Goal: Task Accomplishment & Management: Complete application form

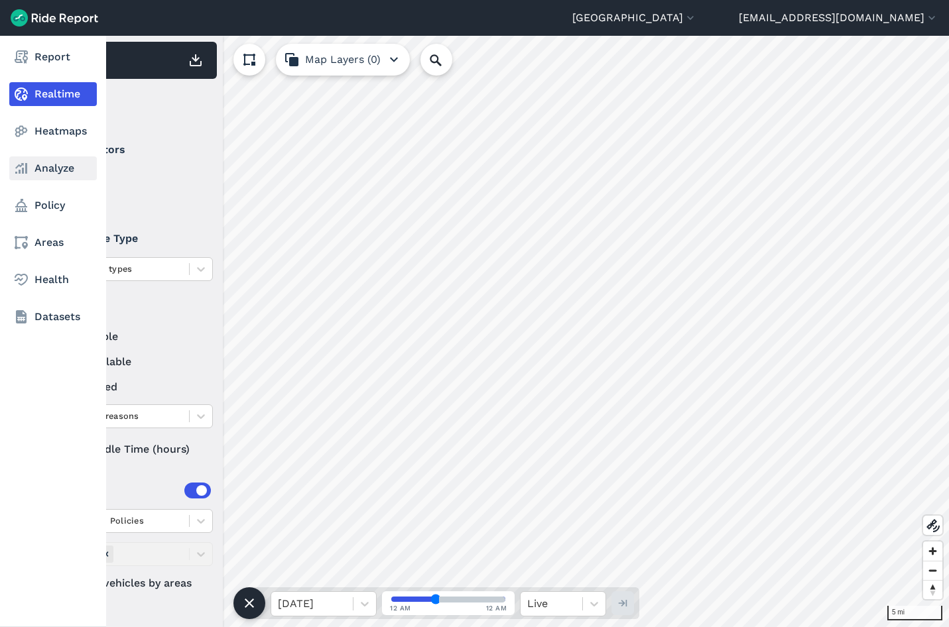
click at [56, 174] on link "Analyze" at bounding box center [53, 169] width 88 height 24
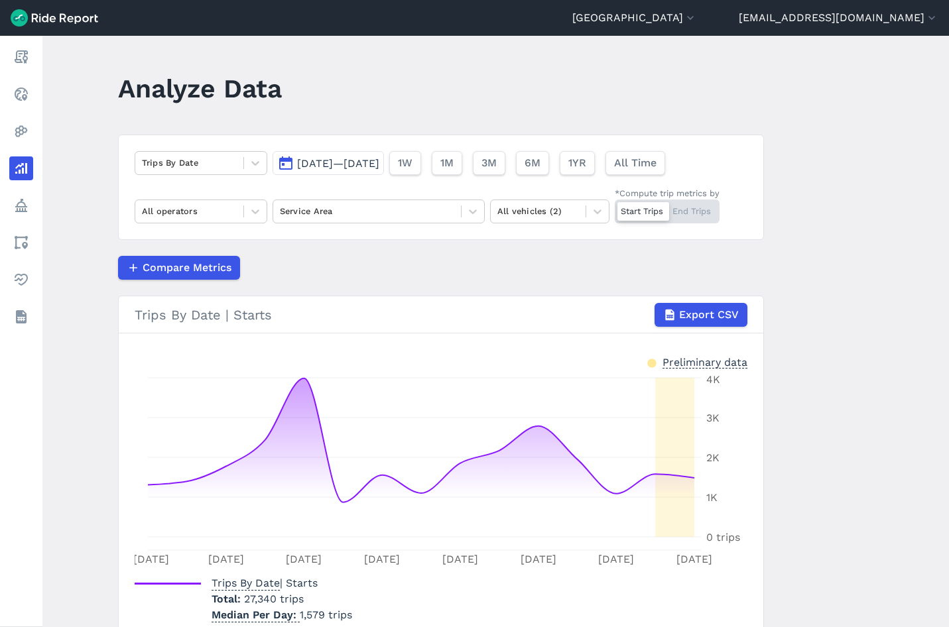
click at [292, 164] on button "[DATE]—[DATE]" at bounding box center [328, 163] width 111 height 24
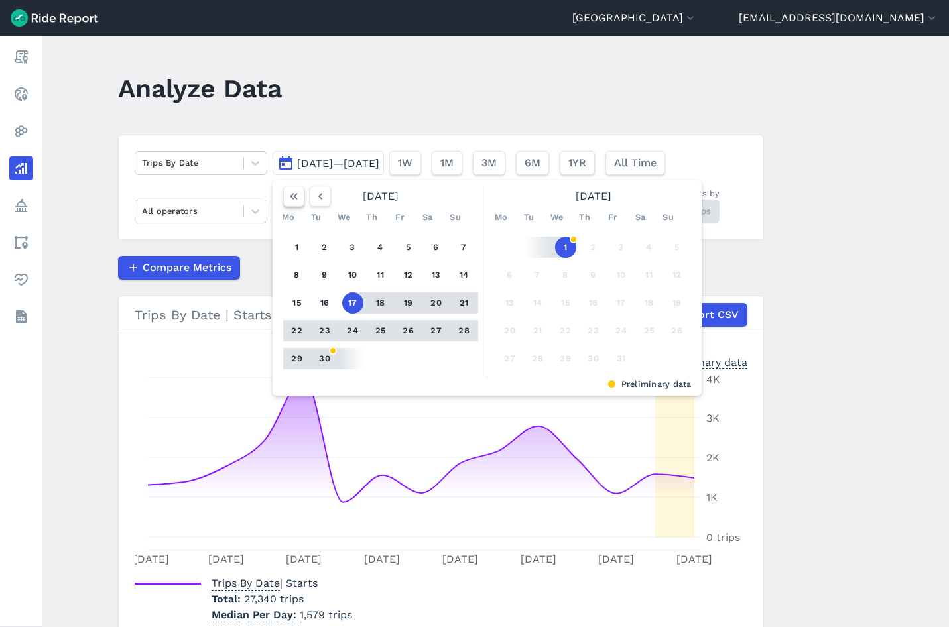
click at [290, 198] on use "button" at bounding box center [294, 196] width 8 height 7
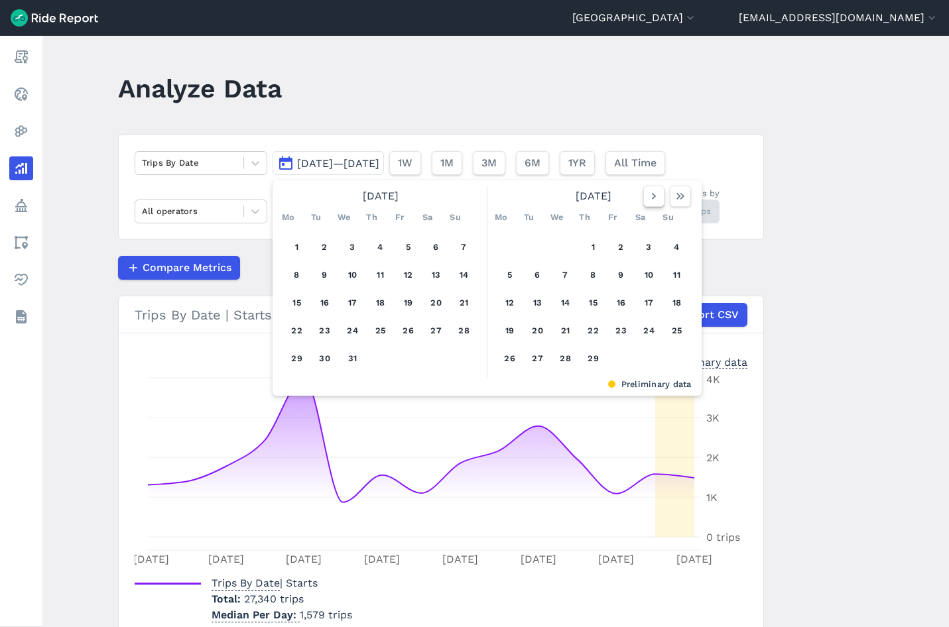
click at [649, 192] on icon "button" at bounding box center [653, 196] width 13 height 13
click at [648, 192] on icon "button" at bounding box center [653, 196] width 13 height 13
click at [649, 200] on icon "button" at bounding box center [653, 196] width 13 height 13
click at [653, 199] on icon "button" at bounding box center [653, 196] width 13 height 13
click at [652, 191] on icon "button" at bounding box center [653, 196] width 13 height 13
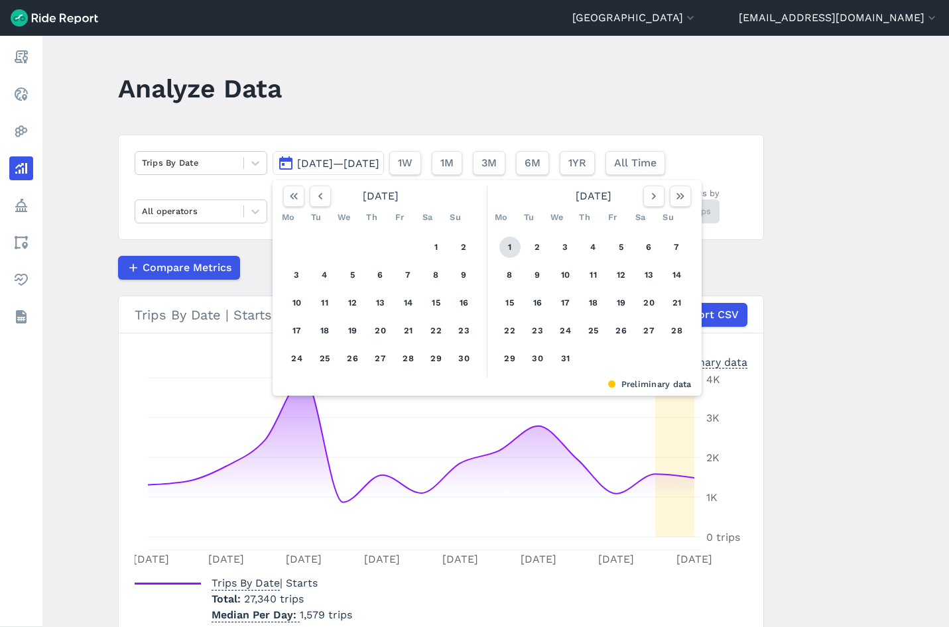
click at [507, 251] on button "1" at bounding box center [509, 247] width 21 height 21
click at [657, 194] on icon "button" at bounding box center [653, 196] width 13 height 13
click at [655, 195] on icon "button" at bounding box center [653, 196] width 13 height 13
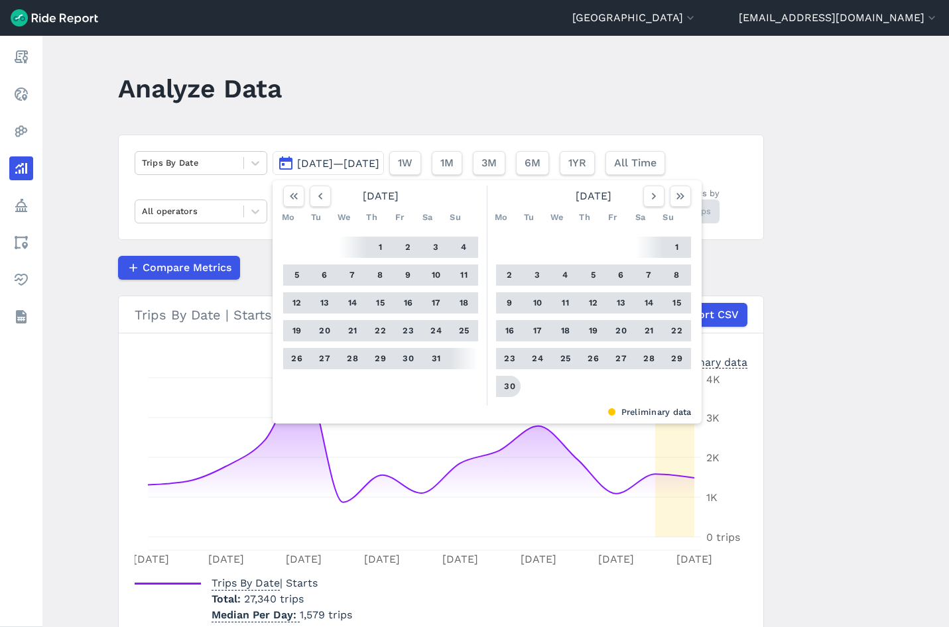
click at [507, 389] on button "30" at bounding box center [509, 386] width 21 height 21
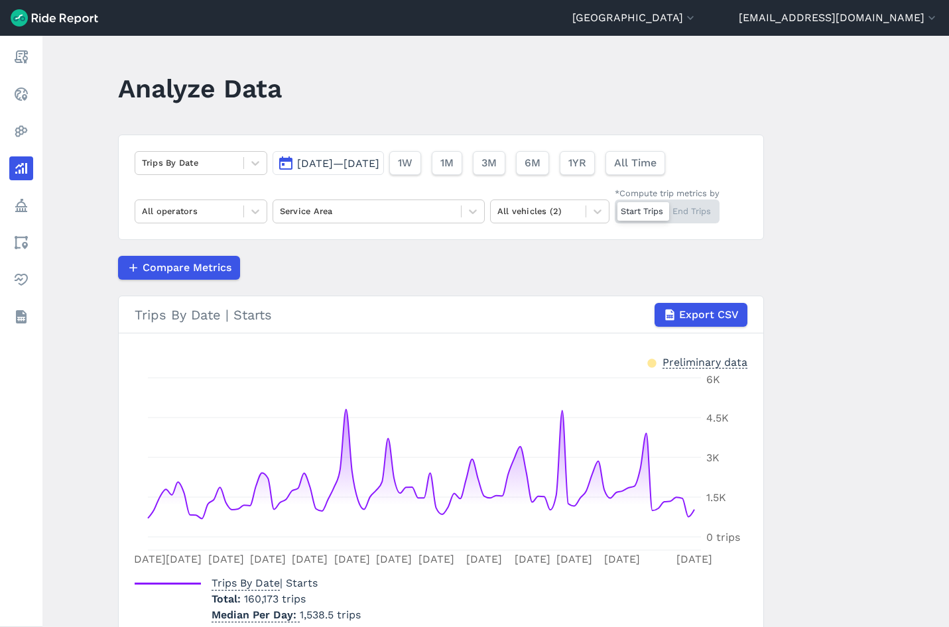
scroll to position [60, 0]
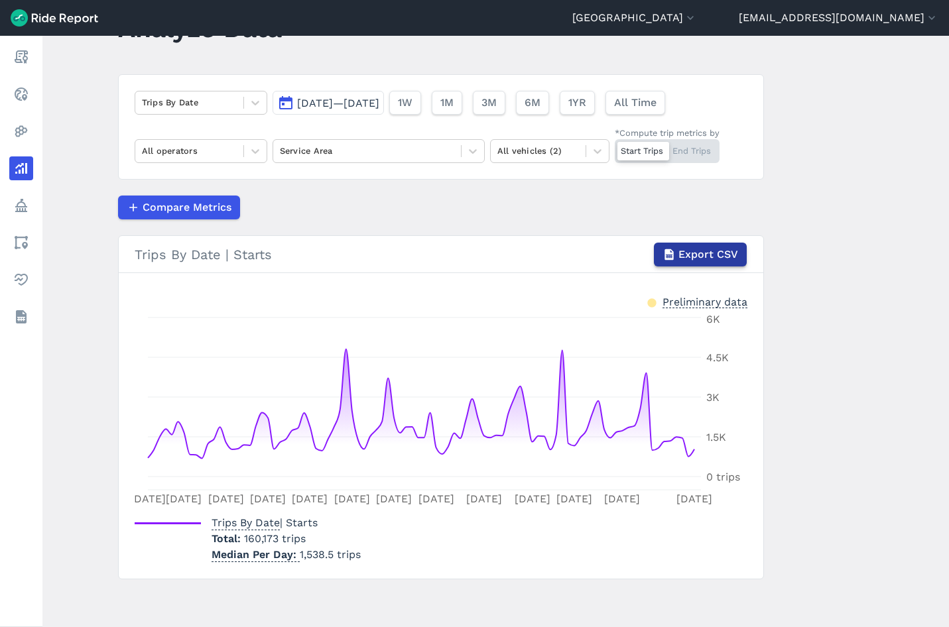
click at [693, 262] on span "Export CSV" at bounding box center [709, 255] width 60 height 16
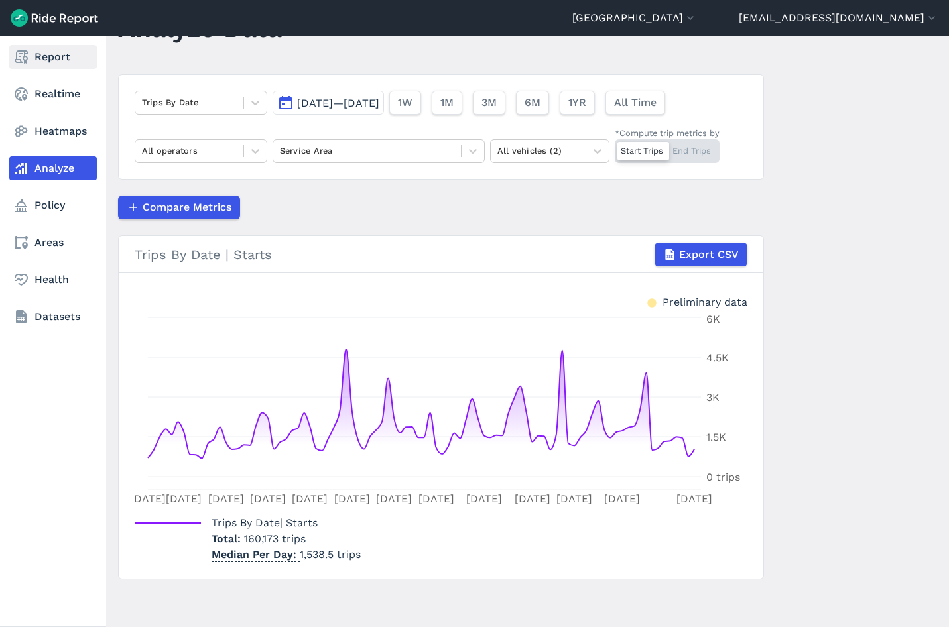
click at [34, 59] on link "Report" at bounding box center [53, 57] width 88 height 24
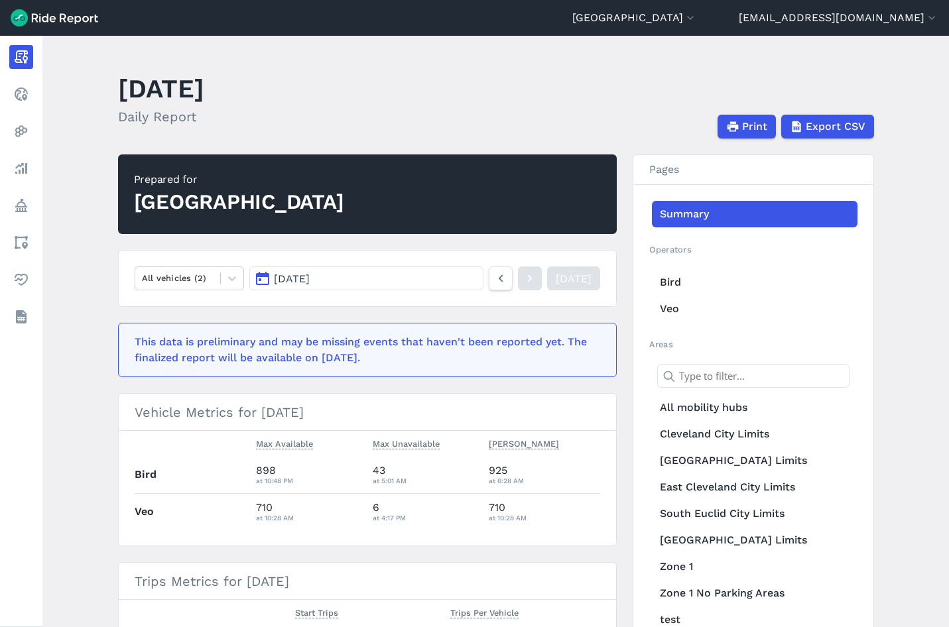
click at [425, 271] on button "Oct 1, 2025" at bounding box center [365, 279] width 233 height 24
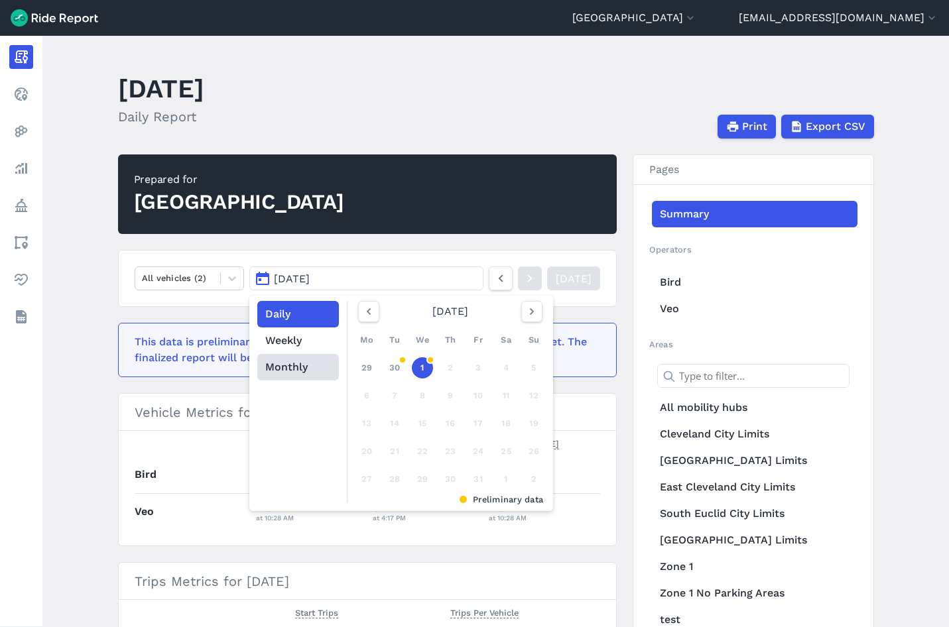
click at [289, 365] on button "Monthly" at bounding box center [298, 367] width 82 height 27
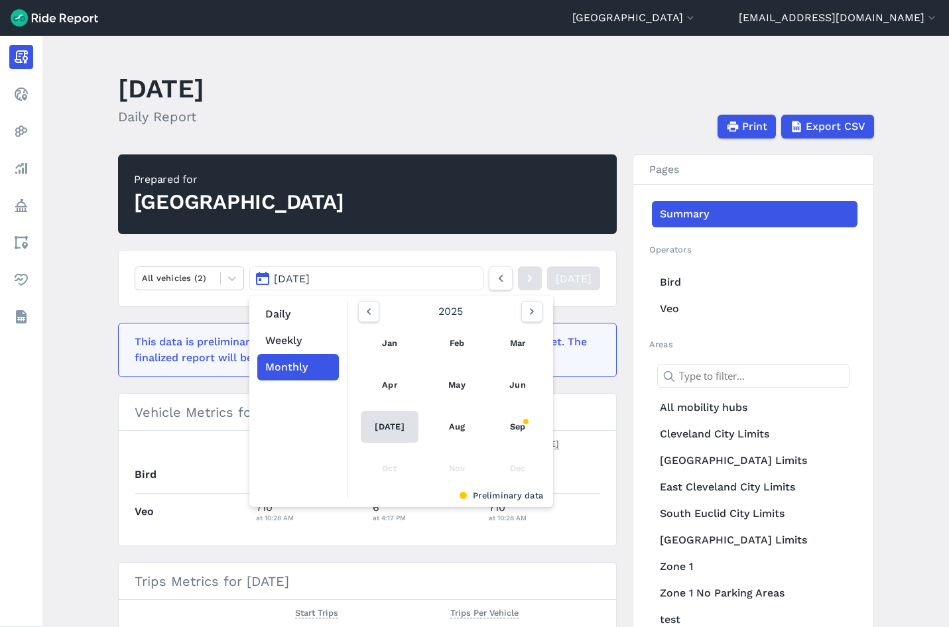
click at [380, 427] on link "Jul" at bounding box center [390, 427] width 58 height 32
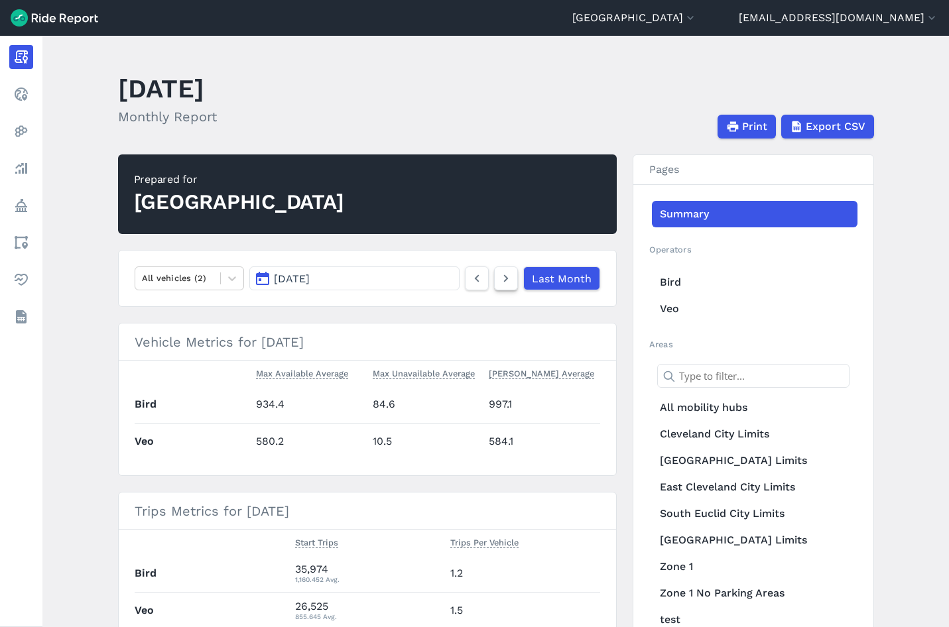
click at [501, 282] on icon at bounding box center [506, 279] width 15 height 16
click at [499, 281] on icon at bounding box center [506, 279] width 15 height 16
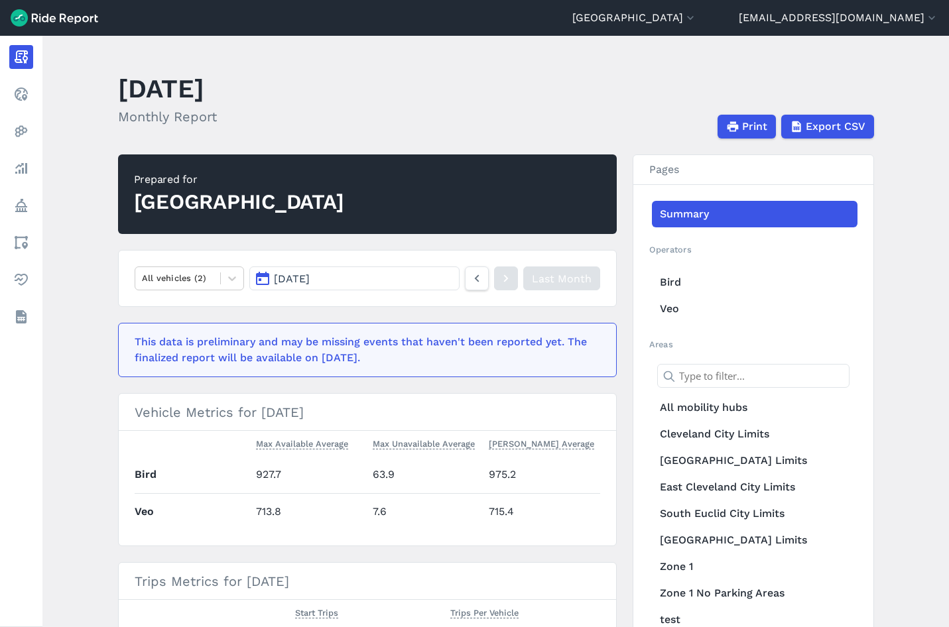
click at [488, 312] on article "Prepared for Cuyahoga County All vehicles (2) Sep 2025 Last Month This data is …" at bounding box center [367, 454] width 499 height 598
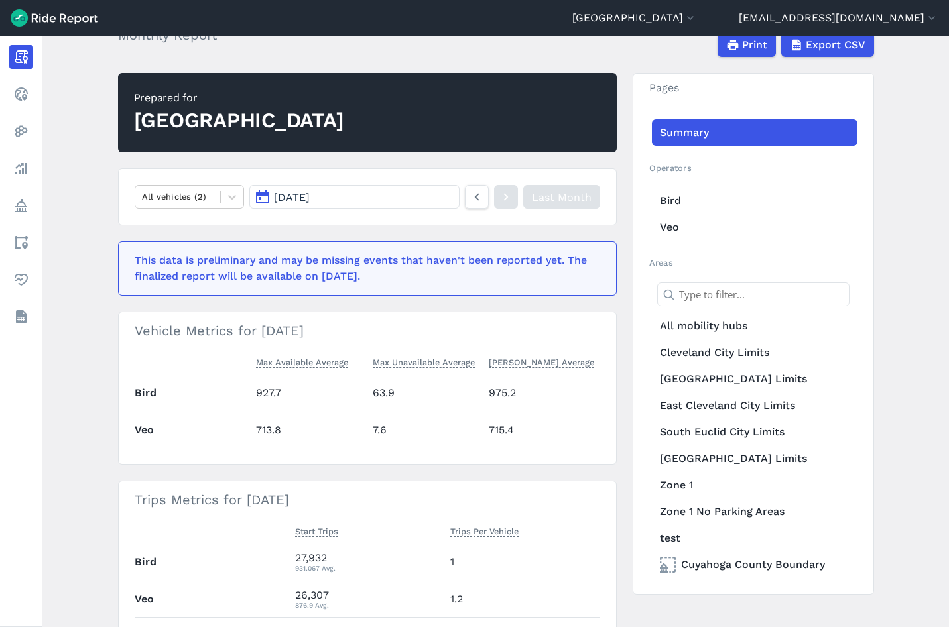
scroll to position [172, 0]
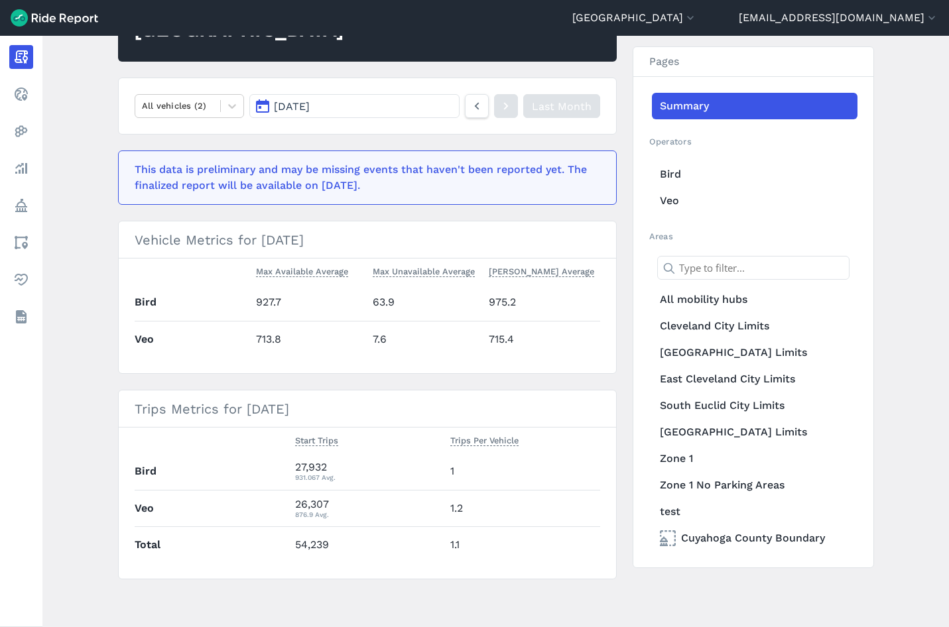
drag, startPoint x: 367, startPoint y: 241, endPoint x: 121, endPoint y: 251, distance: 246.3
click at [121, 251] on h3 "Vehicle Metrics for September 2025" at bounding box center [367, 240] width 497 height 37
drag, startPoint x: 121, startPoint y: 251, endPoint x: 133, endPoint y: 247, distance: 13.2
click at [133, 247] on h3 "Vehicle Metrics for September 2025" at bounding box center [367, 240] width 497 height 37
drag, startPoint x: 133, startPoint y: 242, endPoint x: 417, endPoint y: 236, distance: 283.3
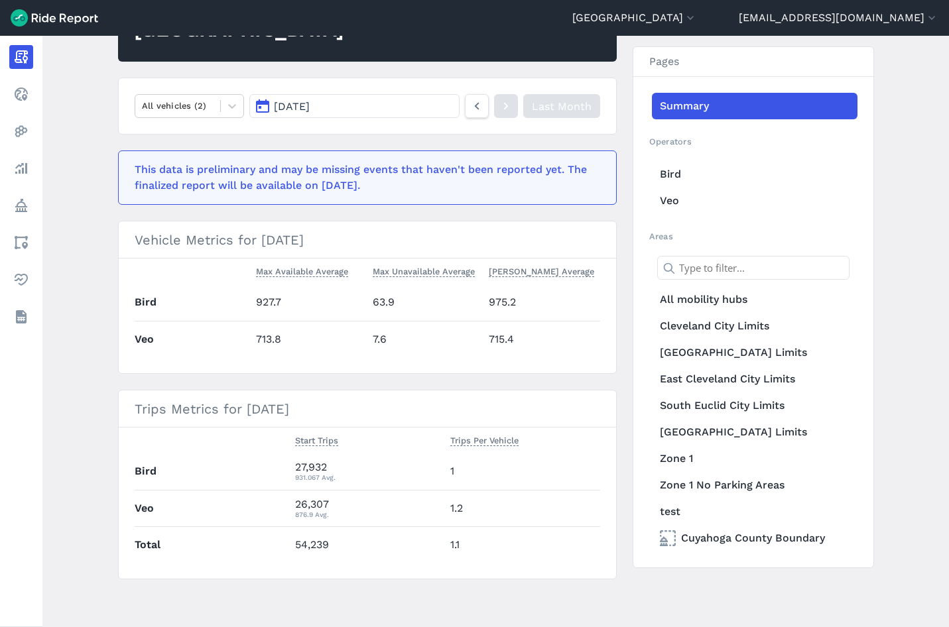
click at [417, 236] on h3 "Vehicle Metrics for September 2025" at bounding box center [367, 240] width 497 height 37
drag, startPoint x: 363, startPoint y: 237, endPoint x: 121, endPoint y: 239, distance: 242.1
click at [121, 239] on h3 "Vehicle Metrics for September 2025" at bounding box center [367, 240] width 497 height 37
drag, startPoint x: 121, startPoint y: 239, endPoint x: 130, endPoint y: 239, distance: 9.3
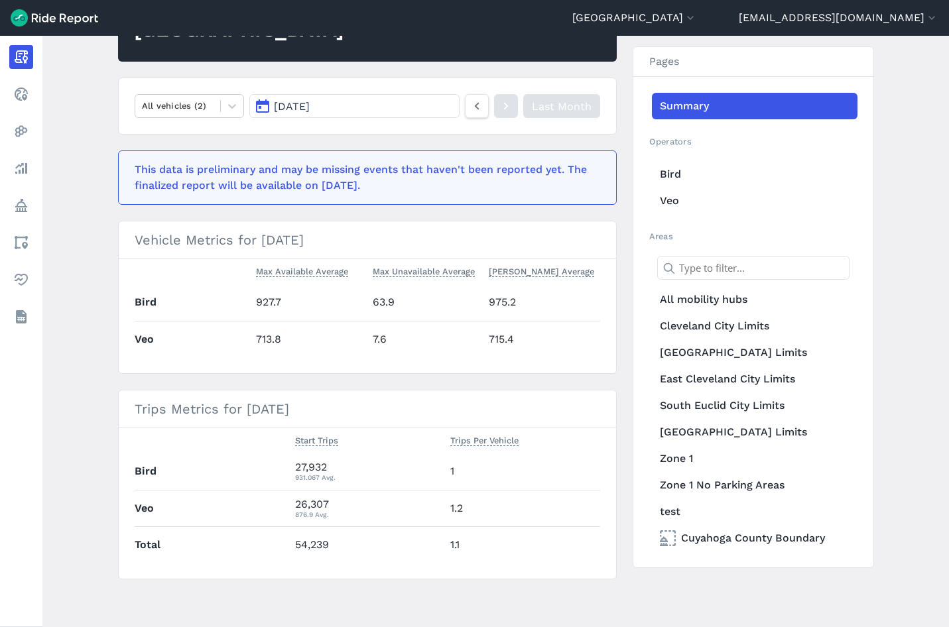
click at [130, 239] on h3 "Vehicle Metrics for September 2025" at bounding box center [367, 240] width 497 height 37
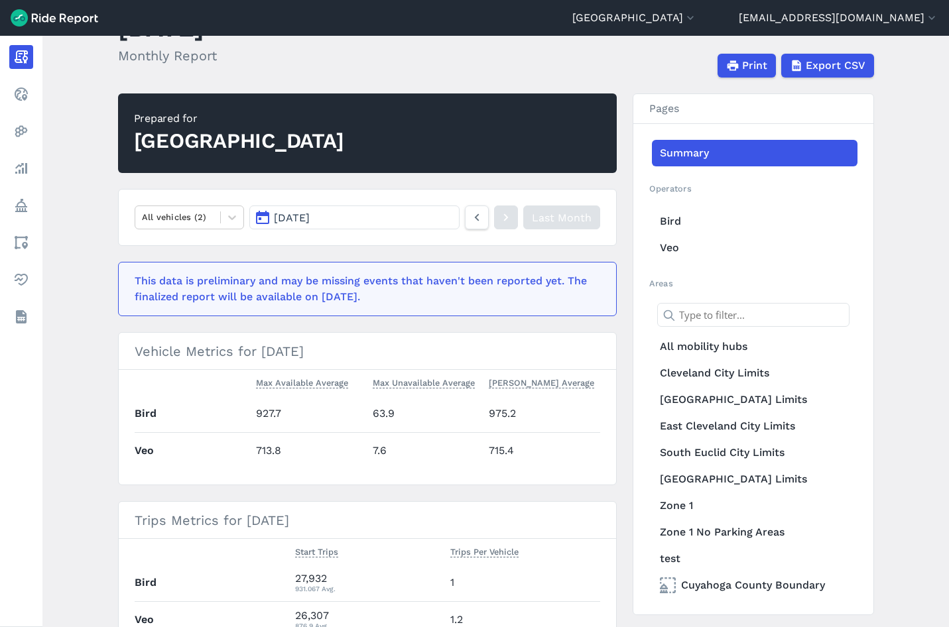
scroll to position [0, 0]
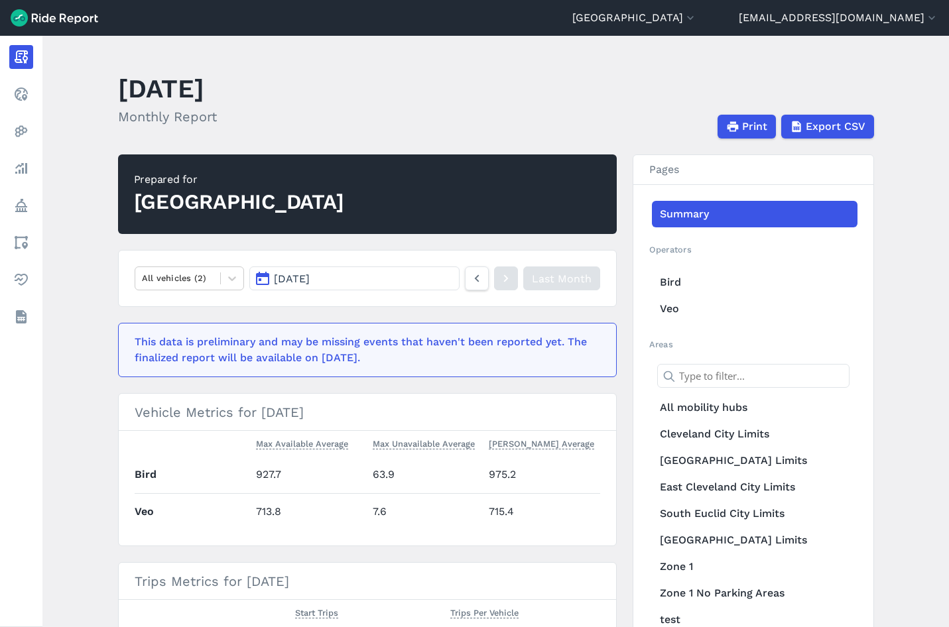
click at [495, 79] on header "September 2025 Monthly Report Print Export CSV" at bounding box center [504, 103] width 772 height 71
click at [480, 278] on icon at bounding box center [477, 279] width 15 height 16
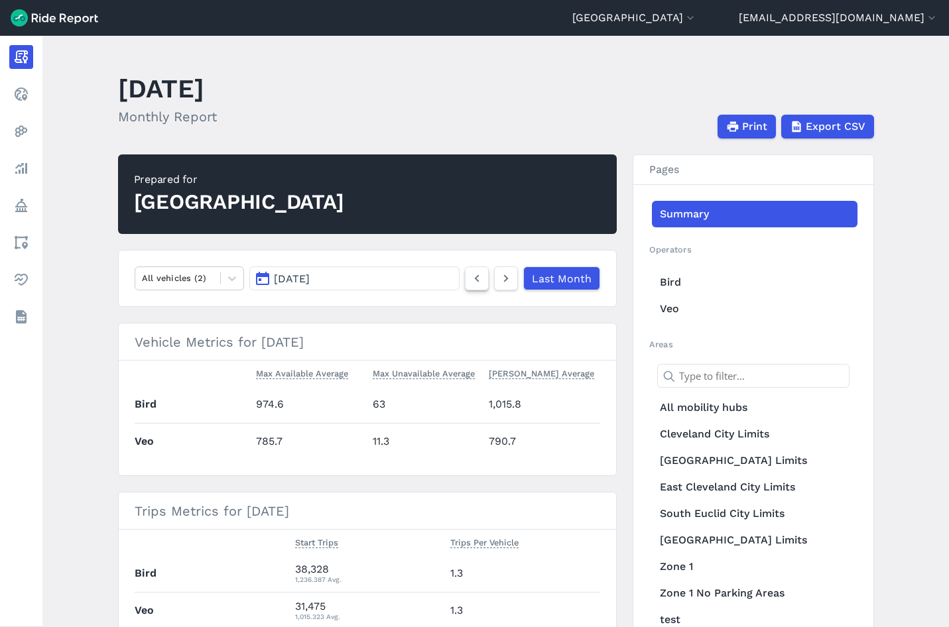
click at [475, 279] on use at bounding box center [476, 278] width 5 height 7
click at [819, 123] on span "Export CSV" at bounding box center [835, 127] width 60 height 16
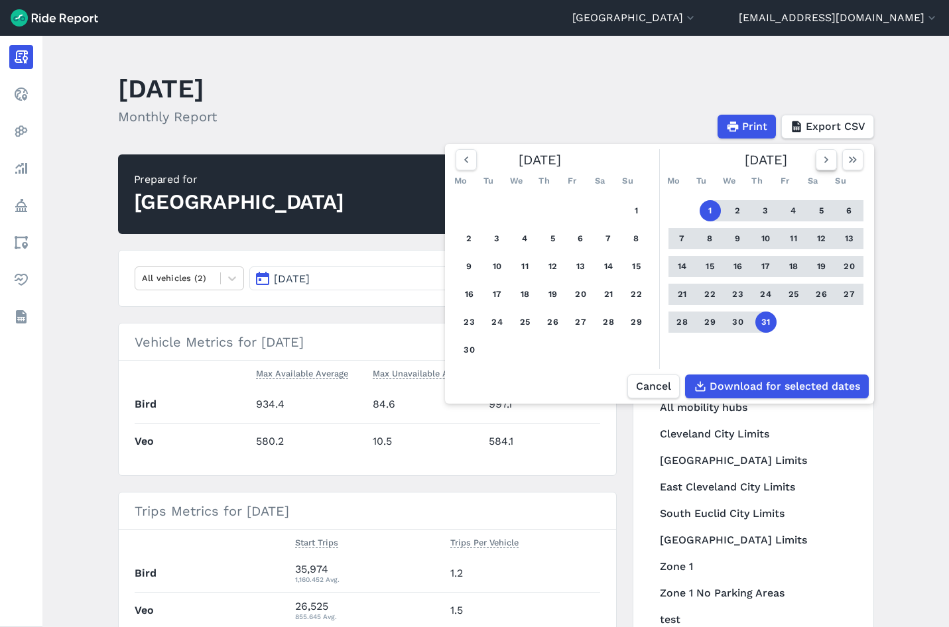
click at [824, 161] on use "button" at bounding box center [826, 160] width 4 height 7
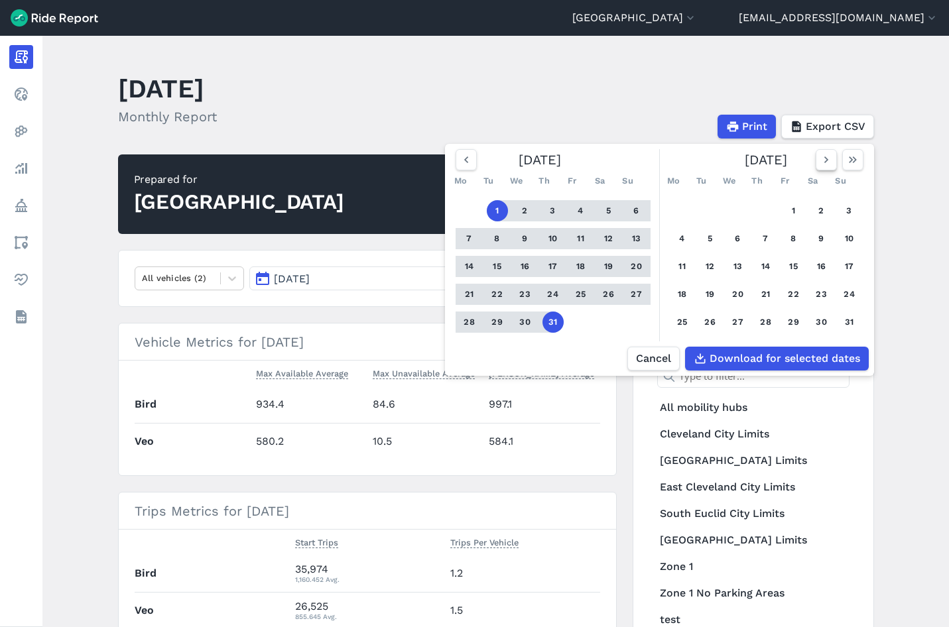
click at [831, 163] on button "button" at bounding box center [826, 159] width 21 height 21
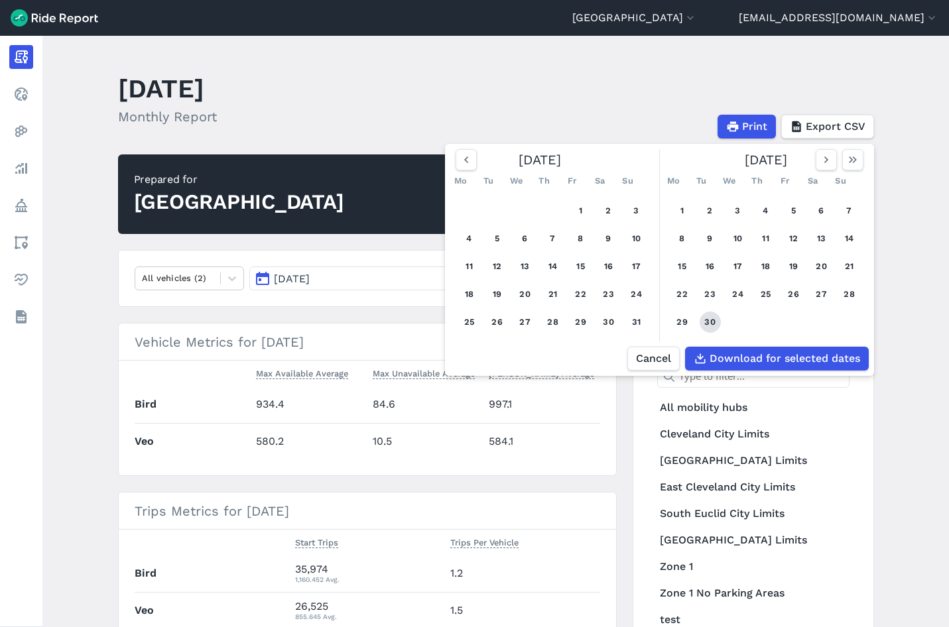
click at [710, 333] on button "30" at bounding box center [710, 322] width 21 height 21
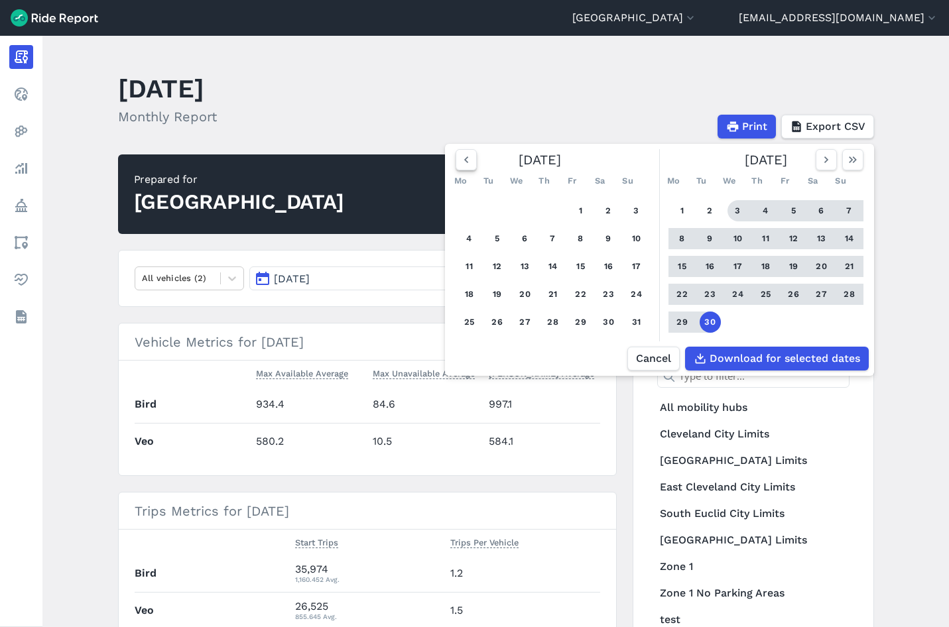
click at [469, 157] on icon "button" at bounding box center [466, 159] width 13 height 13
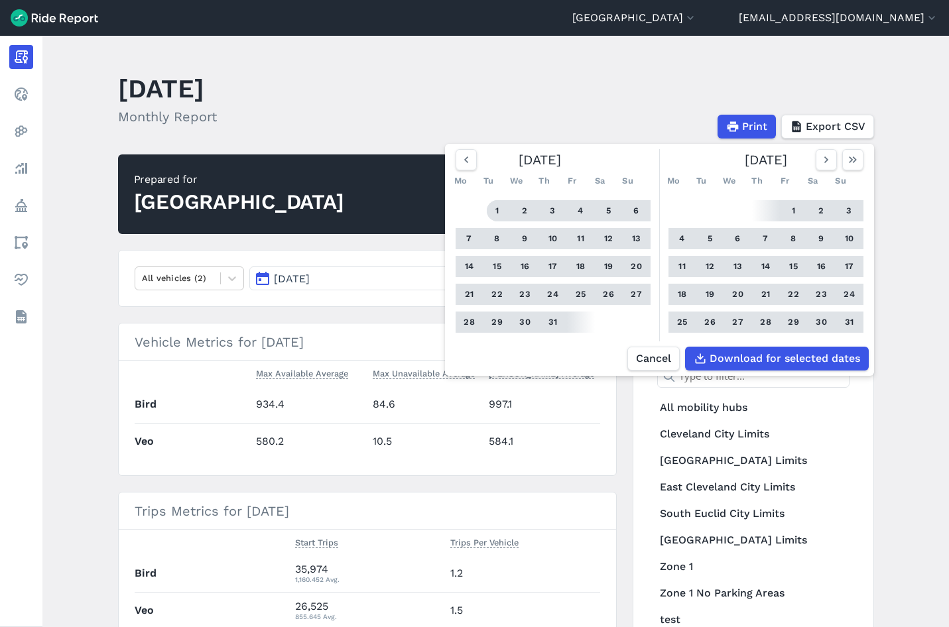
click at [501, 208] on button "1" at bounding box center [497, 210] width 21 height 21
click at [781, 361] on span "Download for selected dates" at bounding box center [784, 359] width 151 height 16
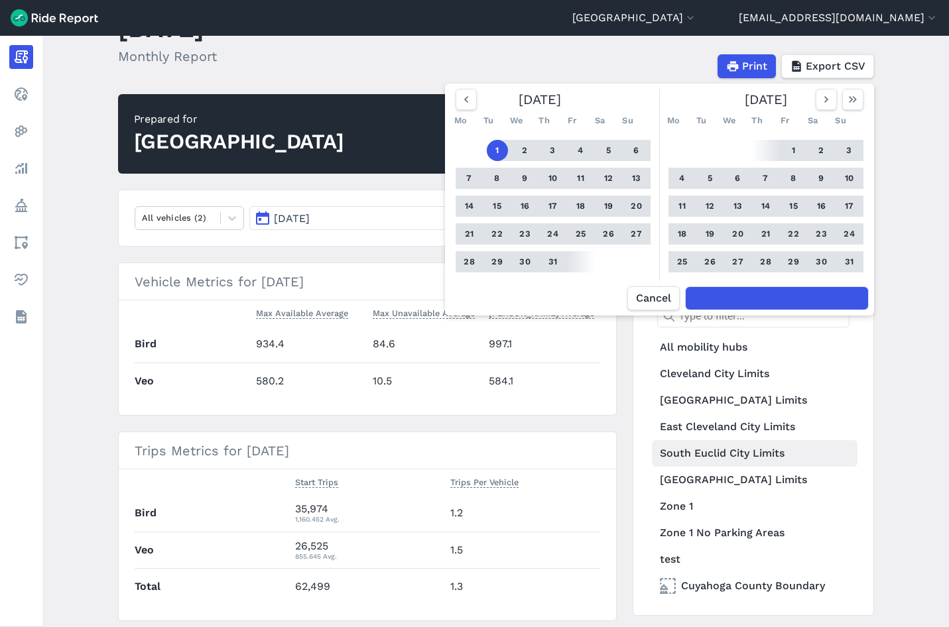
scroll to position [102, 0]
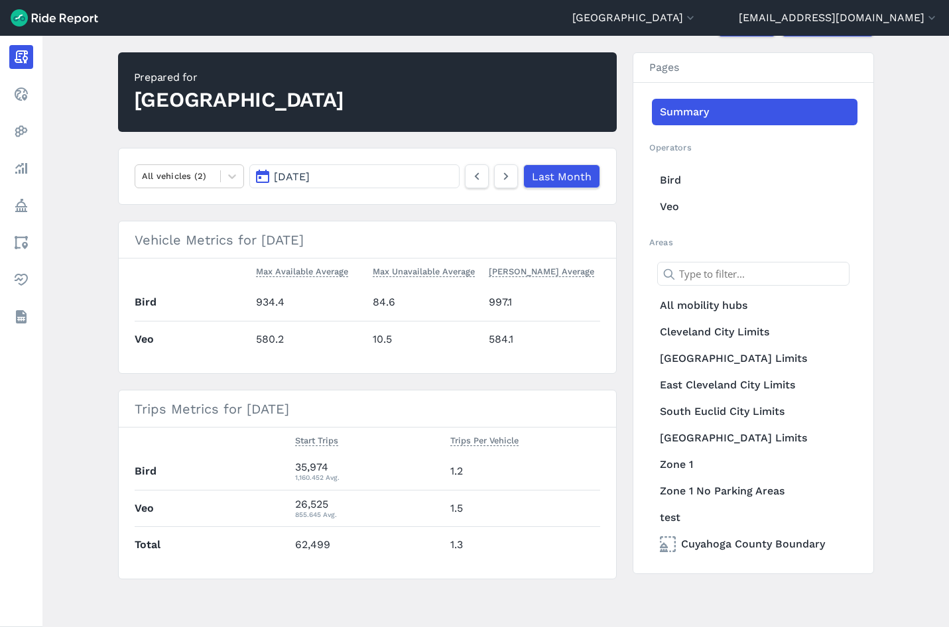
click at [913, 141] on main "July 2025 Monthly Report Print Export CSV Prepared for Cuyahoga County All vehi…" at bounding box center [495, 332] width 907 height 592
click at [533, 170] on link "Last Month" at bounding box center [561, 176] width 77 height 24
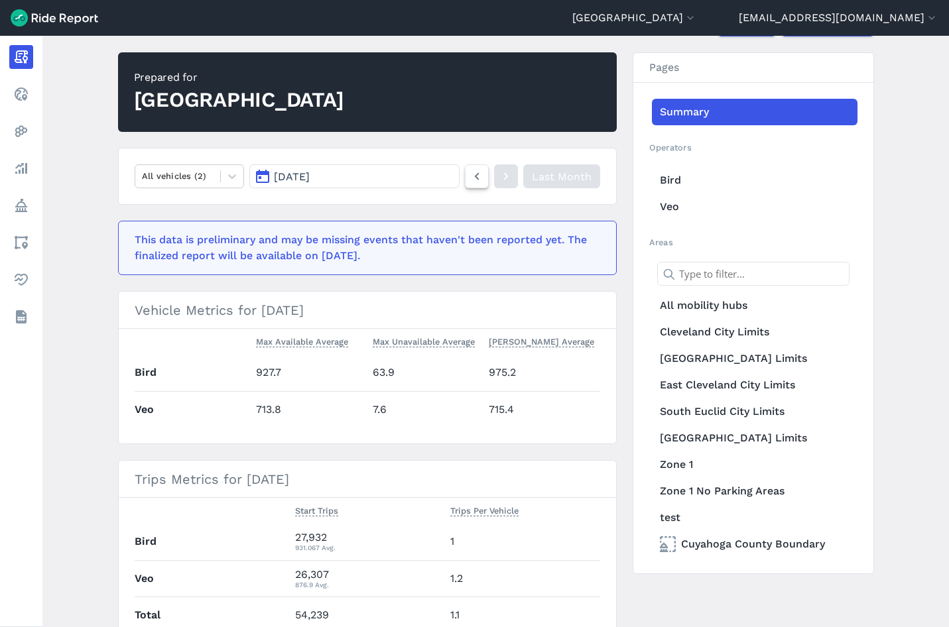
click at [480, 175] on icon at bounding box center [477, 176] width 15 height 16
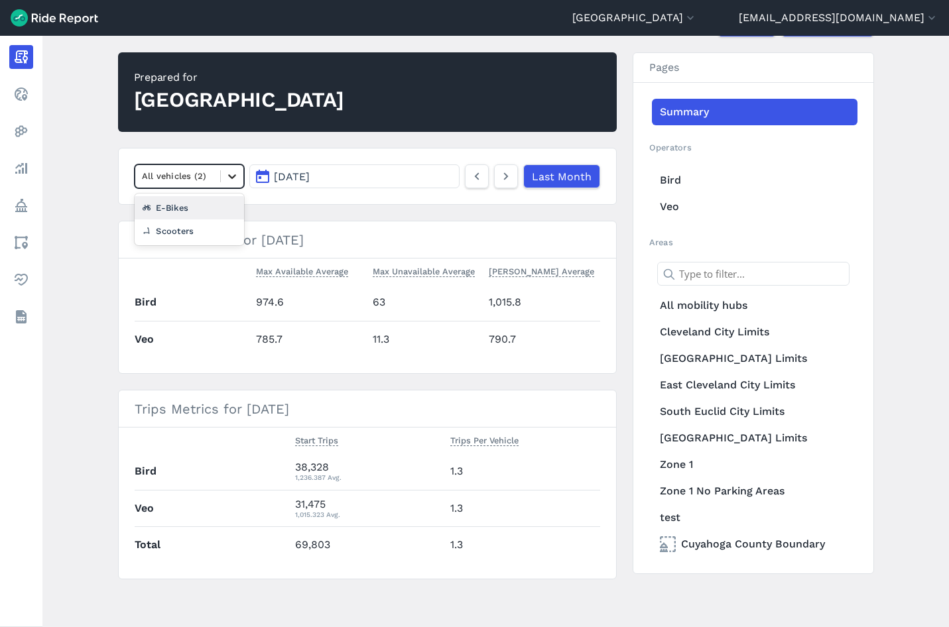
click at [238, 175] on div at bounding box center [232, 176] width 23 height 23
click at [239, 149] on nav "option E-Bikes focused, 2 of 3. 2 results available. Use Up and Down to choose …" at bounding box center [367, 176] width 499 height 57
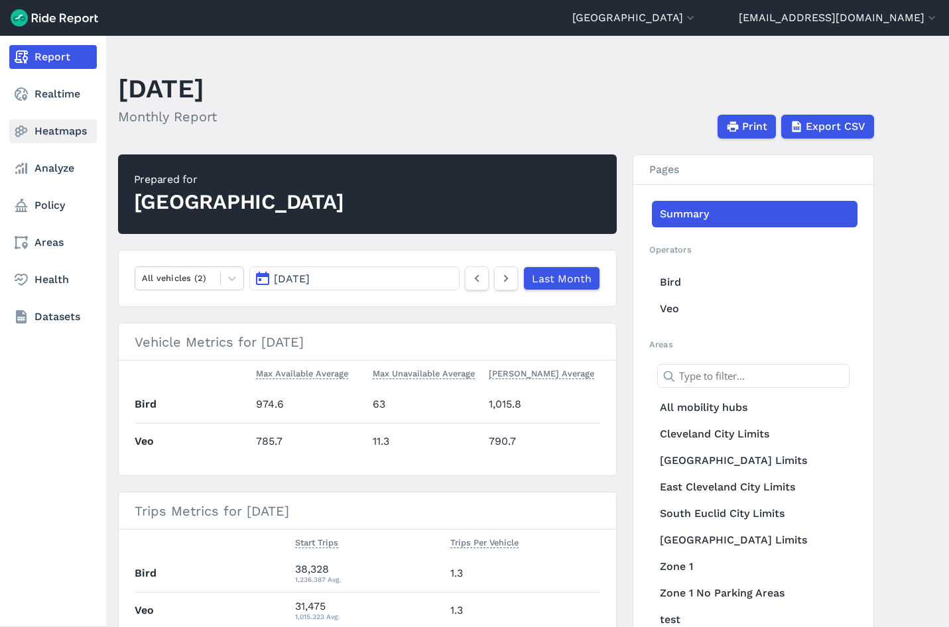
click at [52, 128] on link "Heatmaps" at bounding box center [53, 131] width 88 height 24
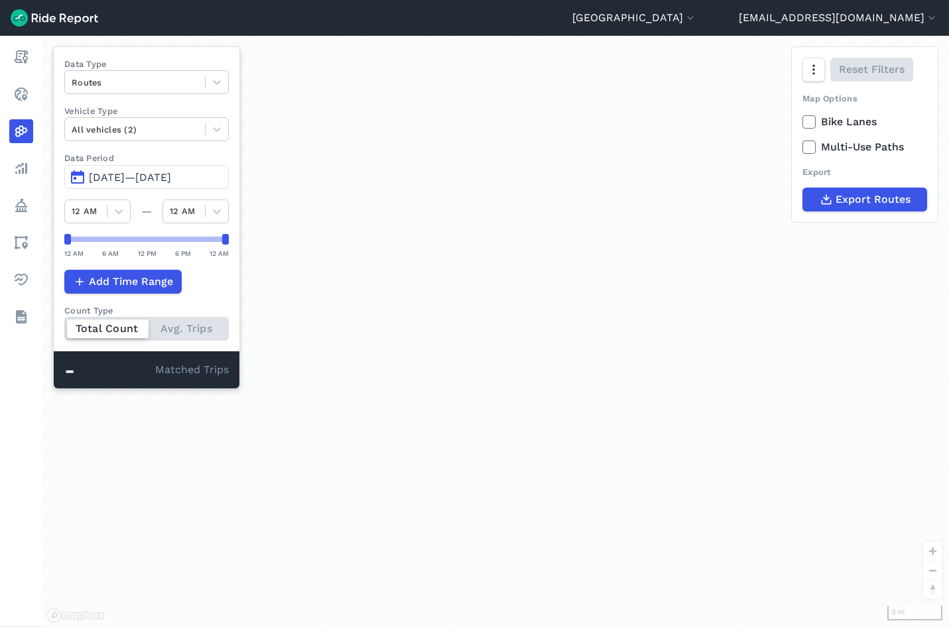
click at [112, 173] on span "Jul 2, 2025—Sep 30, 2025" at bounding box center [130, 177] width 82 height 13
click at [84, 176] on button "Jul 2, 2025—Sep 29, 2025" at bounding box center [146, 177] width 164 height 24
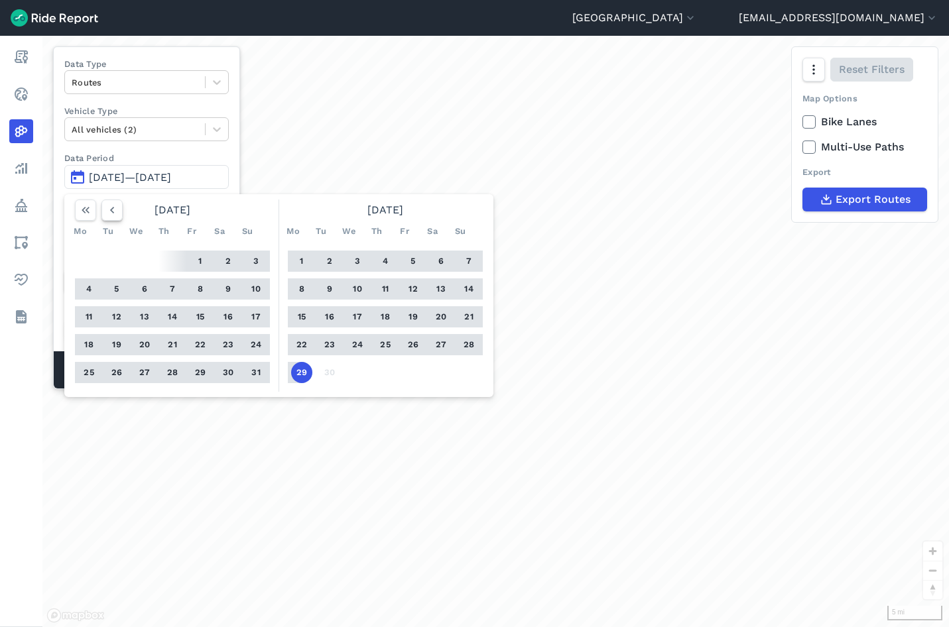
drag, startPoint x: 107, startPoint y: 208, endPoint x: 97, endPoint y: 210, distance: 10.0
click at [107, 208] on icon "button" at bounding box center [111, 210] width 13 height 13
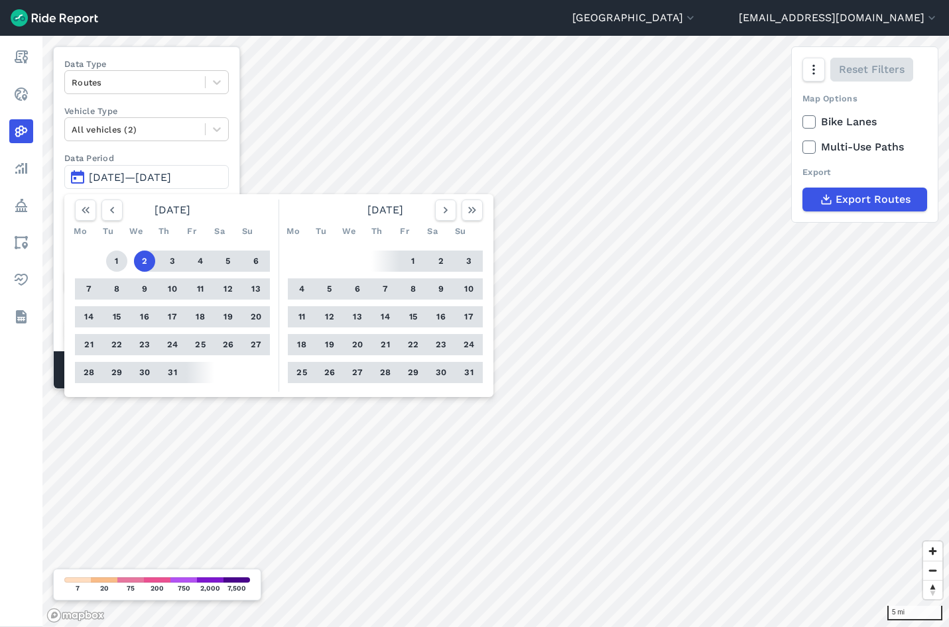
click at [110, 260] on button "1" at bounding box center [116, 261] width 21 height 21
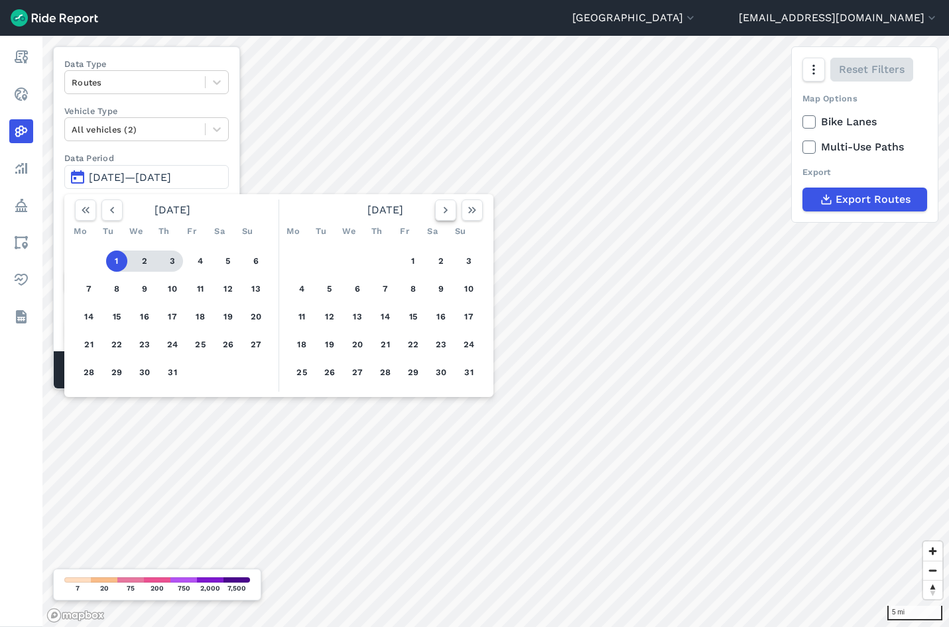
click at [446, 210] on use "button" at bounding box center [446, 210] width 4 height 7
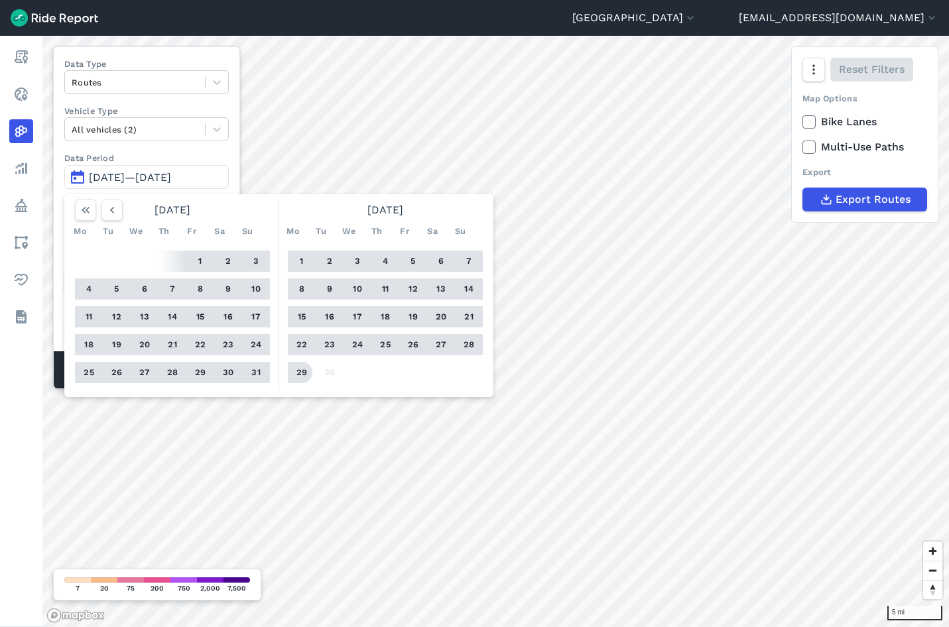
click at [308, 375] on button "29" at bounding box center [301, 372] width 21 height 21
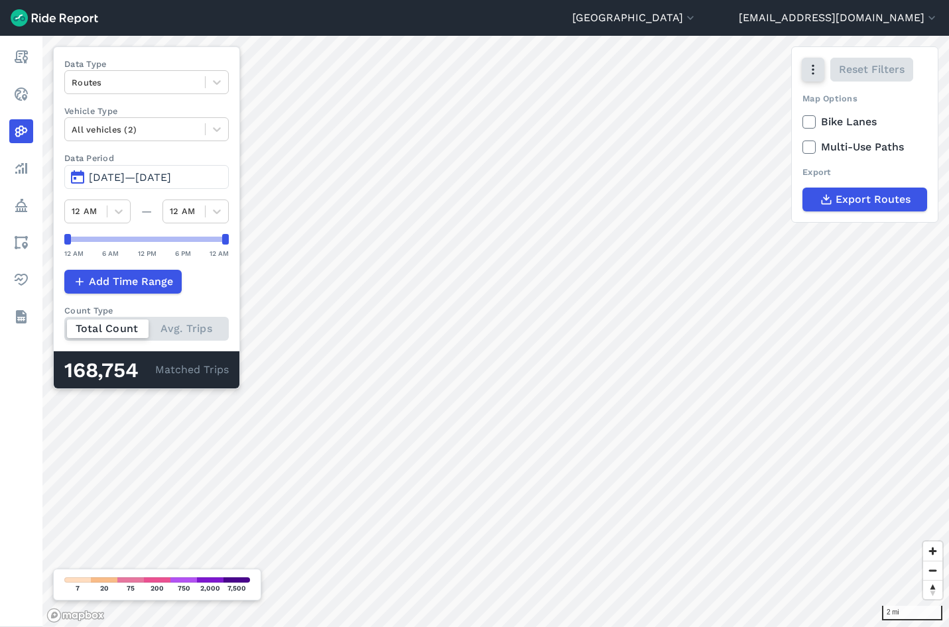
click at [817, 74] on icon "button" at bounding box center [813, 69] width 13 height 13
click at [812, 70] on icon "button" at bounding box center [813, 69] width 13 height 13
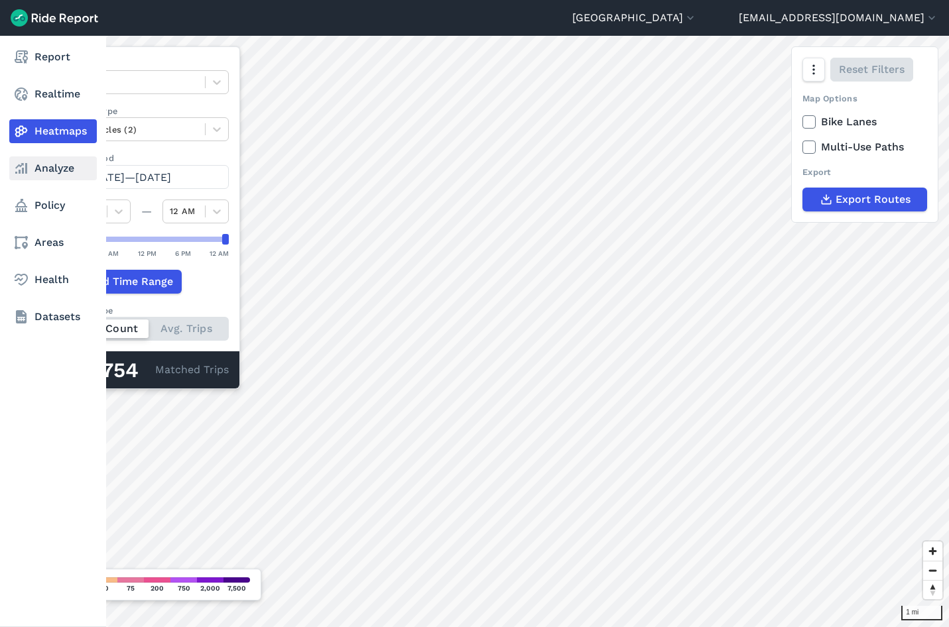
click at [52, 172] on link "Analyze" at bounding box center [53, 169] width 88 height 24
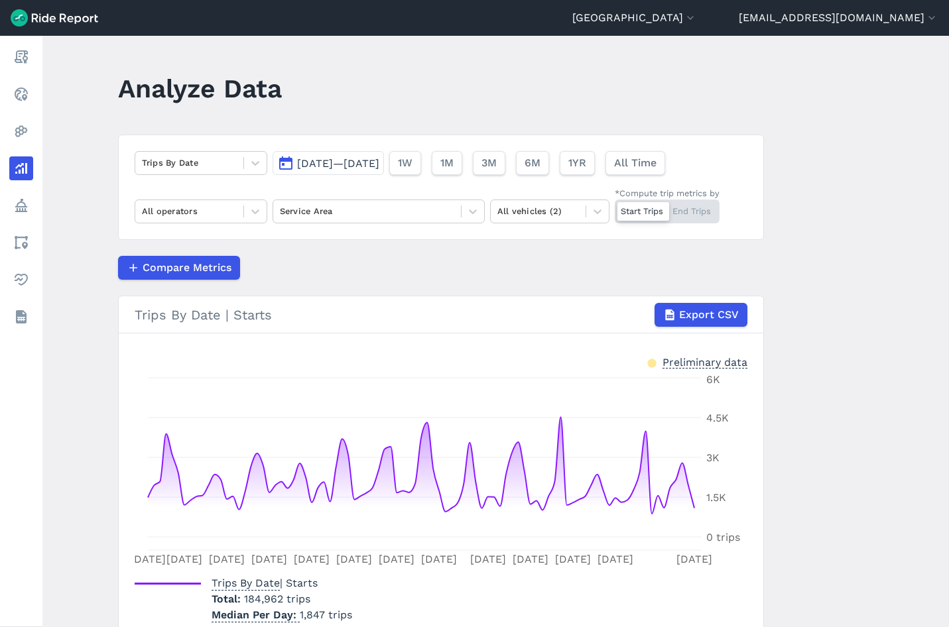
click at [379, 168] on span "Jul 1, 2025—Sep 29, 2025" at bounding box center [338, 163] width 82 height 13
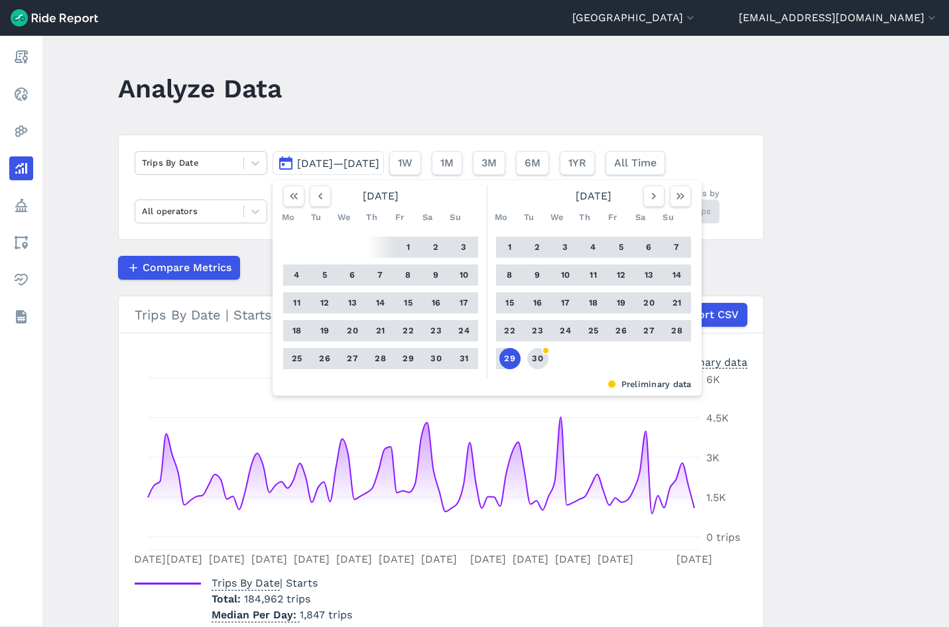
click at [533, 361] on button "30" at bounding box center [537, 358] width 21 height 21
click at [324, 196] on icon "button" at bounding box center [320, 196] width 13 height 13
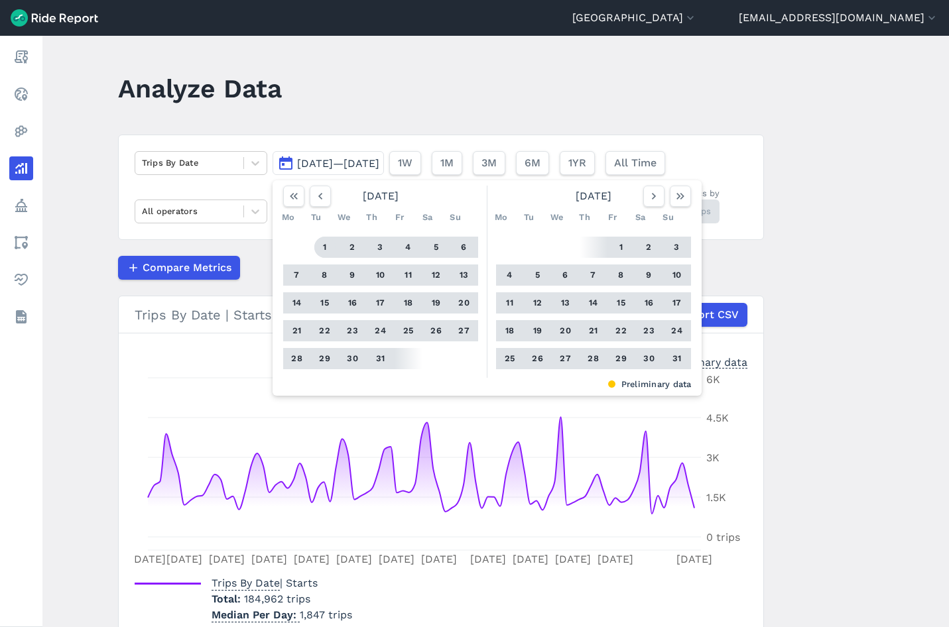
click at [322, 247] on button "1" at bounding box center [324, 247] width 21 height 21
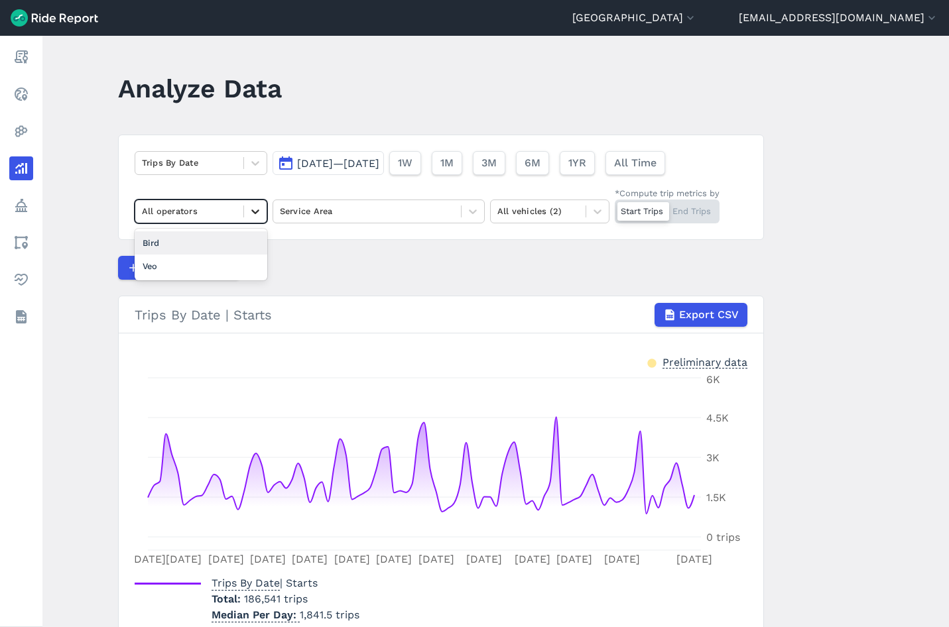
click at [253, 215] on icon at bounding box center [255, 211] width 13 height 13
click at [352, 265] on div "Compare Metrics" at bounding box center [441, 268] width 646 height 24
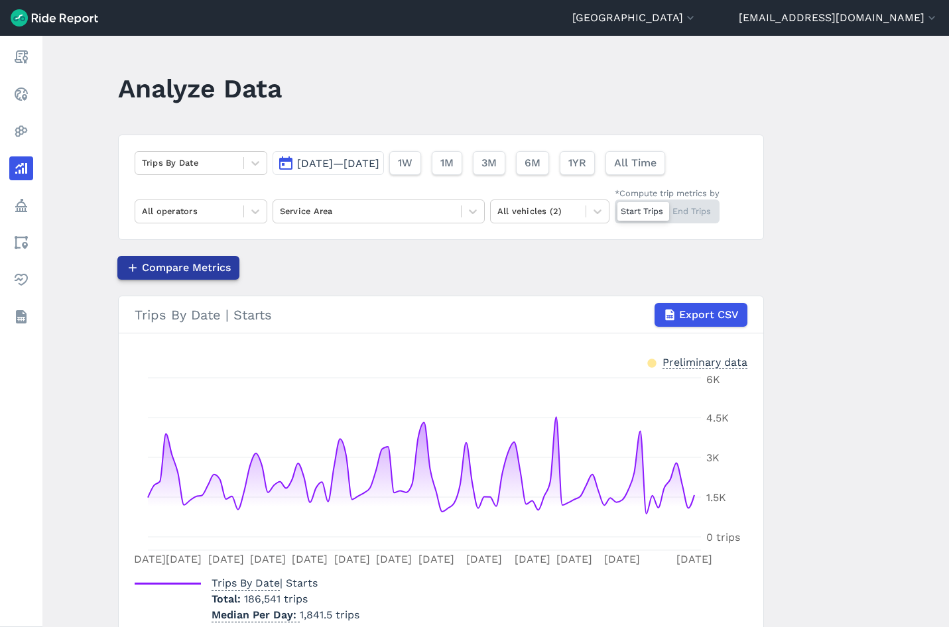
click at [196, 266] on span "Compare Metrics" at bounding box center [186, 268] width 89 height 16
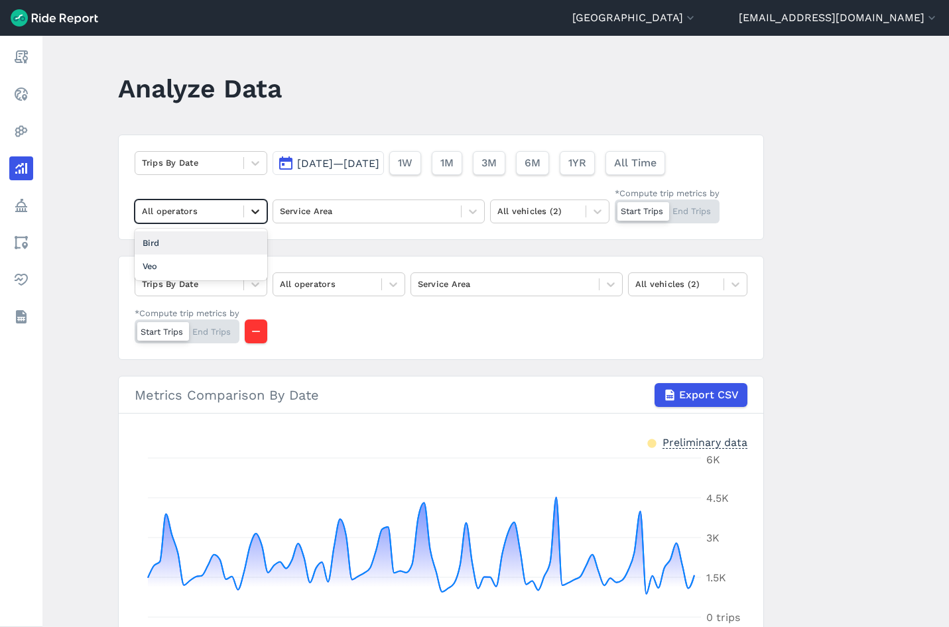
click at [255, 208] on icon at bounding box center [255, 211] width 13 height 13
click at [190, 253] on div "Bird" at bounding box center [201, 242] width 133 height 23
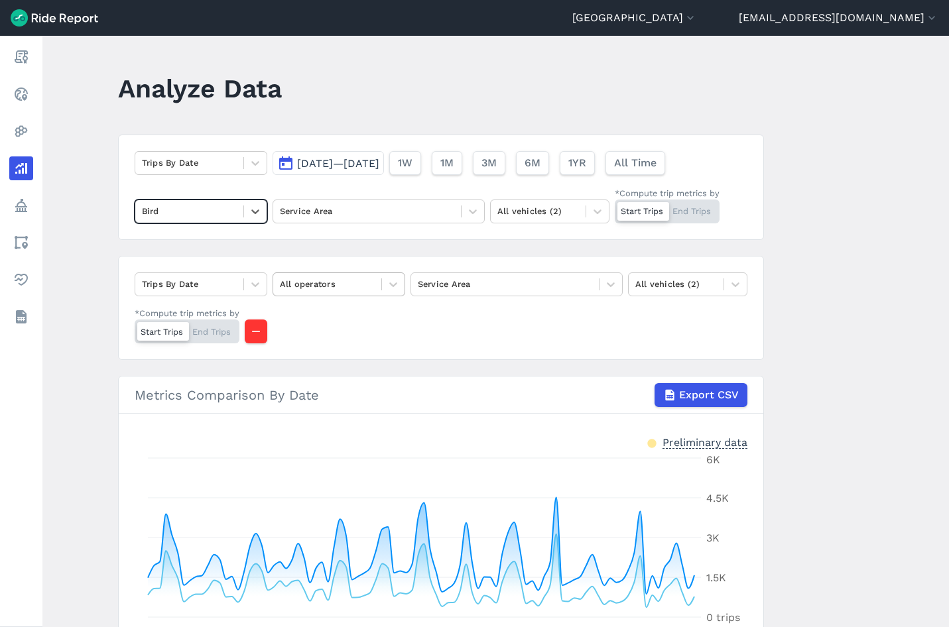
click at [370, 279] on div at bounding box center [327, 284] width 95 height 15
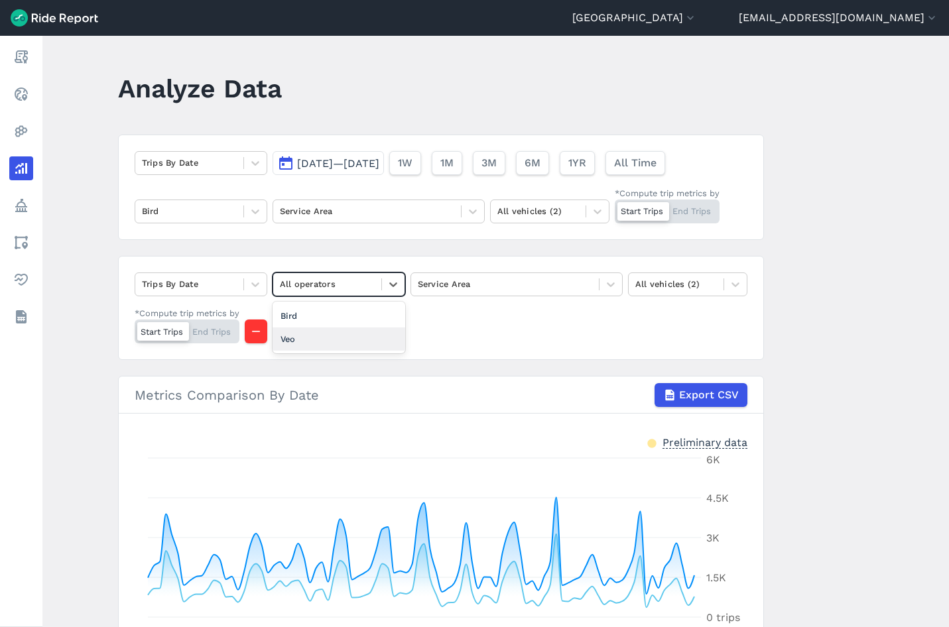
click at [295, 338] on div "Veo" at bounding box center [339, 339] width 133 height 23
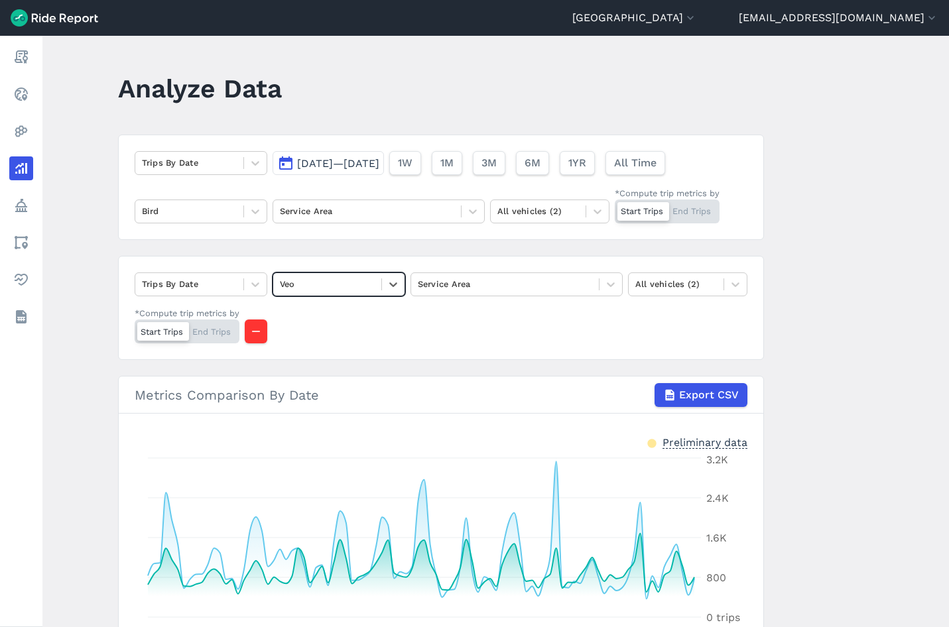
click at [402, 261] on div "Trips By Date option Veo, selected. Select is focused ,type to refine list, pre…" at bounding box center [441, 308] width 646 height 104
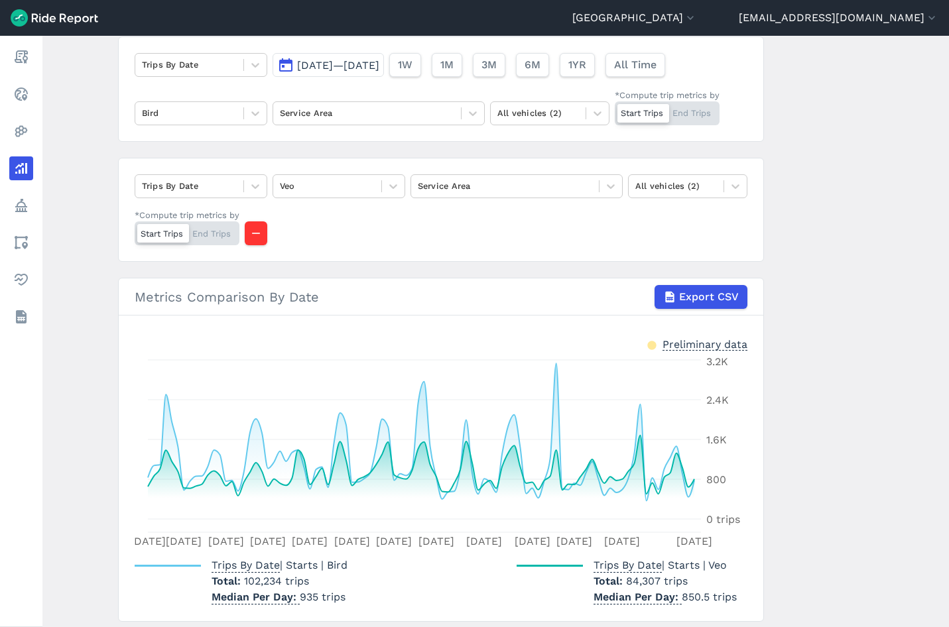
scroll to position [74, 0]
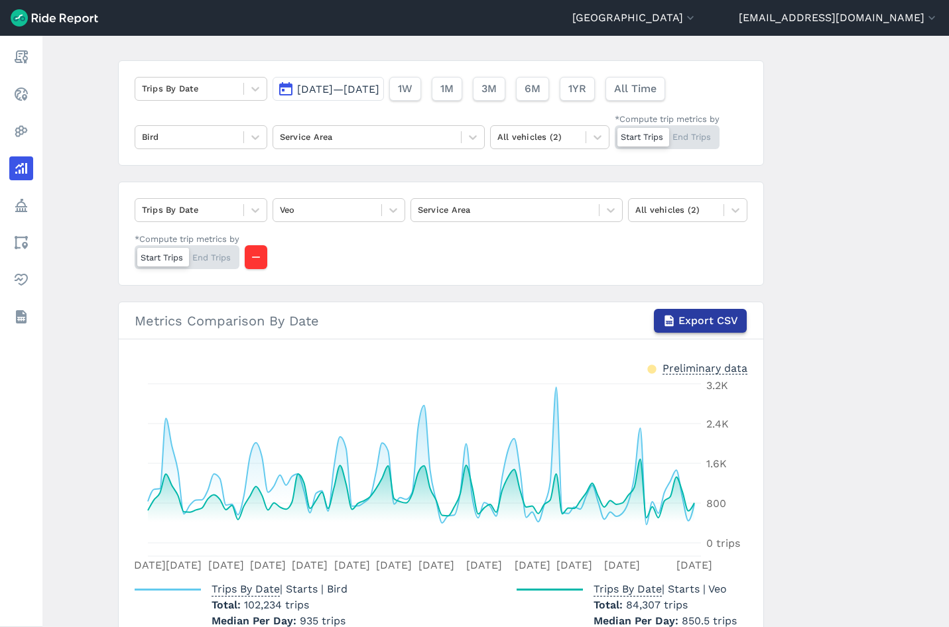
click at [675, 321] on icon "button" at bounding box center [669, 320] width 13 height 13
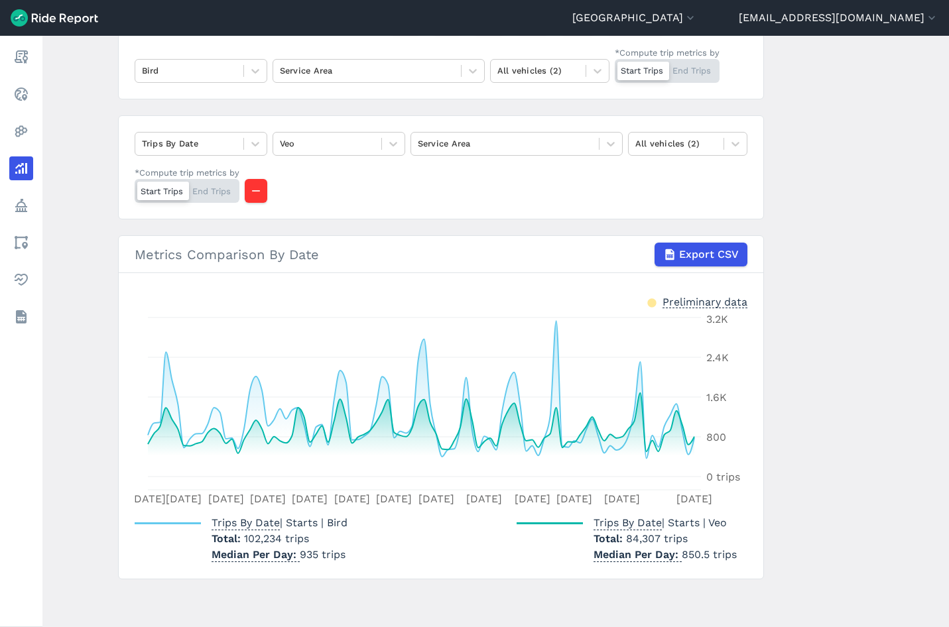
click at [856, 248] on main "Analyze Data Trips By Date Jul 1, 2025—Sep 30, 2025 1W 1M 3M 6M 1YR All Time Bi…" at bounding box center [495, 332] width 907 height 592
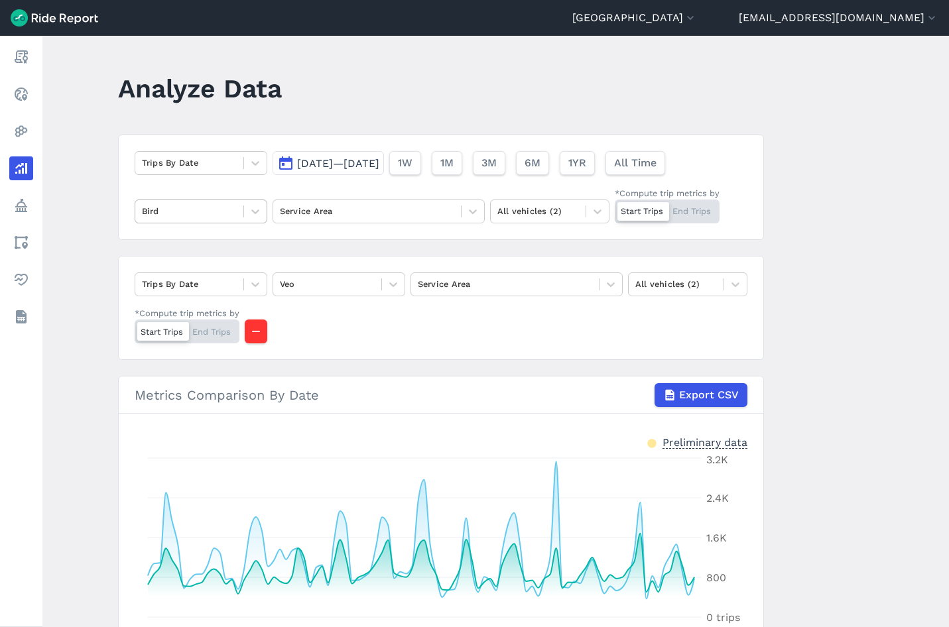
click at [241, 215] on div "Bird" at bounding box center [189, 211] width 108 height 21
drag, startPoint x: 192, startPoint y: 241, endPoint x: 220, endPoint y: 267, distance: 37.5
click at [192, 242] on div "All operators" at bounding box center [201, 242] width 133 height 23
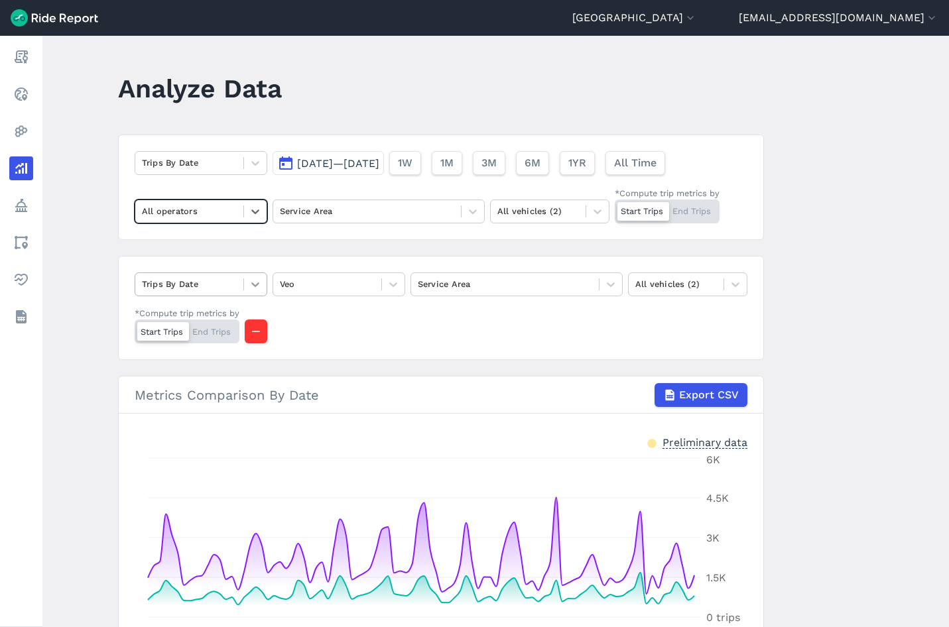
click at [249, 291] on icon at bounding box center [255, 284] width 13 height 13
click at [233, 265] on div "Trips By Date Veo Service Area All vehicles (2) *Compute trip metrics by Start …" at bounding box center [441, 308] width 646 height 104
click at [606, 289] on icon at bounding box center [610, 284] width 13 height 13
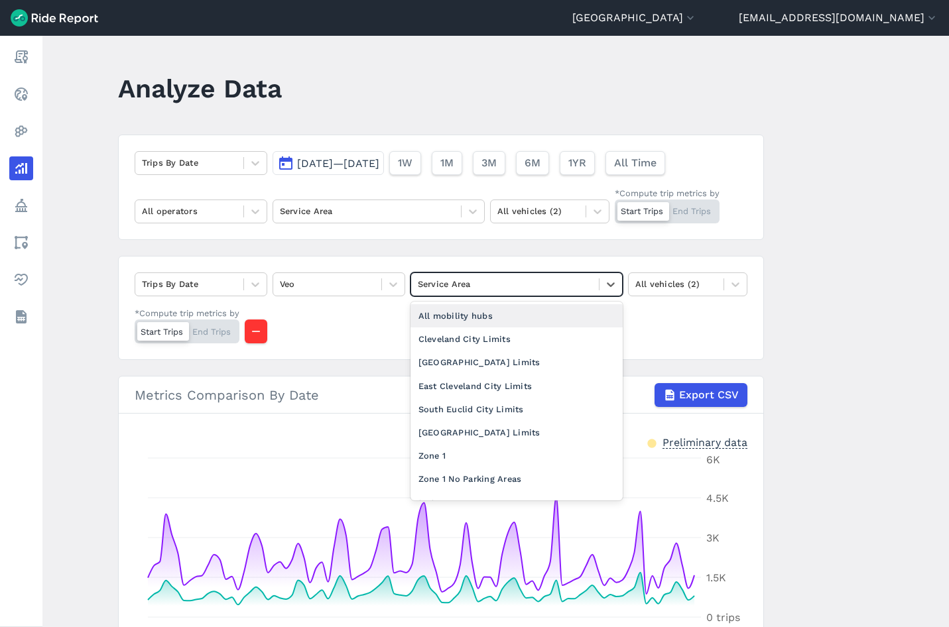
click at [444, 249] on article "Trips By Date Jul 1, 2025—Sep 30, 2025 1W 1M 3M 6M 1YR All Time All operators S…" at bounding box center [441, 428] width 646 height 586
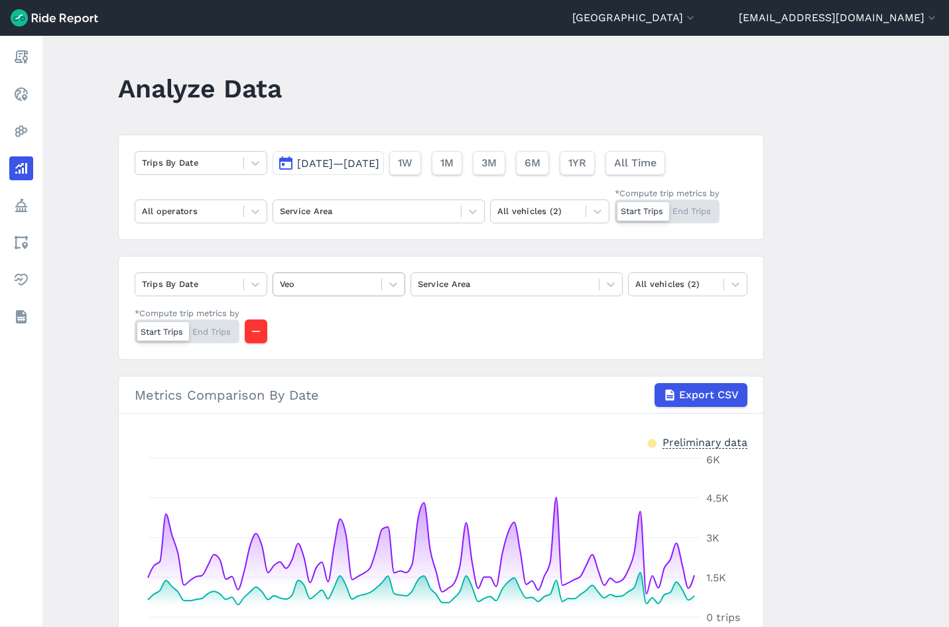
click at [357, 284] on div at bounding box center [327, 284] width 95 height 15
click at [342, 318] on div "All operators" at bounding box center [339, 315] width 133 height 23
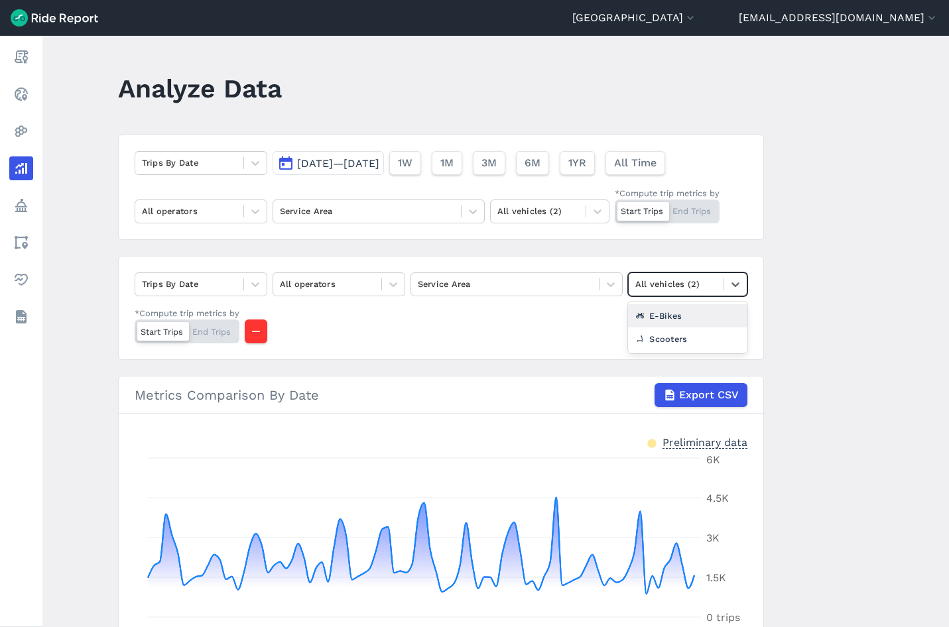
click at [676, 287] on div at bounding box center [676, 284] width 82 height 15
click at [667, 336] on div "Scooters" at bounding box center [687, 339] width 119 height 23
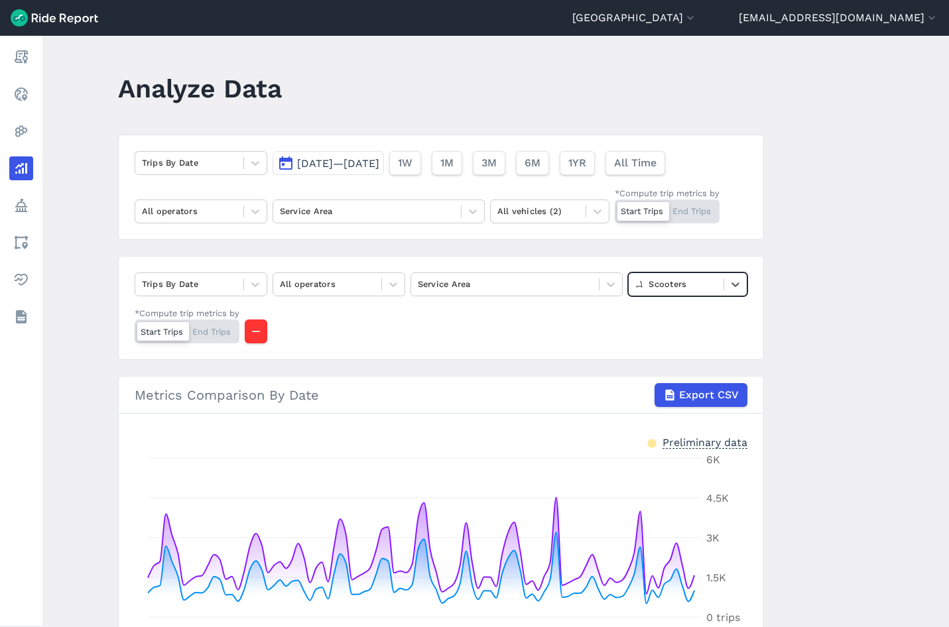
click at [673, 286] on div at bounding box center [676, 284] width 82 height 15
click at [659, 335] on div "E-Bikes" at bounding box center [687, 339] width 119 height 23
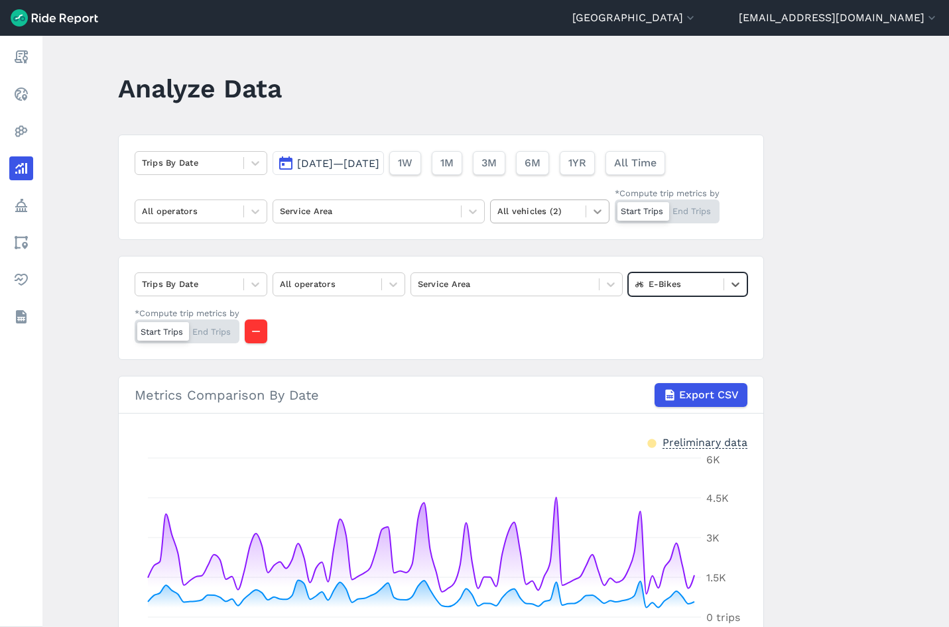
click at [591, 209] on icon at bounding box center [597, 211] width 13 height 13
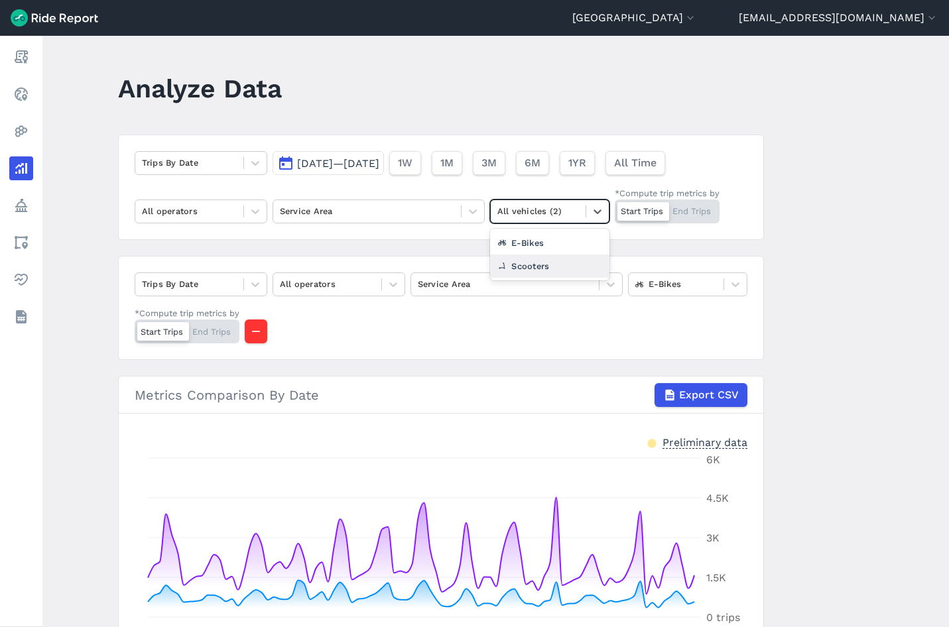
click at [545, 263] on div "Scooters" at bounding box center [549, 266] width 119 height 23
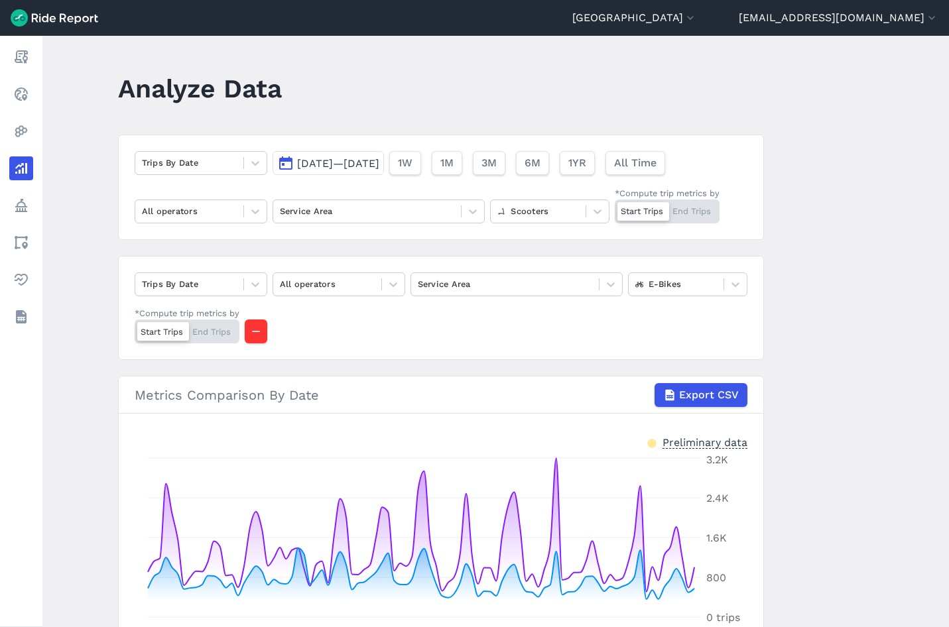
click at [803, 234] on main "Analyze Data Trips By Date Jul 1, 2025—Sep 30, 2025 1W 1M 3M 6M 1YR All Time Al…" at bounding box center [495, 332] width 907 height 592
drag, startPoint x: 821, startPoint y: 111, endPoint x: 773, endPoint y: 131, distance: 52.0
click at [821, 111] on main "Analyze Data Trips By Date Jul 1, 2025—Sep 30, 2025 1W 1M 3M 6M 1YR All Time Al…" at bounding box center [495, 332] width 907 height 592
click at [589, 204] on div at bounding box center [597, 211] width 23 height 23
click at [568, 246] on div "All vehicles (2)" at bounding box center [549, 242] width 119 height 23
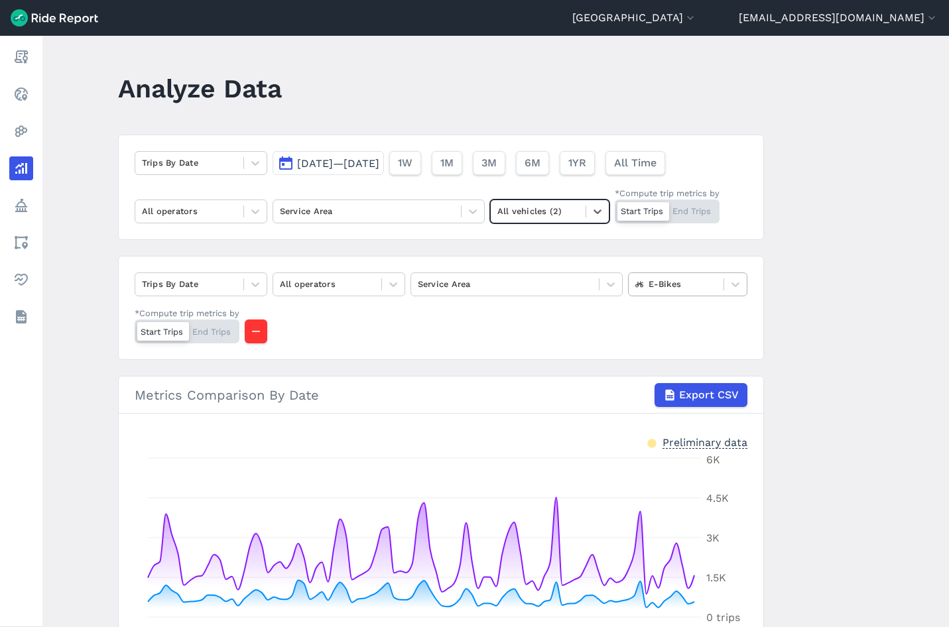
click at [692, 291] on div at bounding box center [676, 284] width 82 height 15
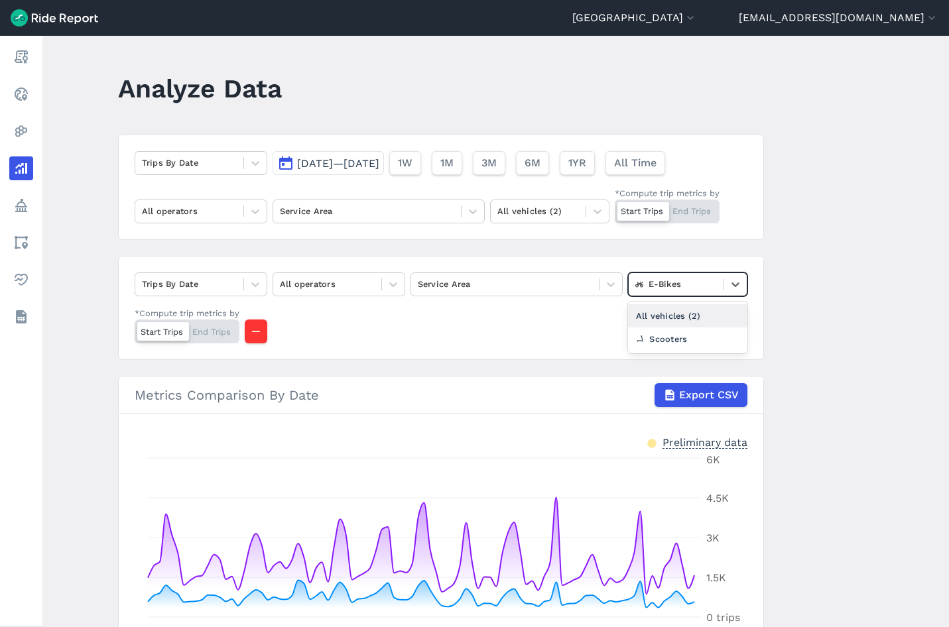
click at [687, 310] on div "All vehicles (2)" at bounding box center [687, 315] width 119 height 23
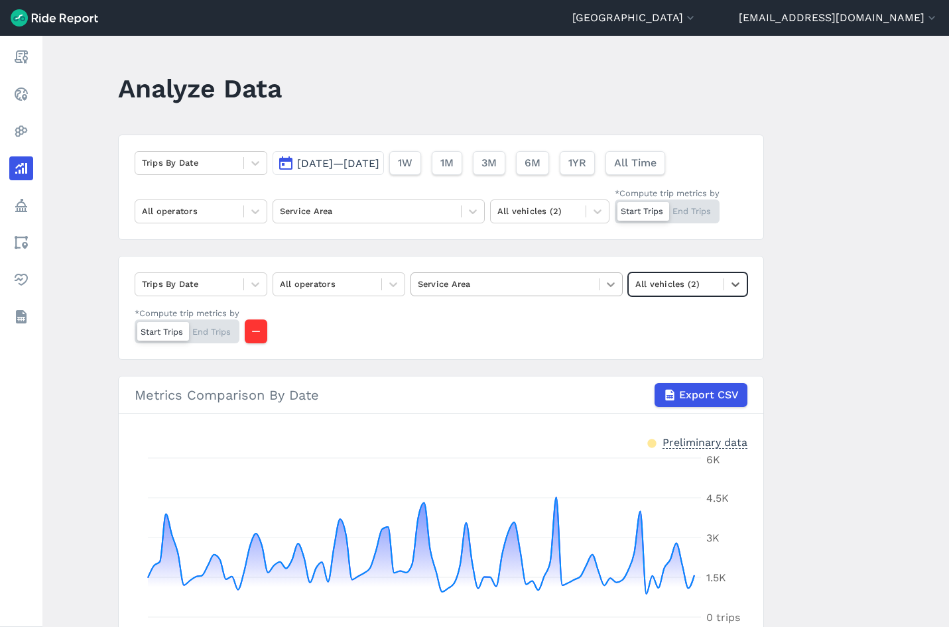
click at [605, 291] on icon at bounding box center [610, 284] width 13 height 13
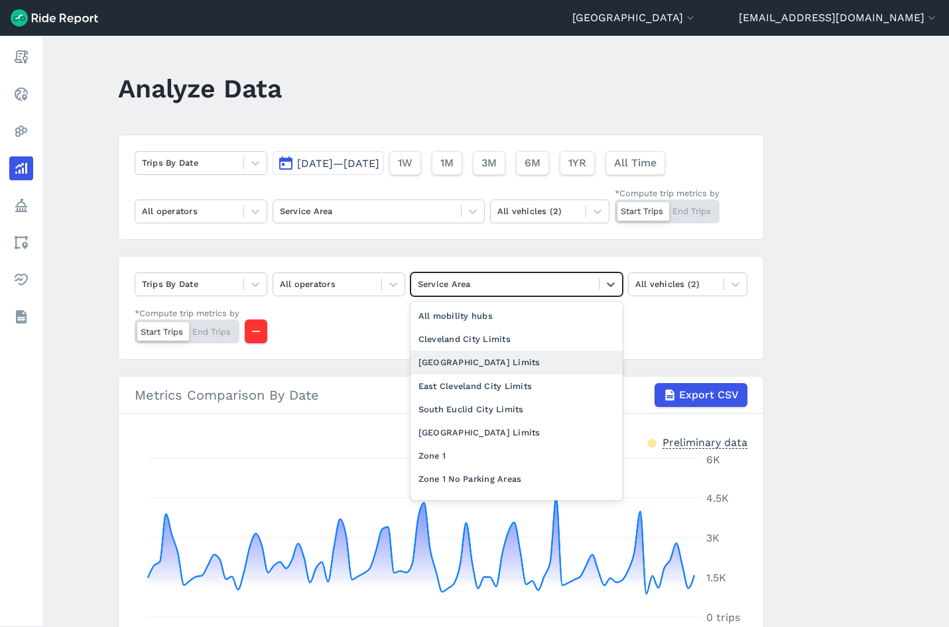
click at [472, 359] on div "[GEOGRAPHIC_DATA] Limits" at bounding box center [517, 362] width 212 height 23
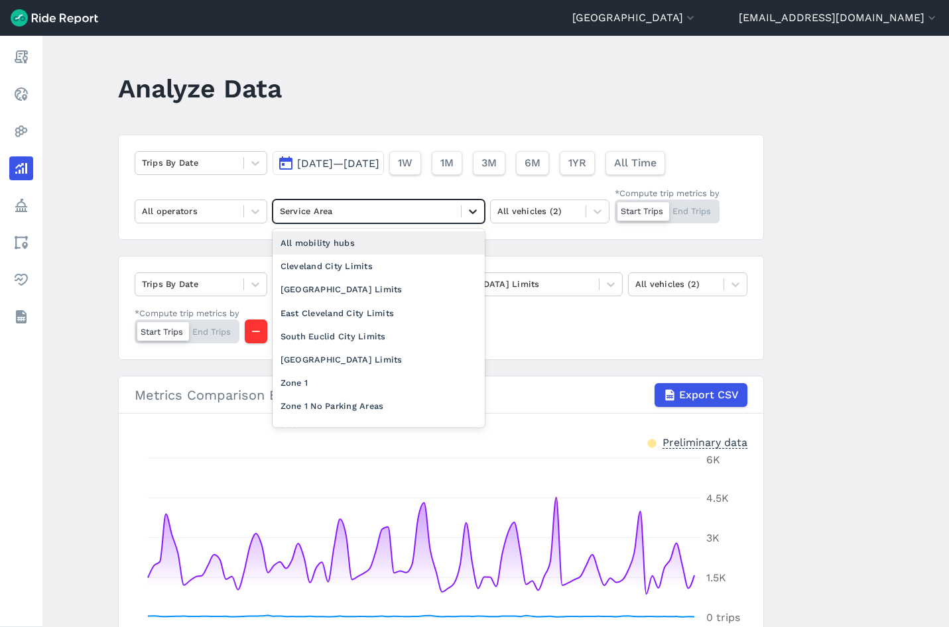
click at [466, 214] on icon at bounding box center [472, 211] width 13 height 13
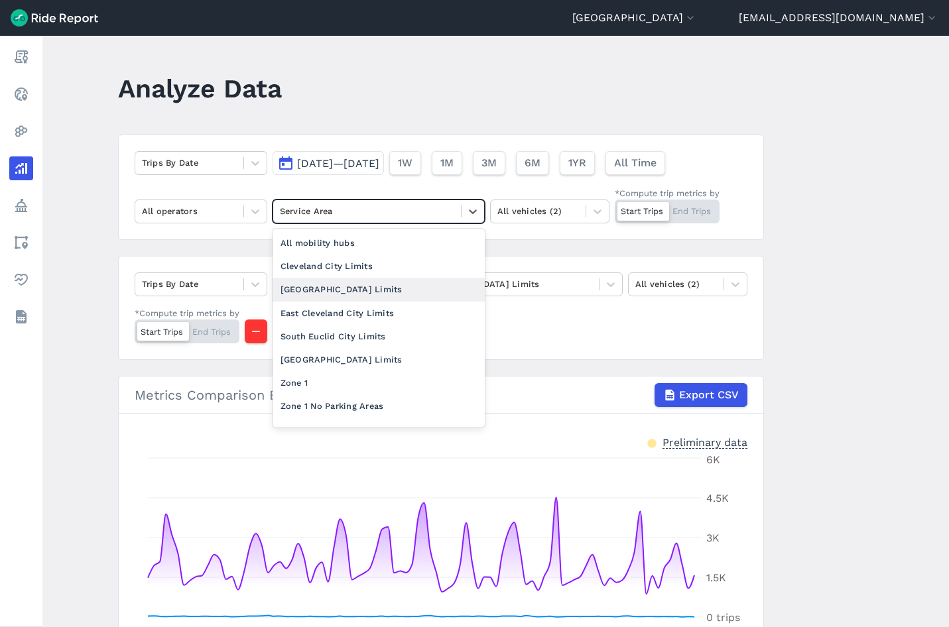
drag, startPoint x: 349, startPoint y: 290, endPoint x: 596, endPoint y: 263, distance: 248.2
click at [359, 290] on div "[GEOGRAPHIC_DATA] Limits" at bounding box center [379, 289] width 212 height 23
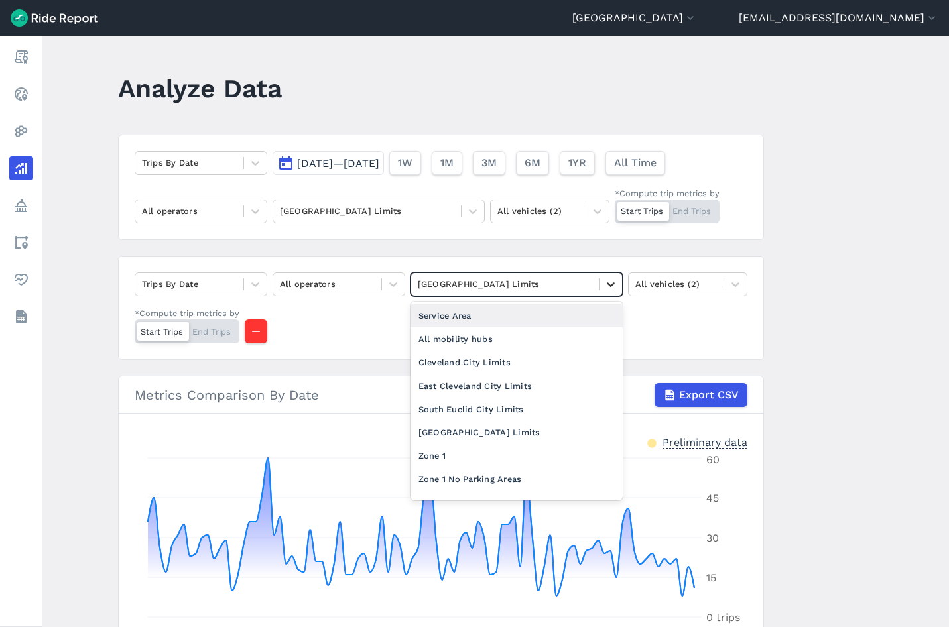
click at [604, 283] on icon at bounding box center [610, 284] width 13 height 13
click at [468, 388] on div "East Cleveland City Limits" at bounding box center [517, 386] width 212 height 23
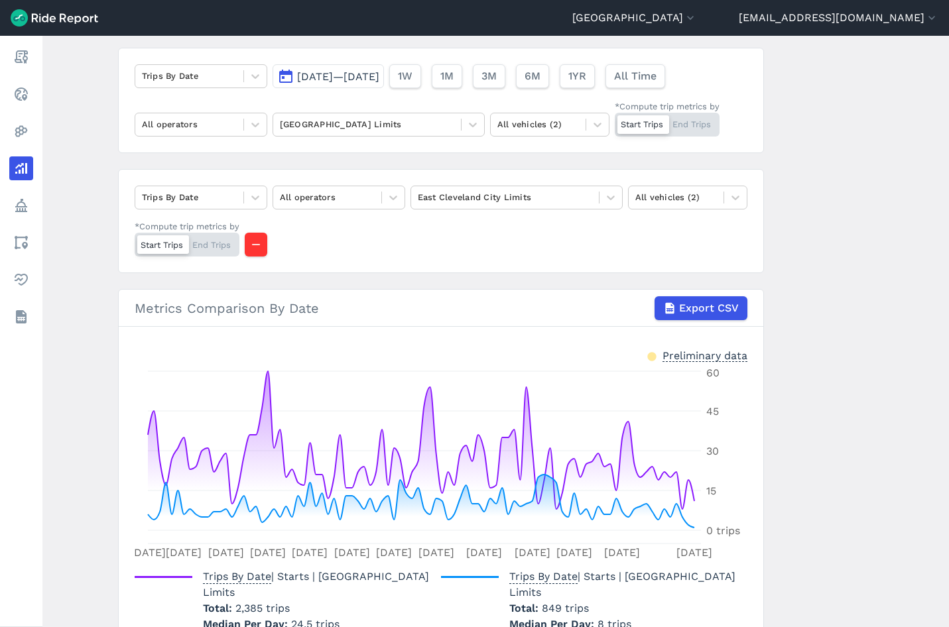
scroll to position [24, 0]
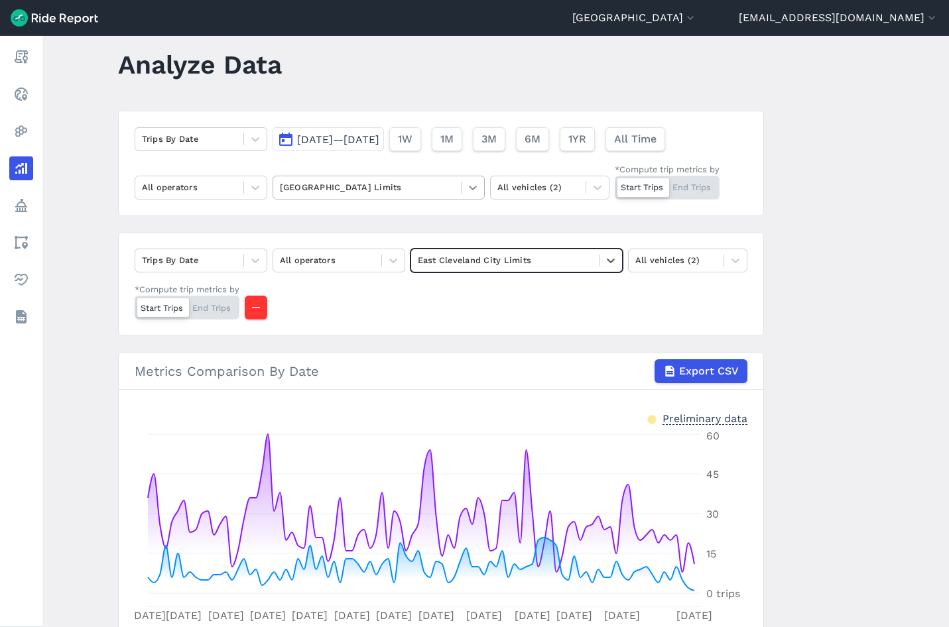
click at [471, 187] on icon at bounding box center [472, 187] width 13 height 13
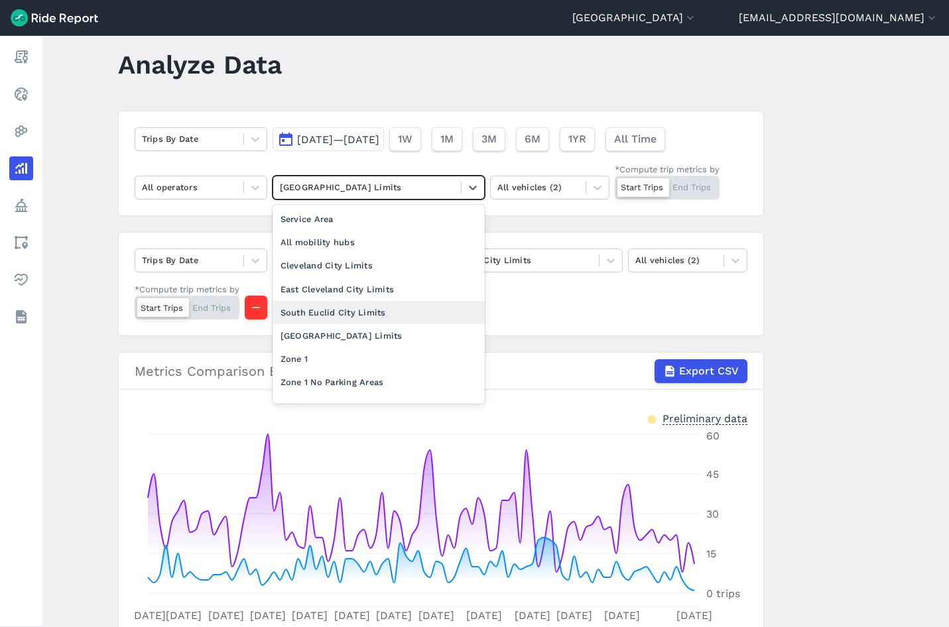
click at [359, 305] on div "South Euclid City Limits" at bounding box center [379, 312] width 212 height 23
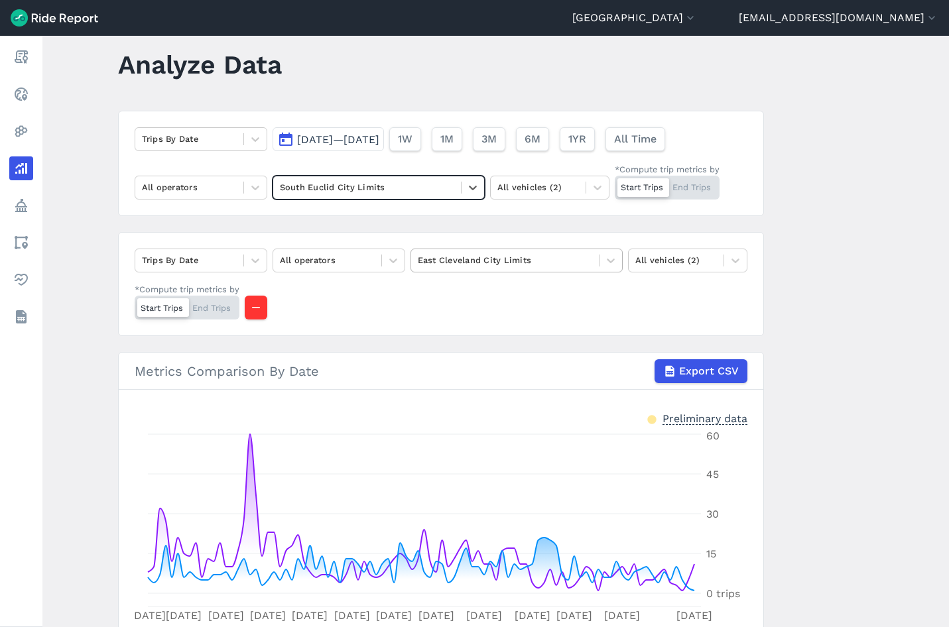
click at [536, 262] on div at bounding box center [505, 260] width 174 height 15
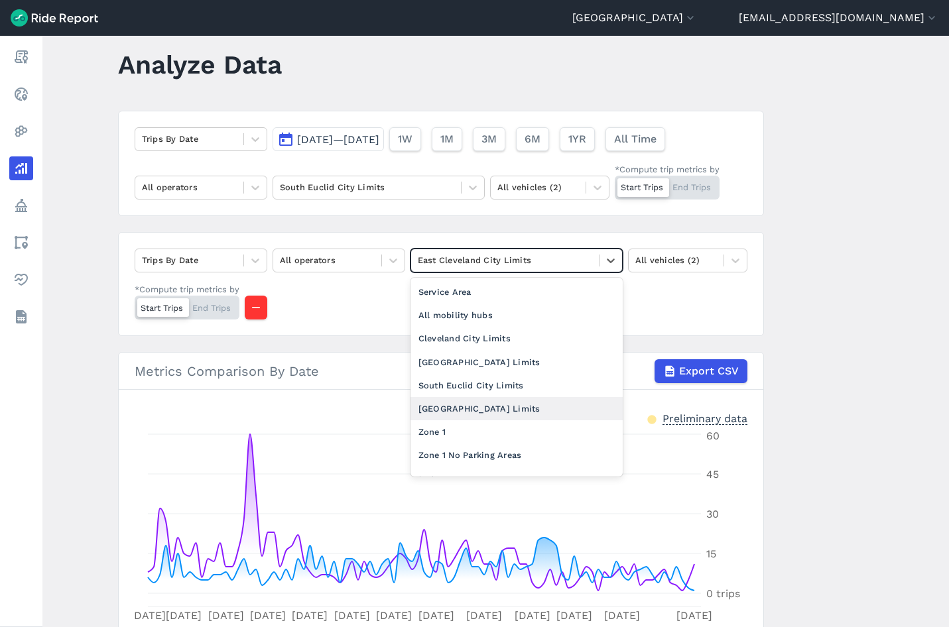
click at [476, 409] on div "[GEOGRAPHIC_DATA] Limits" at bounding box center [517, 408] width 212 height 23
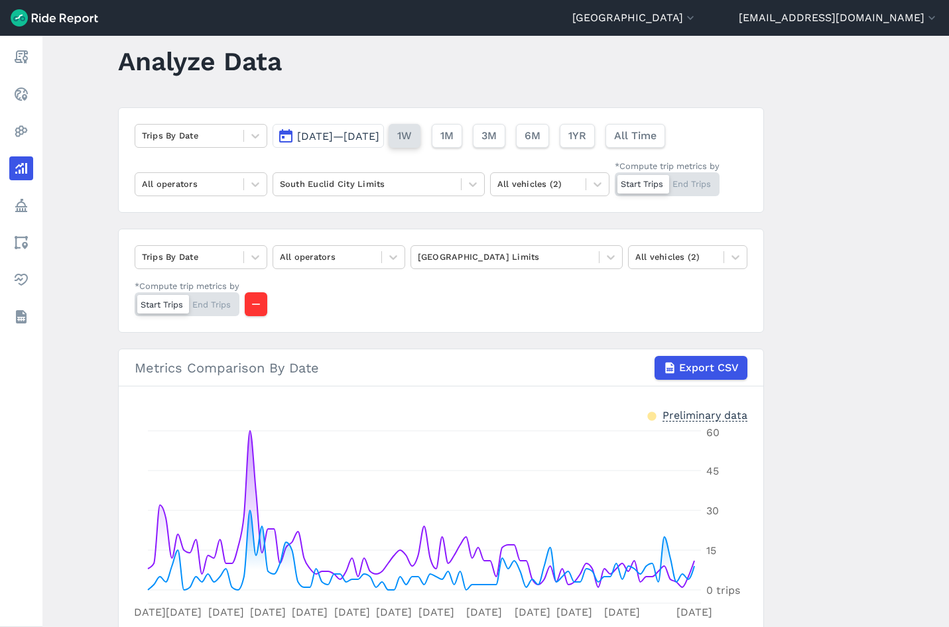
scroll to position [24, 0]
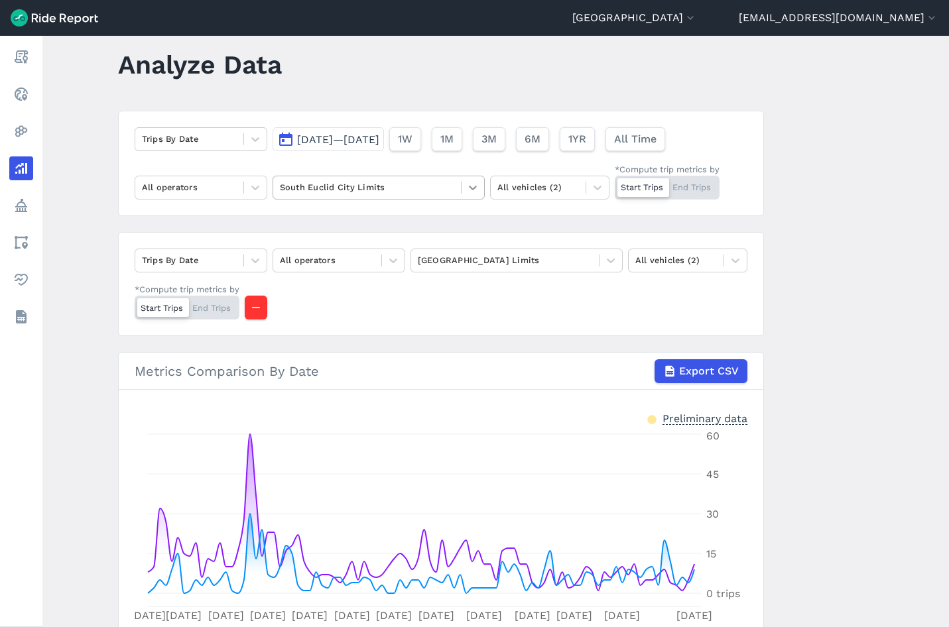
click at [462, 184] on div at bounding box center [473, 187] width 23 height 23
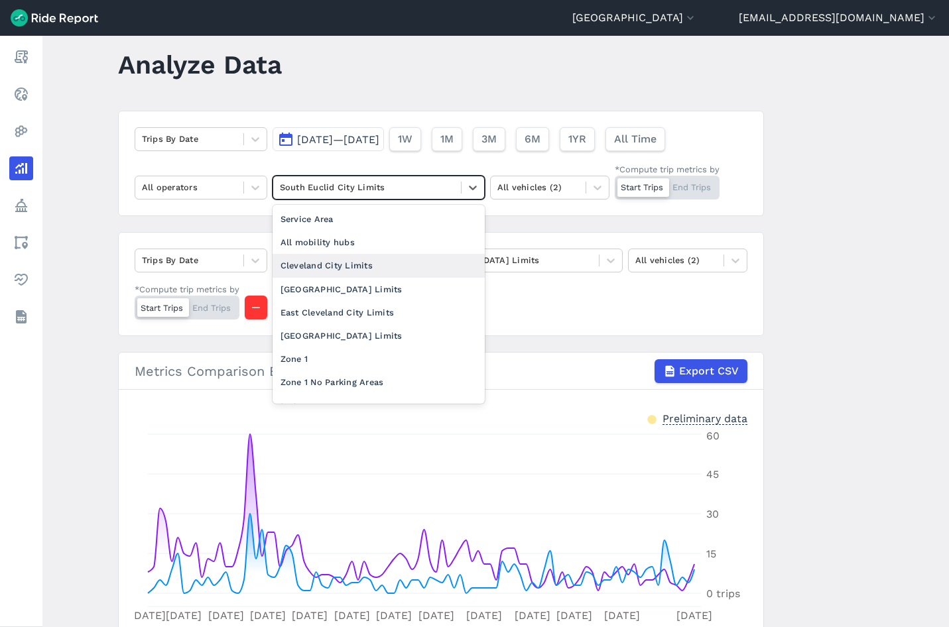
click at [361, 262] on div "Cleveland City Limits" at bounding box center [379, 265] width 212 height 23
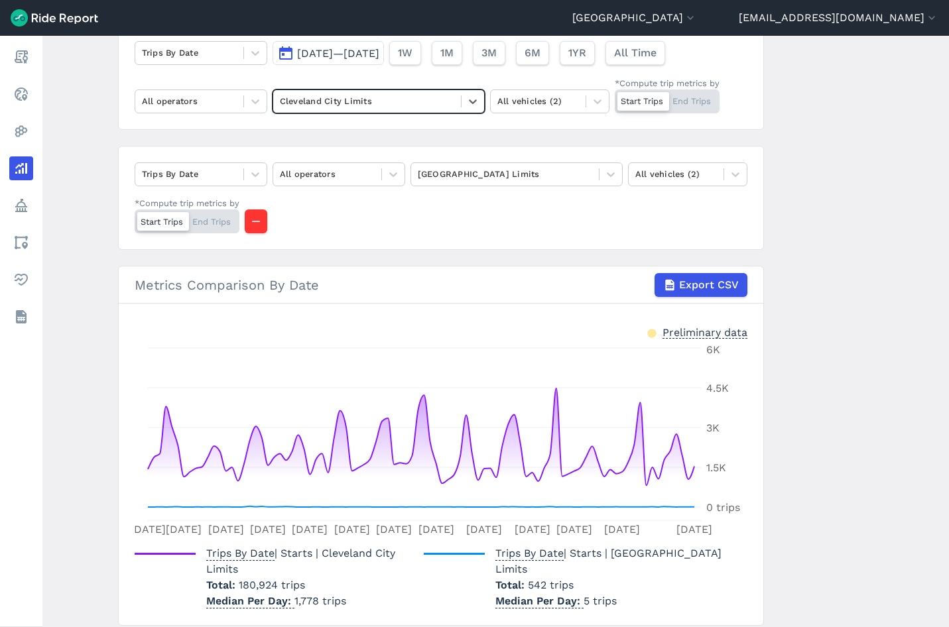
scroll to position [90, 0]
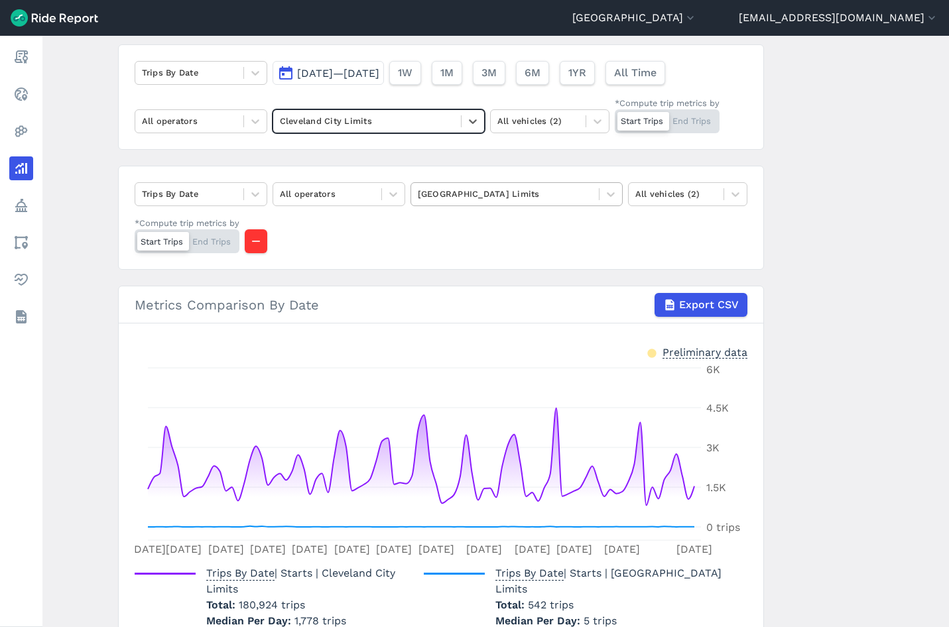
click at [527, 189] on div at bounding box center [505, 193] width 174 height 15
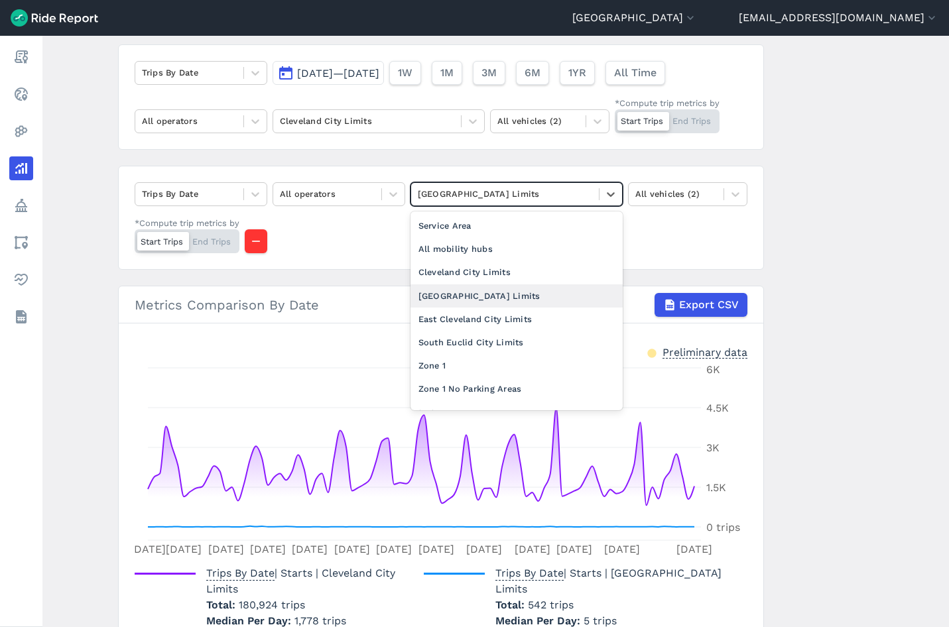
click at [454, 295] on div "[GEOGRAPHIC_DATA] Limits" at bounding box center [517, 296] width 212 height 23
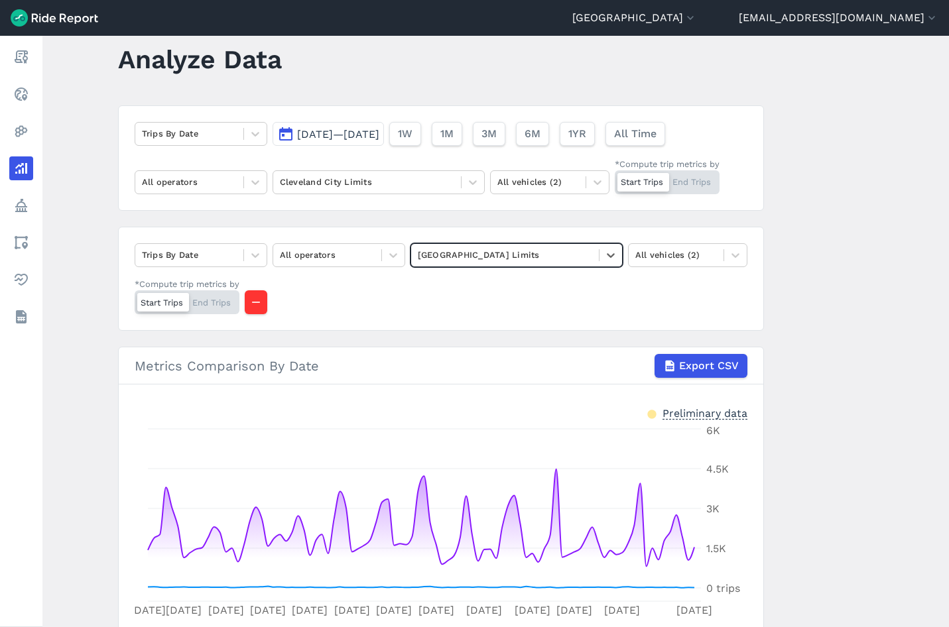
scroll to position [24, 0]
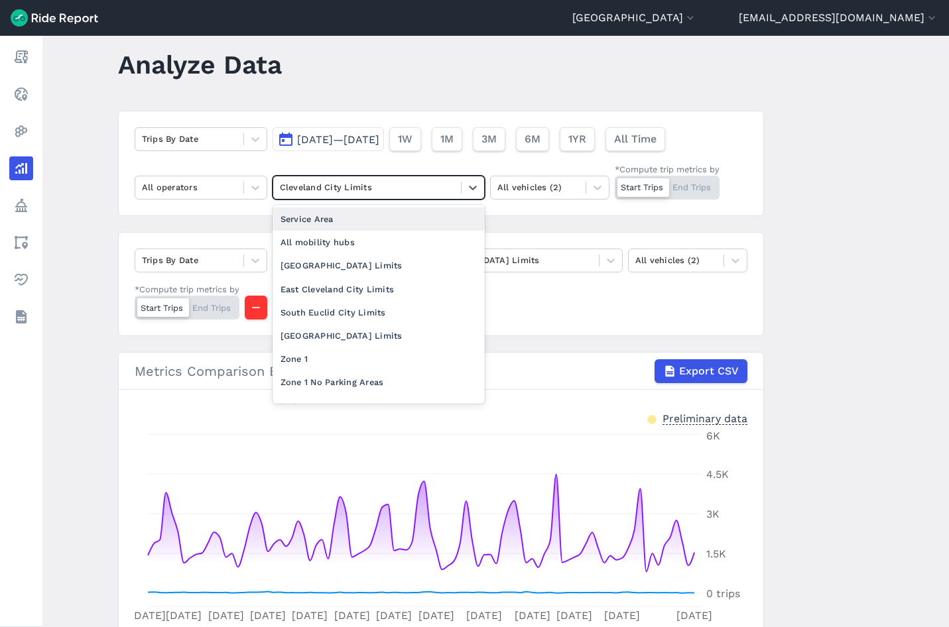
click at [458, 186] on div "Cleveland City Limits" at bounding box center [367, 187] width 188 height 21
click at [316, 218] on div "Service Area" at bounding box center [379, 219] width 212 height 23
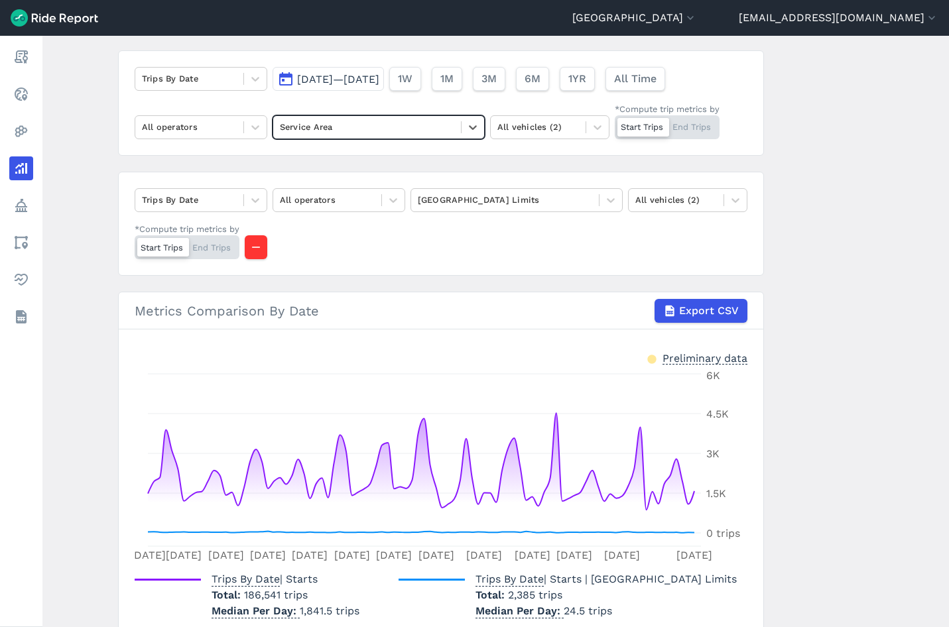
scroll to position [141, 0]
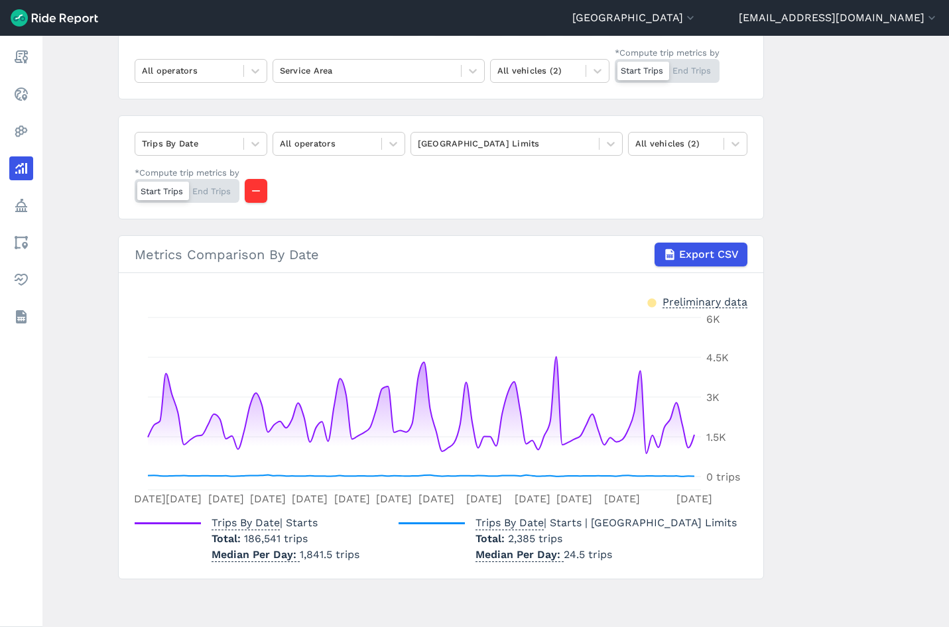
drag, startPoint x: 241, startPoint y: 540, endPoint x: 313, endPoint y: 530, distance: 72.3
click at [313, 530] on div "Trips By Date | Starts Total 186,541 trips Median Per Day 1,841.5 trips" at bounding box center [286, 539] width 148 height 48
drag, startPoint x: 313, startPoint y: 530, endPoint x: 308, endPoint y: 535, distance: 7.5
click at [308, 535] on p "Total 186,541 trips" at bounding box center [286, 539] width 148 height 16
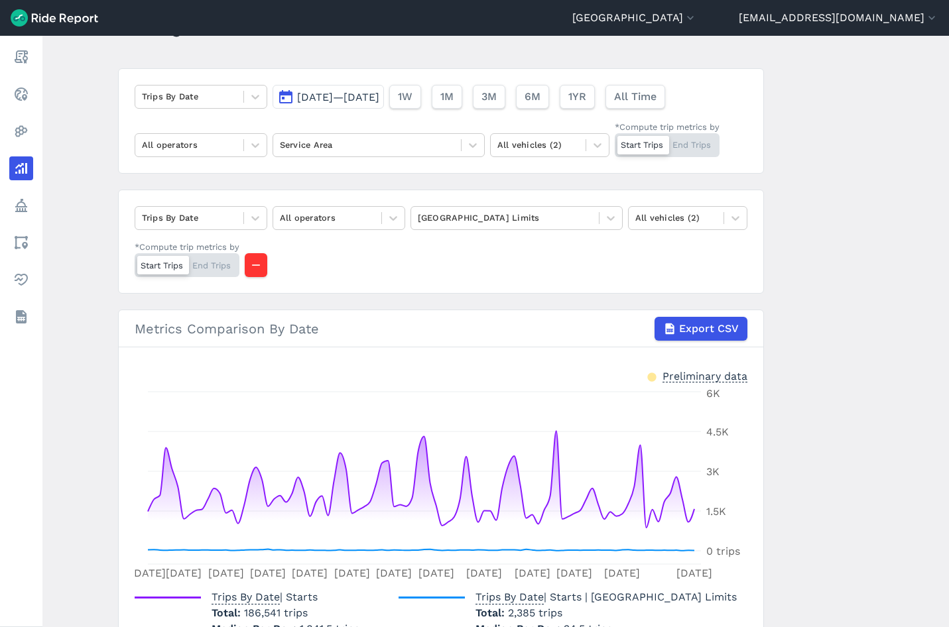
scroll to position [8, 0]
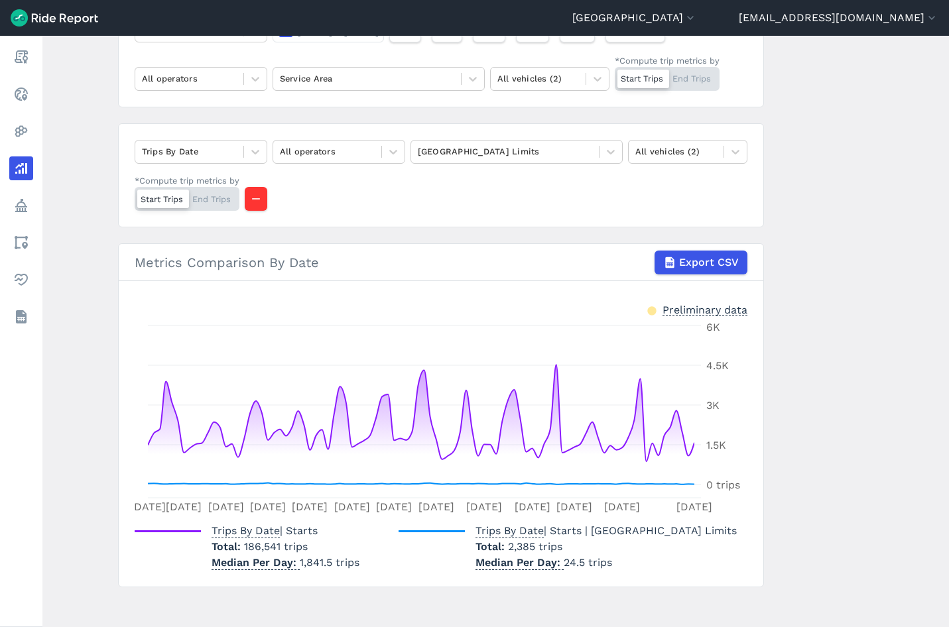
scroll to position [66, 0]
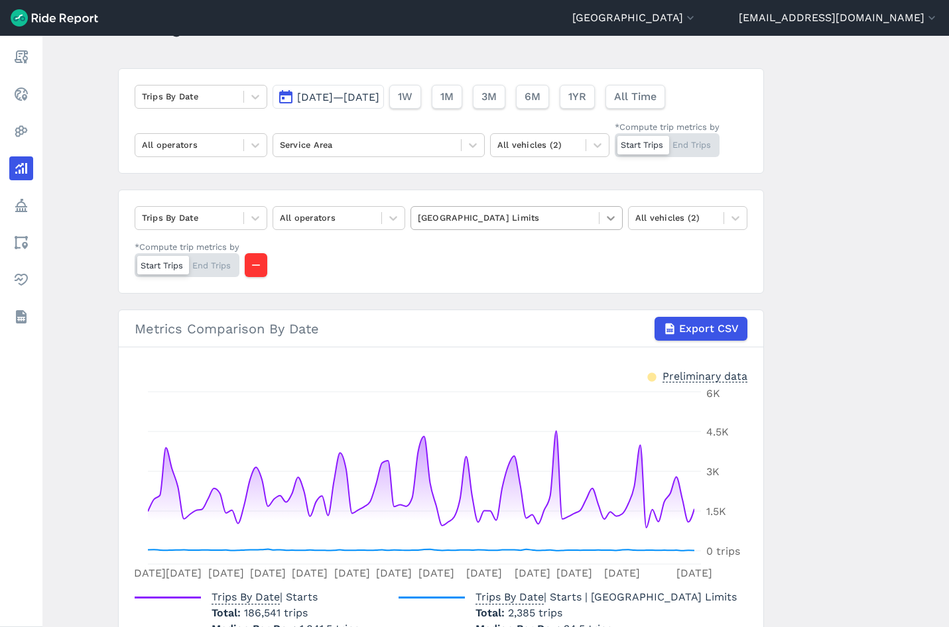
click at [608, 216] on icon at bounding box center [610, 218] width 13 height 13
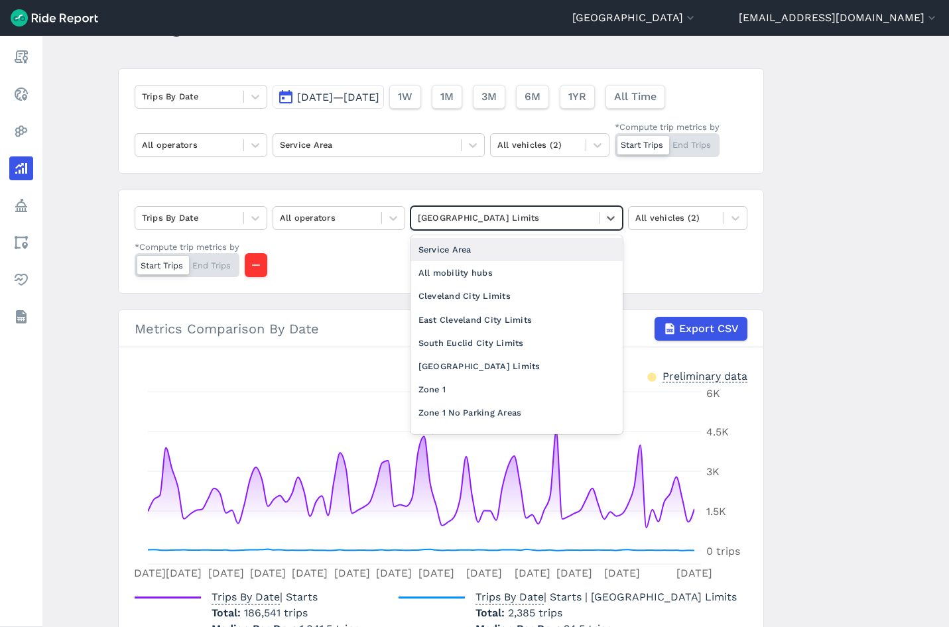
click at [454, 250] on div "Service Area" at bounding box center [517, 249] width 212 height 23
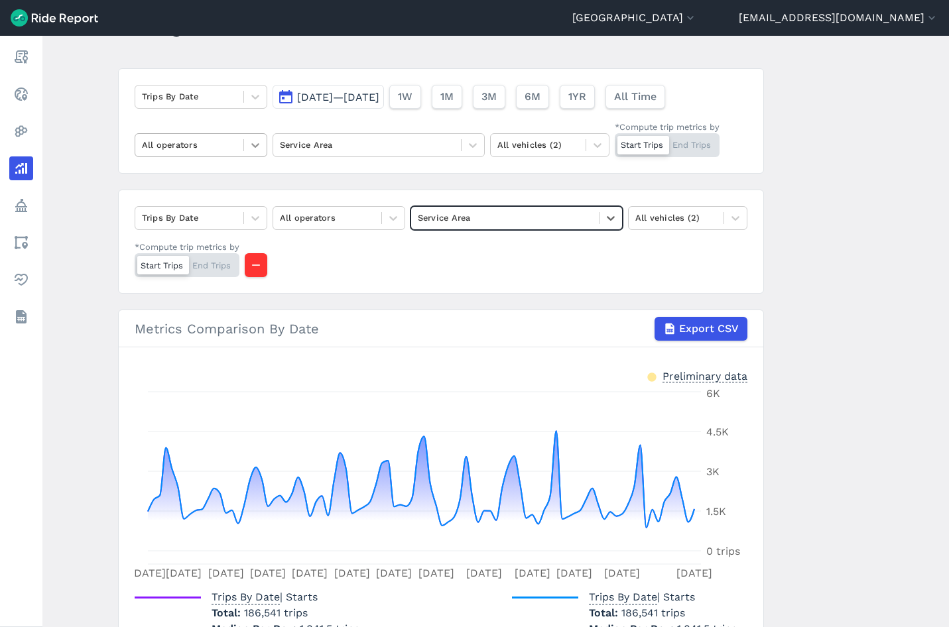
click at [249, 147] on icon at bounding box center [255, 145] width 13 height 13
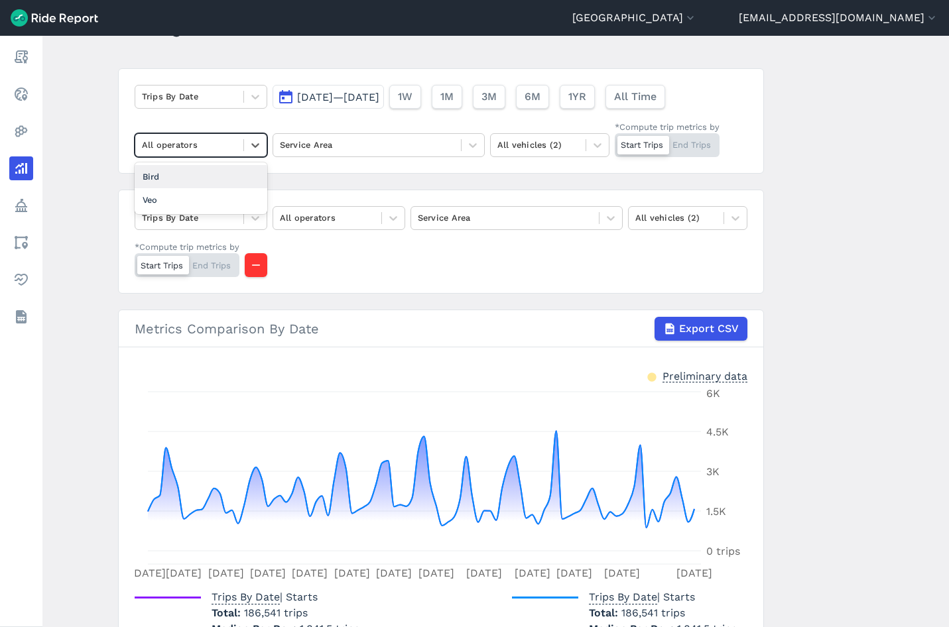
click at [206, 168] on div "Bird" at bounding box center [201, 176] width 133 height 23
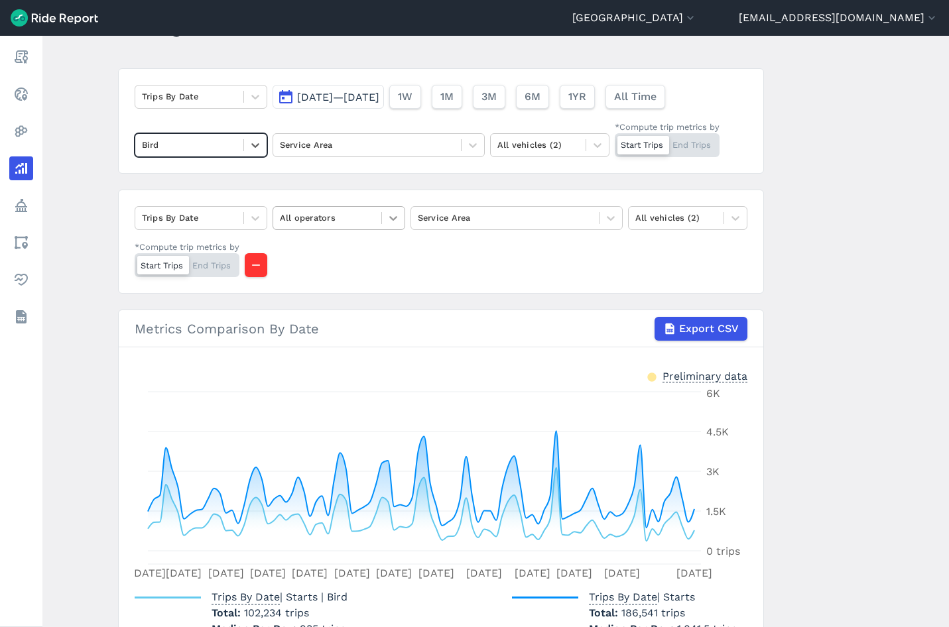
click at [392, 217] on icon at bounding box center [393, 218] width 13 height 13
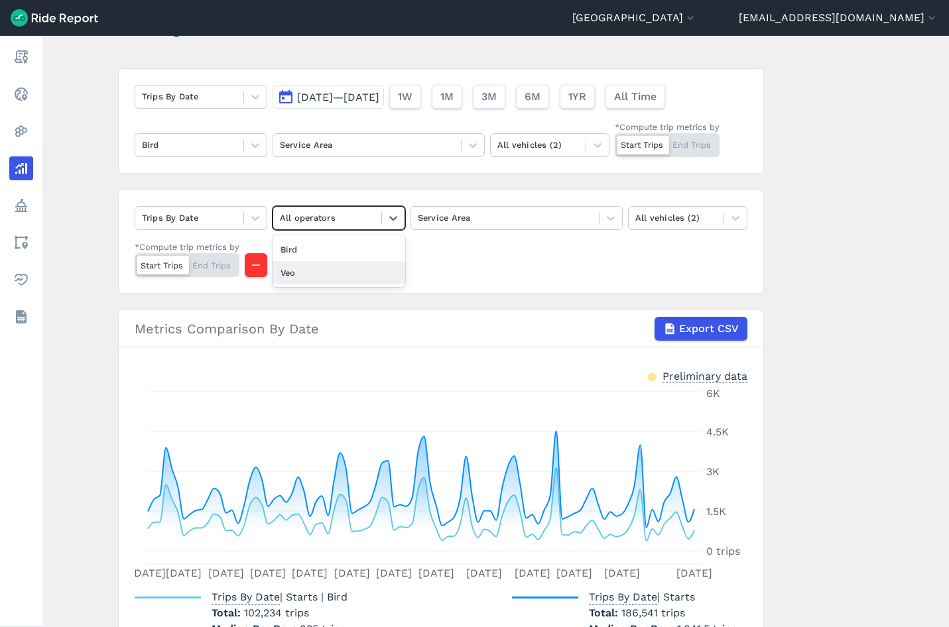
click at [317, 267] on div "Veo" at bounding box center [339, 272] width 133 height 23
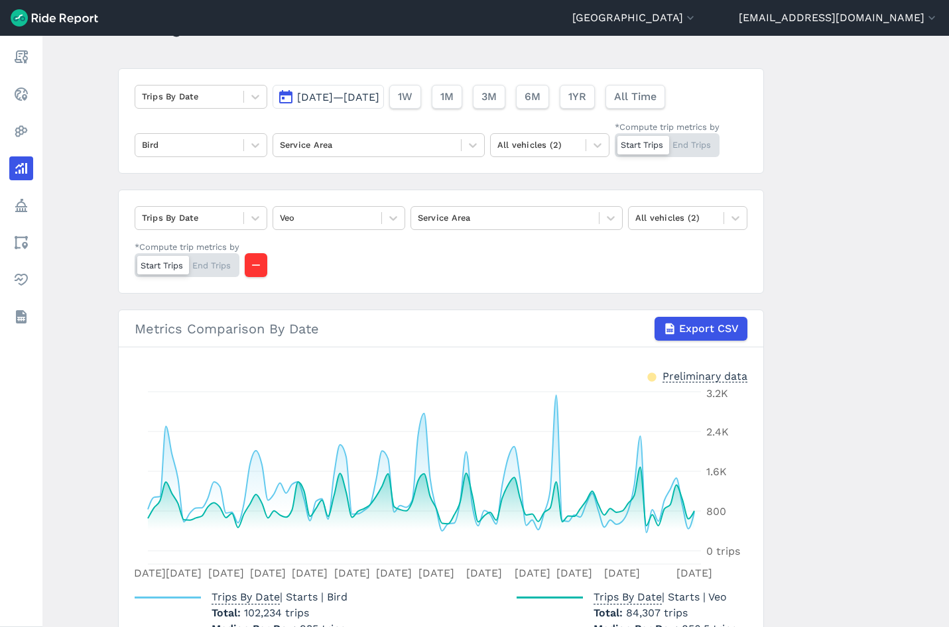
click at [826, 182] on main "Analyze Data Trips By Date Jul 1, 2025—Sep 30, 2025 1W 1M 3M 6M 1YR All Time Bi…" at bounding box center [495, 332] width 907 height 592
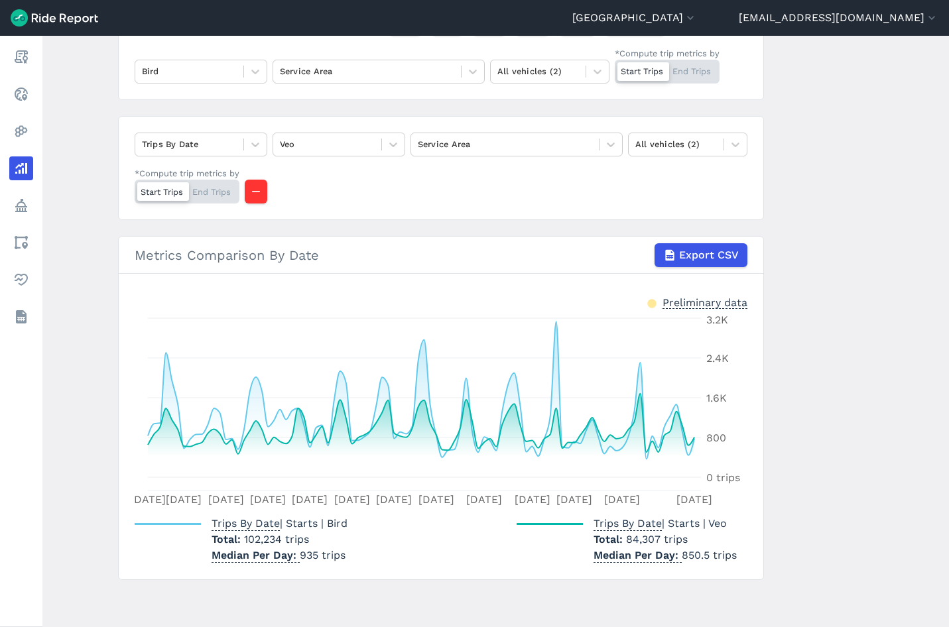
scroll to position [141, 0]
click at [793, 422] on main "Analyze Data Trips By Date Jul 1, 2025—Sep 30, 2025 1W 1M 3M 6M 1YR All Time Bi…" at bounding box center [495, 332] width 907 height 592
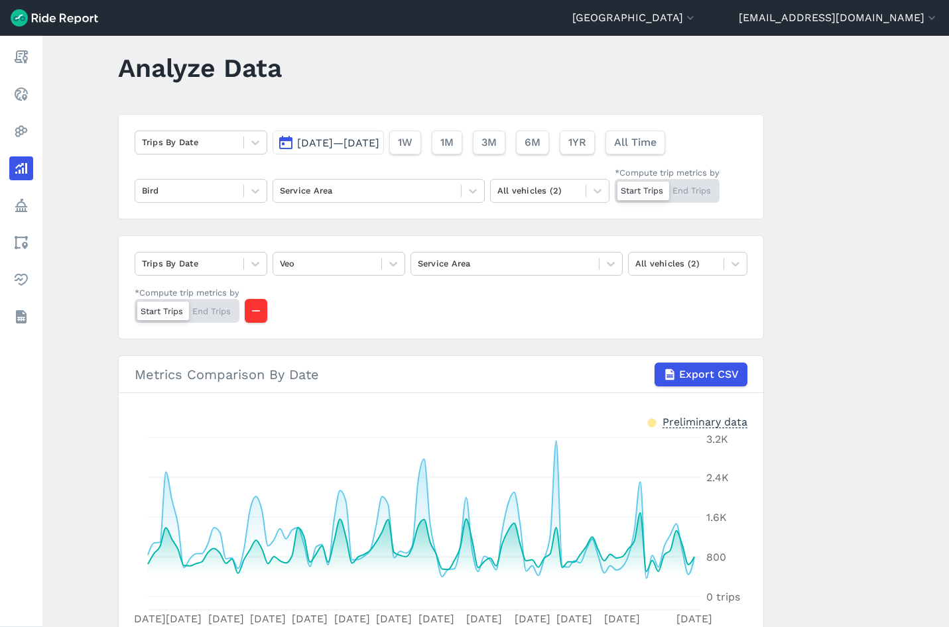
scroll to position [0, 0]
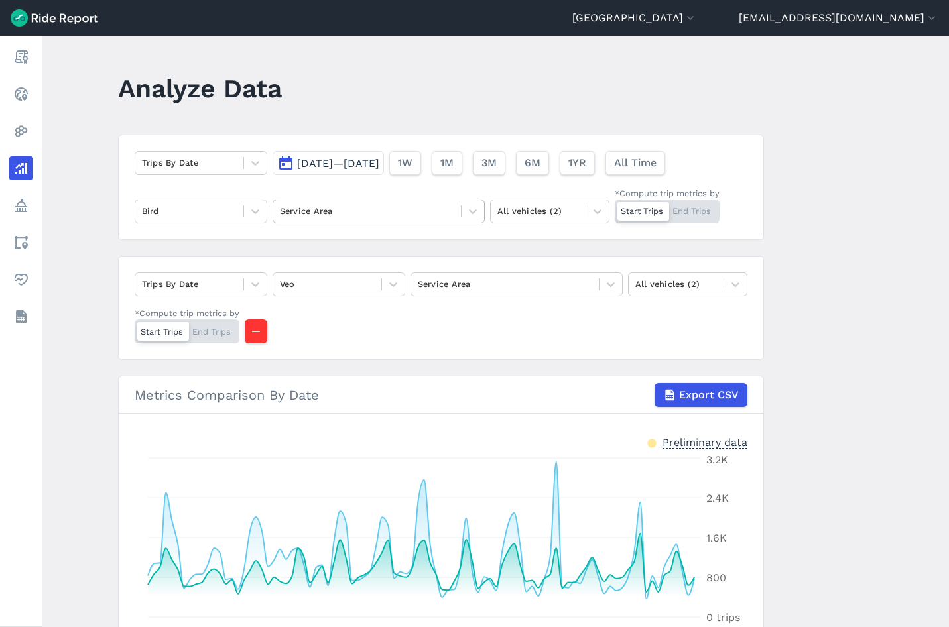
click at [382, 210] on div at bounding box center [367, 211] width 174 height 15
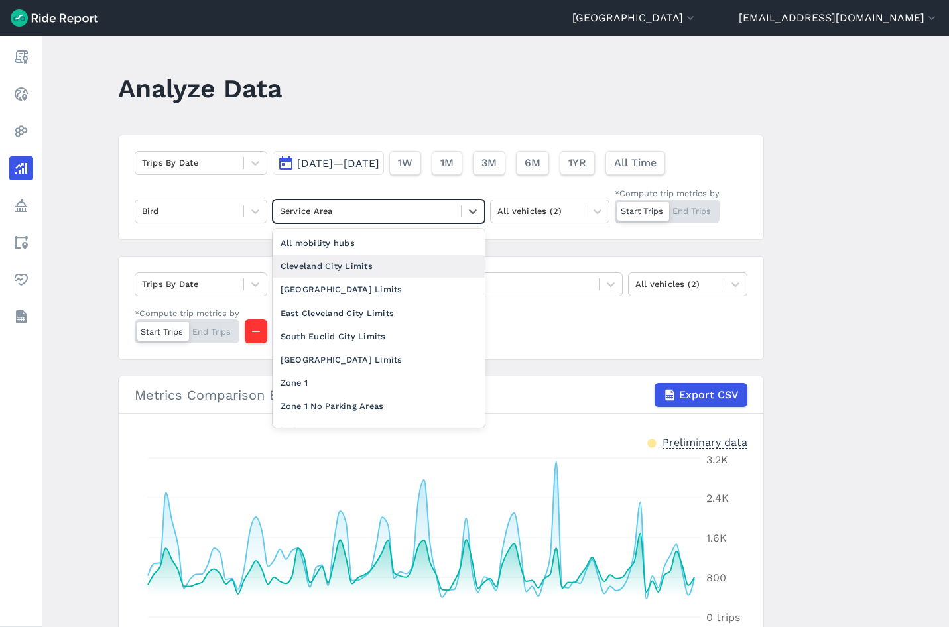
click at [338, 261] on div "Cleveland City Limits" at bounding box center [379, 266] width 212 height 23
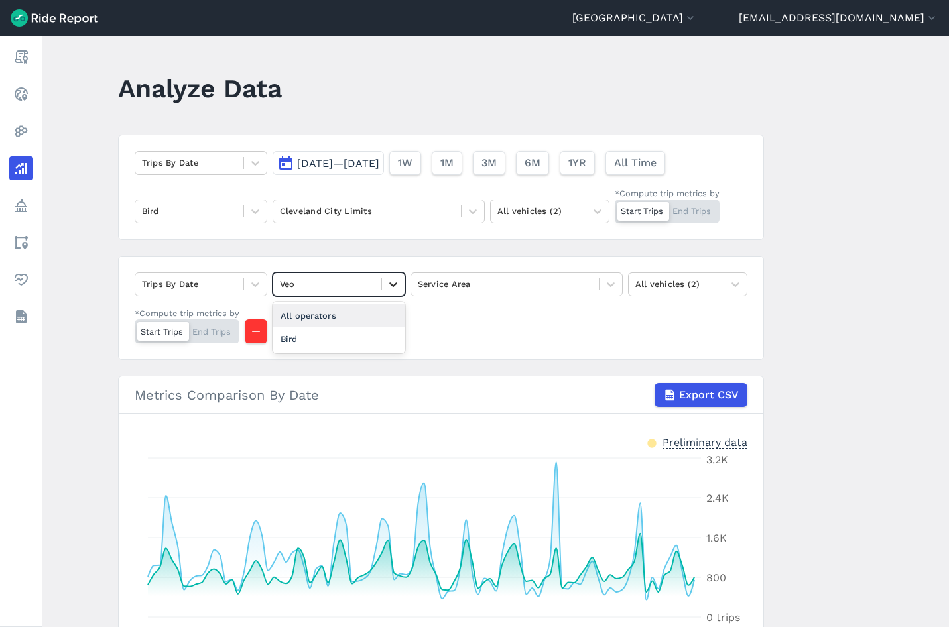
click at [391, 279] on icon at bounding box center [393, 284] width 13 height 13
click at [338, 320] on div "All operators" at bounding box center [339, 315] width 133 height 23
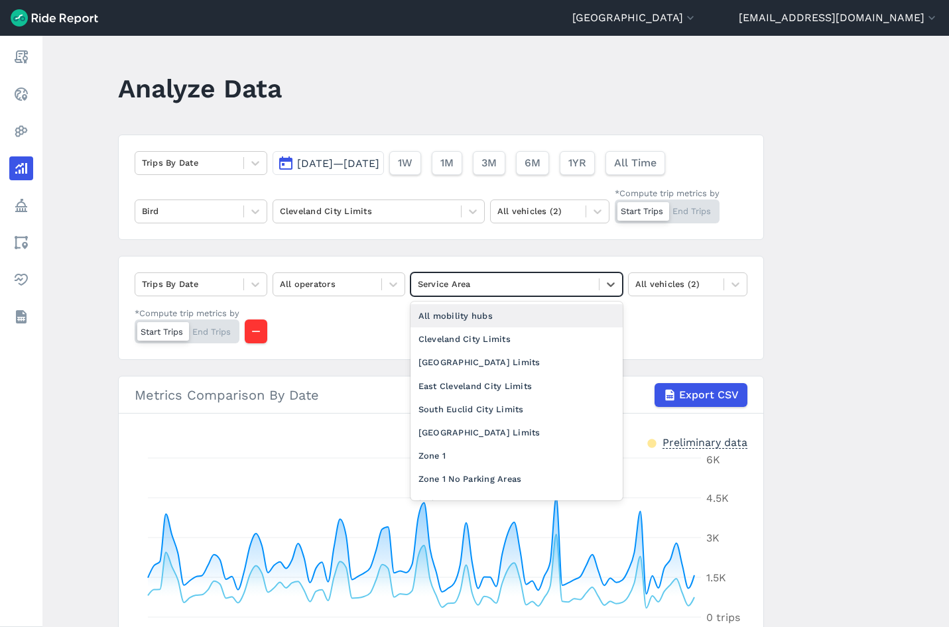
click at [523, 281] on div at bounding box center [505, 284] width 174 height 15
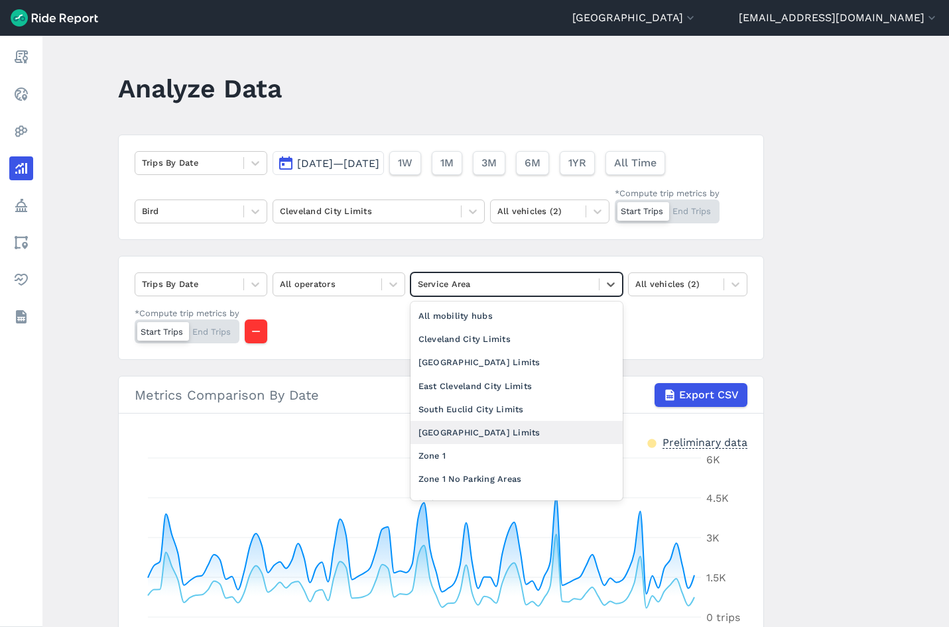
click at [454, 435] on div "[GEOGRAPHIC_DATA] Limits" at bounding box center [517, 432] width 212 height 23
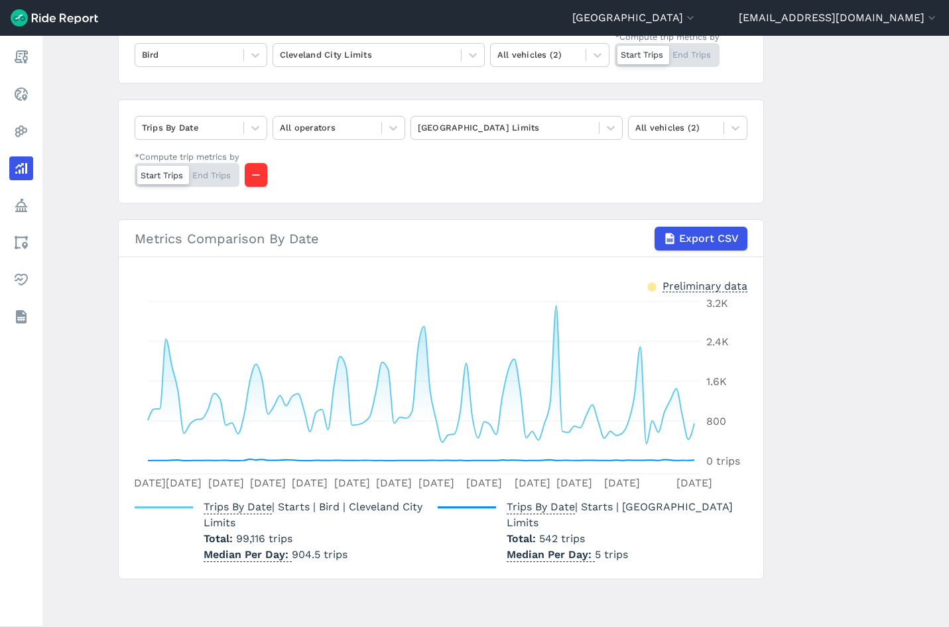
scroll to position [24, 0]
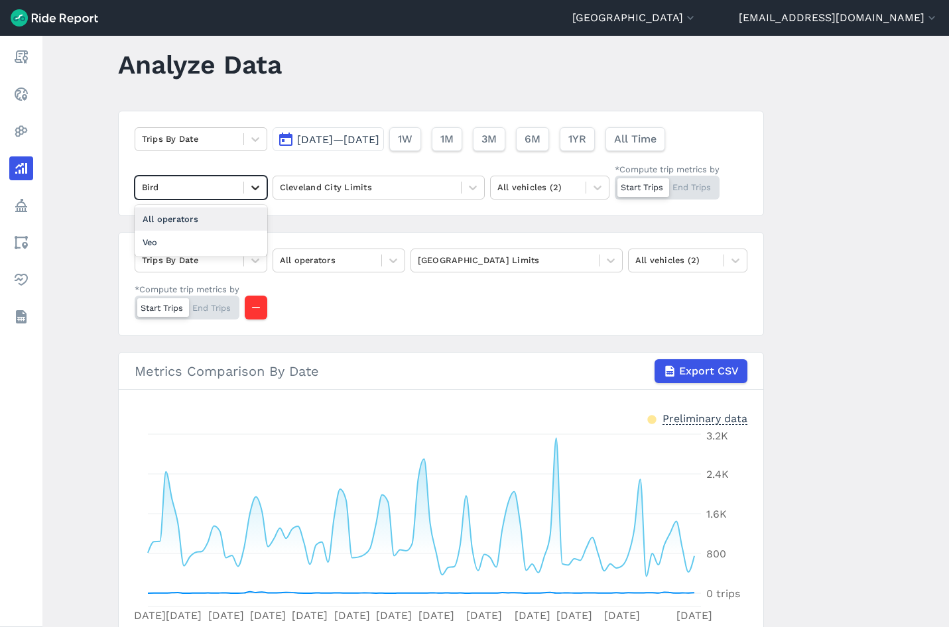
click at [253, 189] on icon at bounding box center [255, 188] width 8 height 5
click at [207, 218] on div "All operators" at bounding box center [201, 219] width 133 height 23
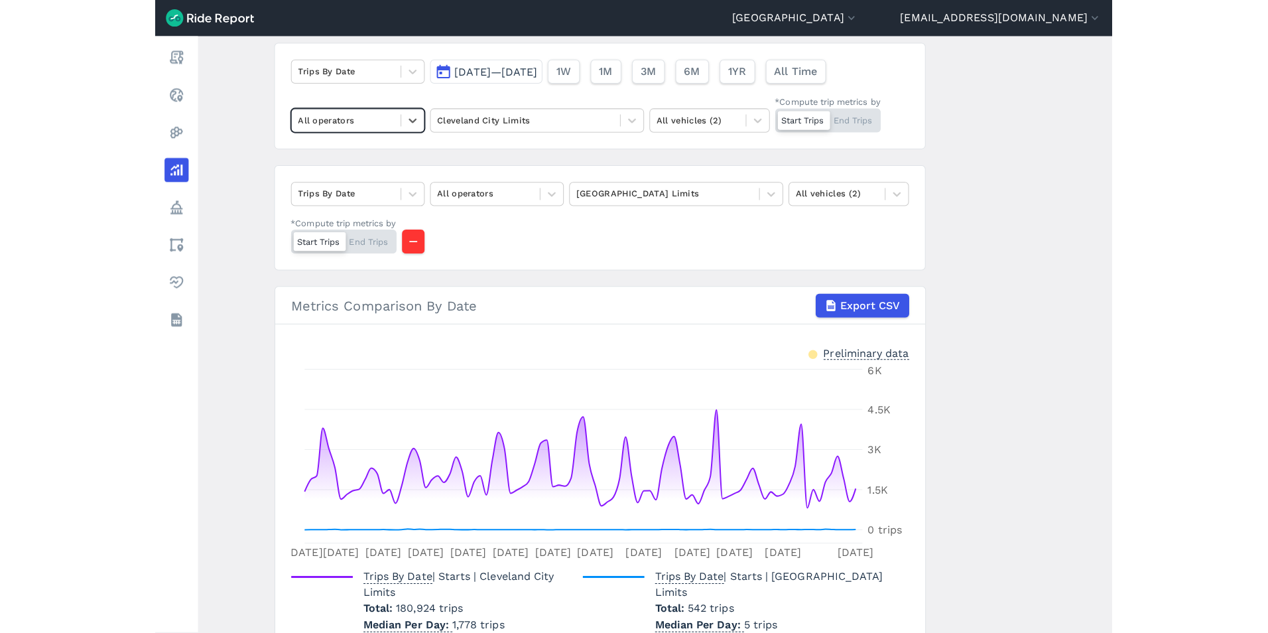
scroll to position [157, 0]
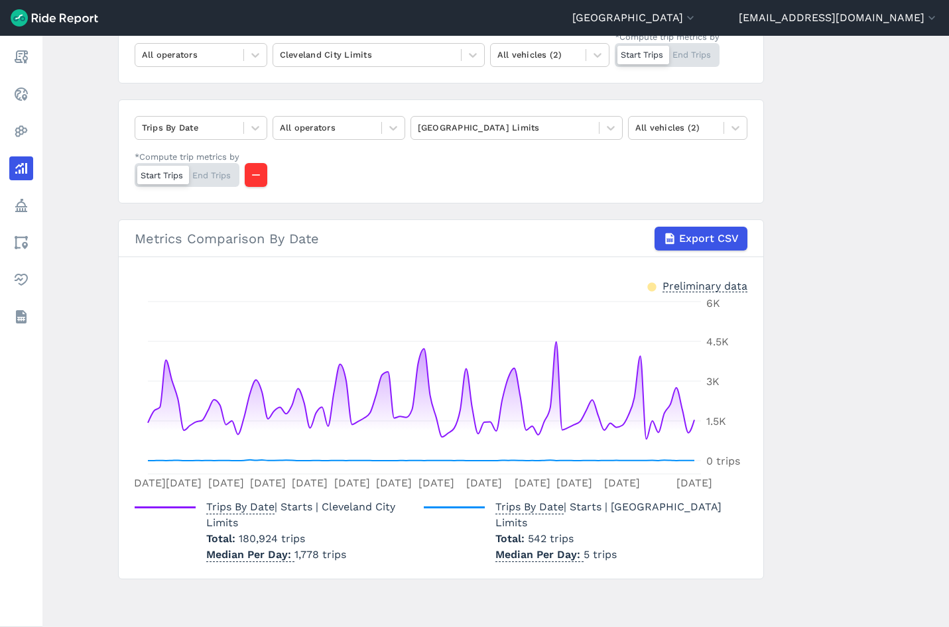
click at [843, 456] on main "Analyze Data Trips By Date Jul 1, 2025—Sep 30, 2025 1W 1M 3M 6M 1YR All Time Al…" at bounding box center [495, 332] width 907 height 592
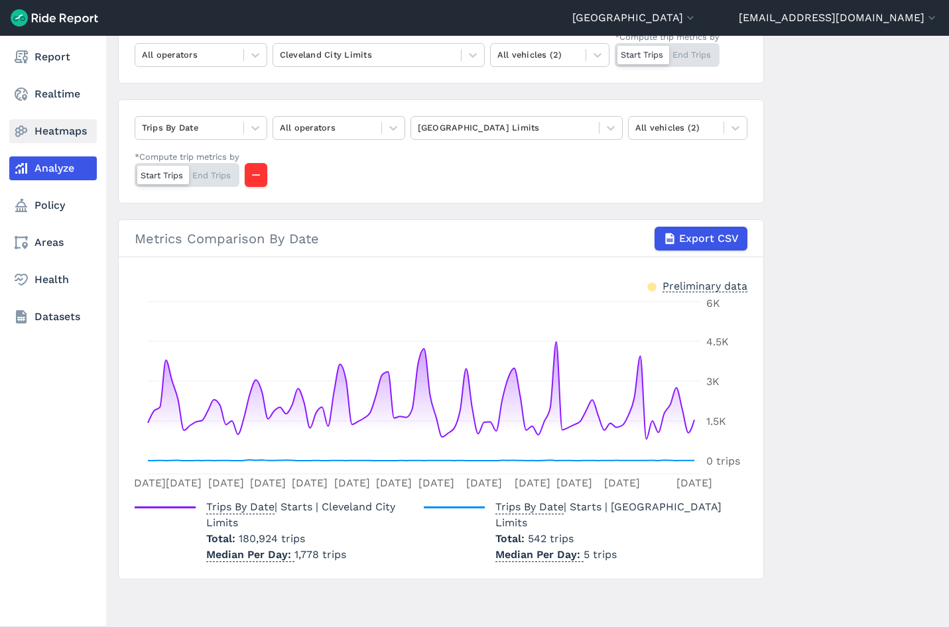
click at [37, 134] on link "Heatmaps" at bounding box center [53, 131] width 88 height 24
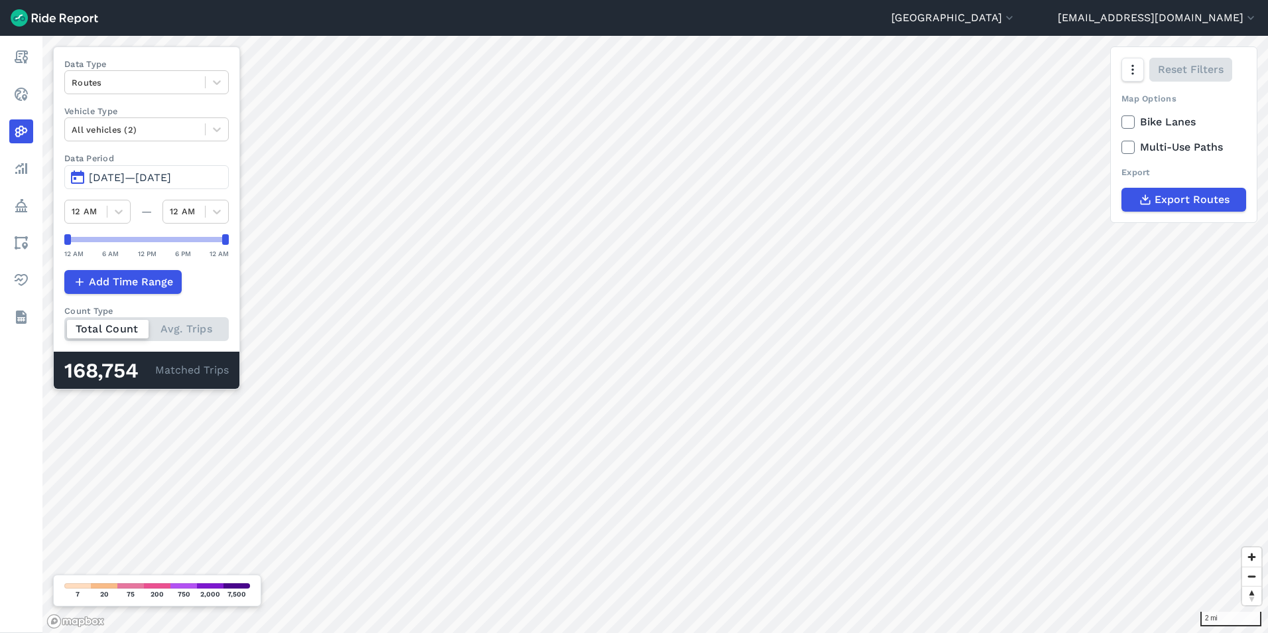
click at [171, 174] on span "Jul 1, 2025—Sep 30, 2025" at bounding box center [130, 177] width 82 height 13
click at [171, 175] on span "Jul 1, 2025—Sep 29, 2025" at bounding box center [130, 177] width 82 height 13
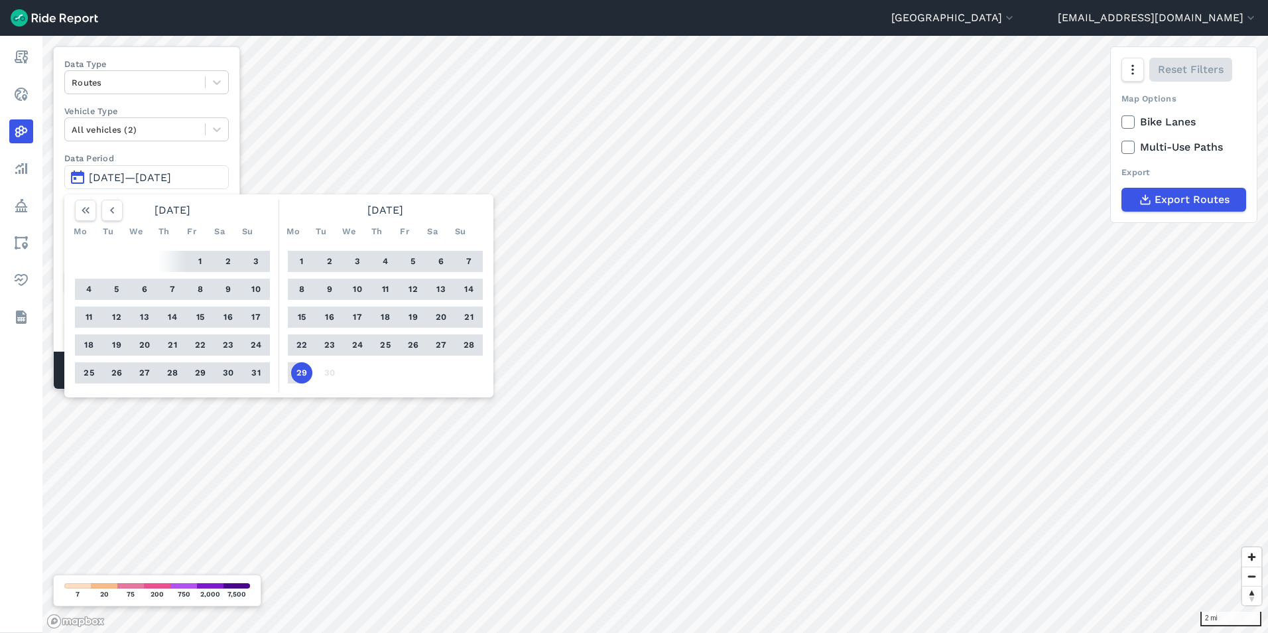
click at [86, 64] on label "Data Type" at bounding box center [146, 64] width 164 height 13
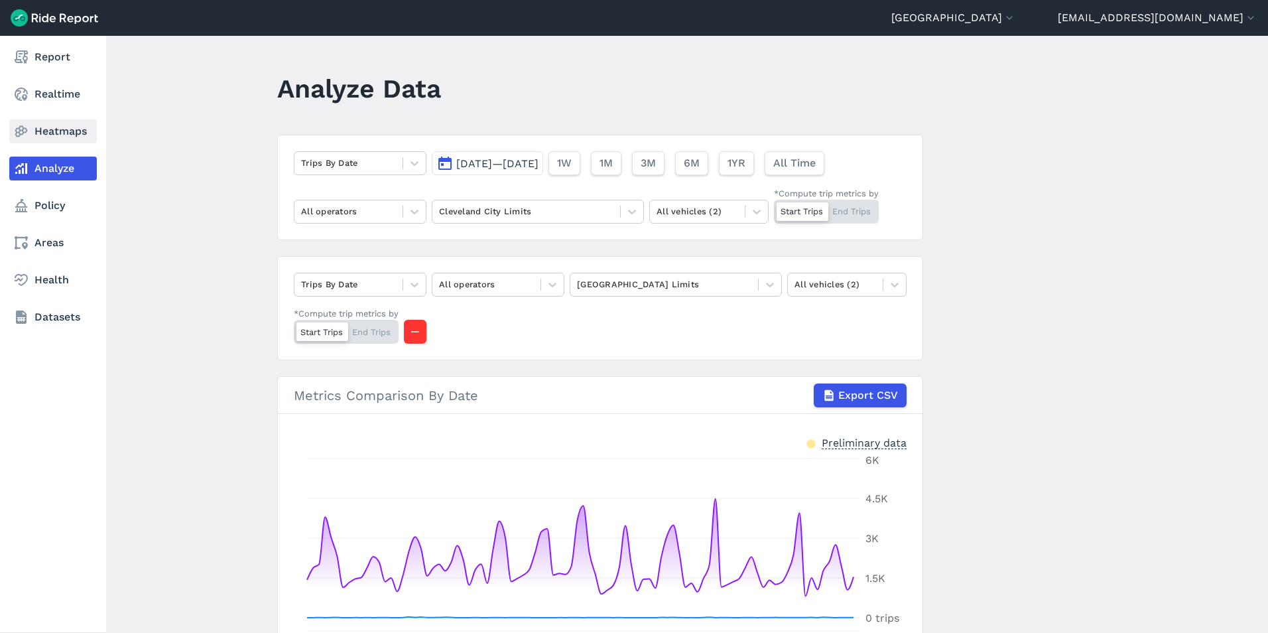
click at [42, 129] on link "Heatmaps" at bounding box center [53, 131] width 88 height 24
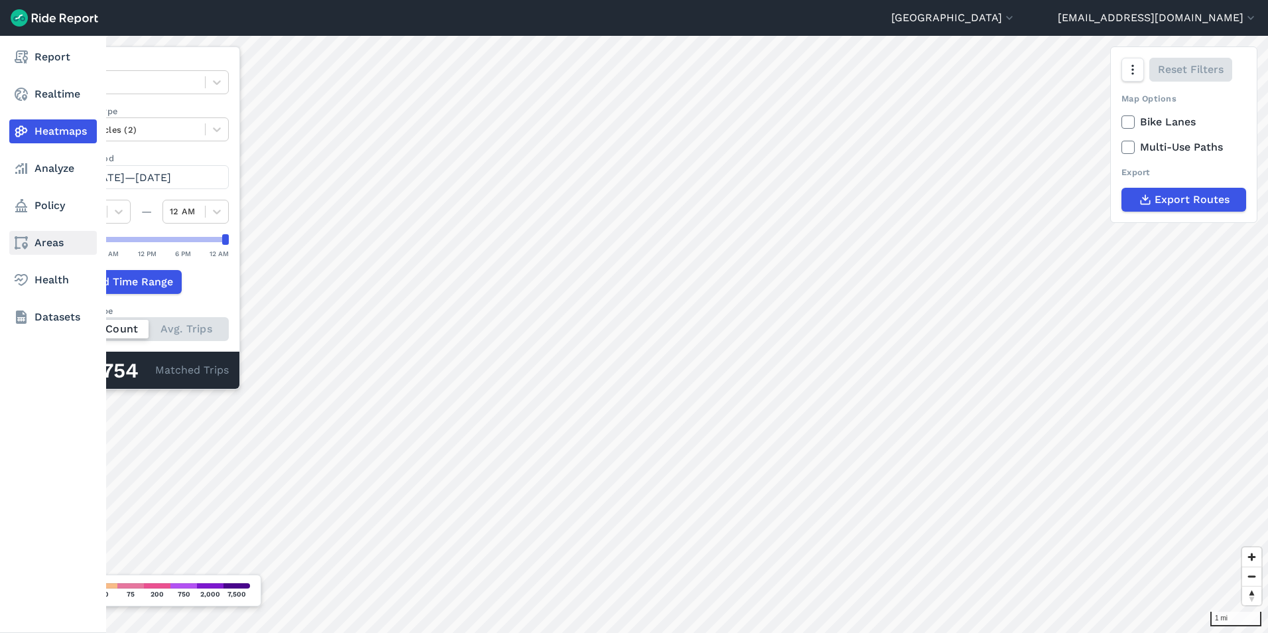
click at [17, 237] on icon at bounding box center [21, 243] width 16 height 16
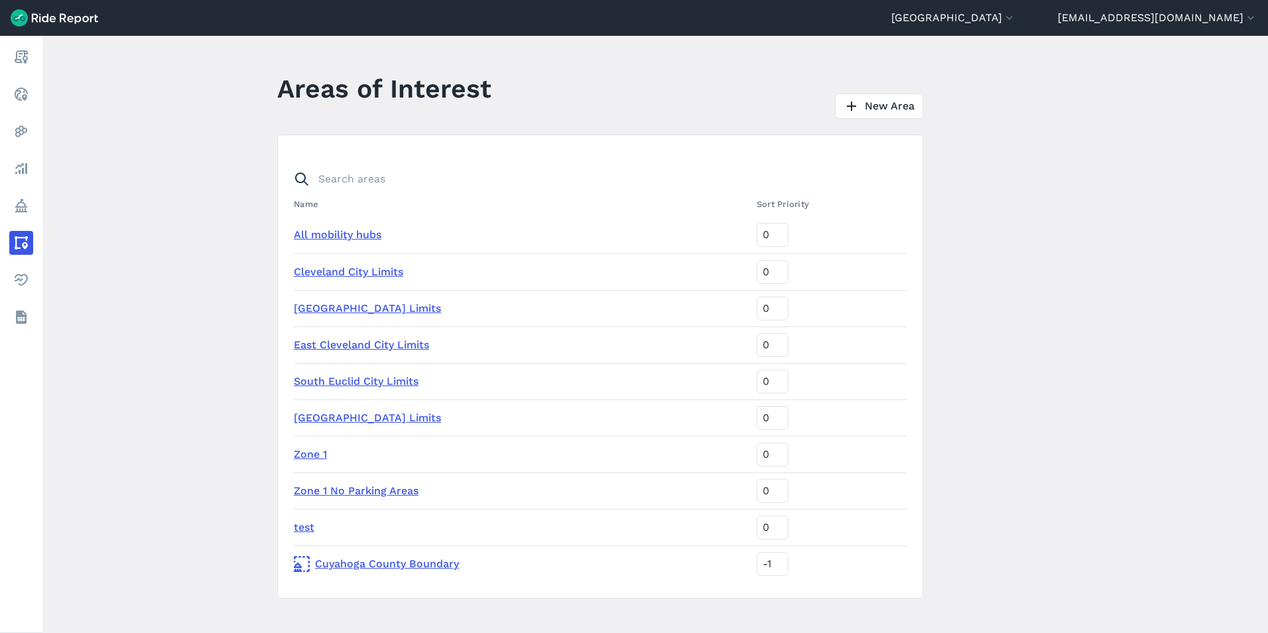
click at [300, 525] on link "test" at bounding box center [304, 527] width 21 height 13
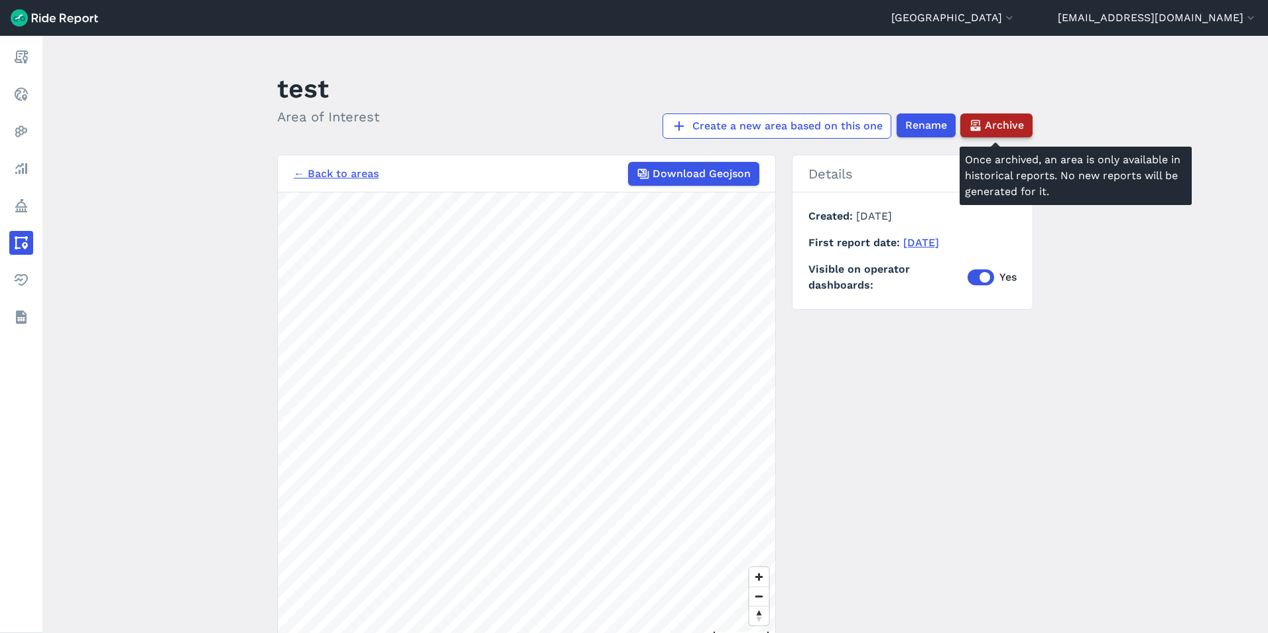
click at [948, 123] on span "Archive" at bounding box center [1004, 125] width 39 height 16
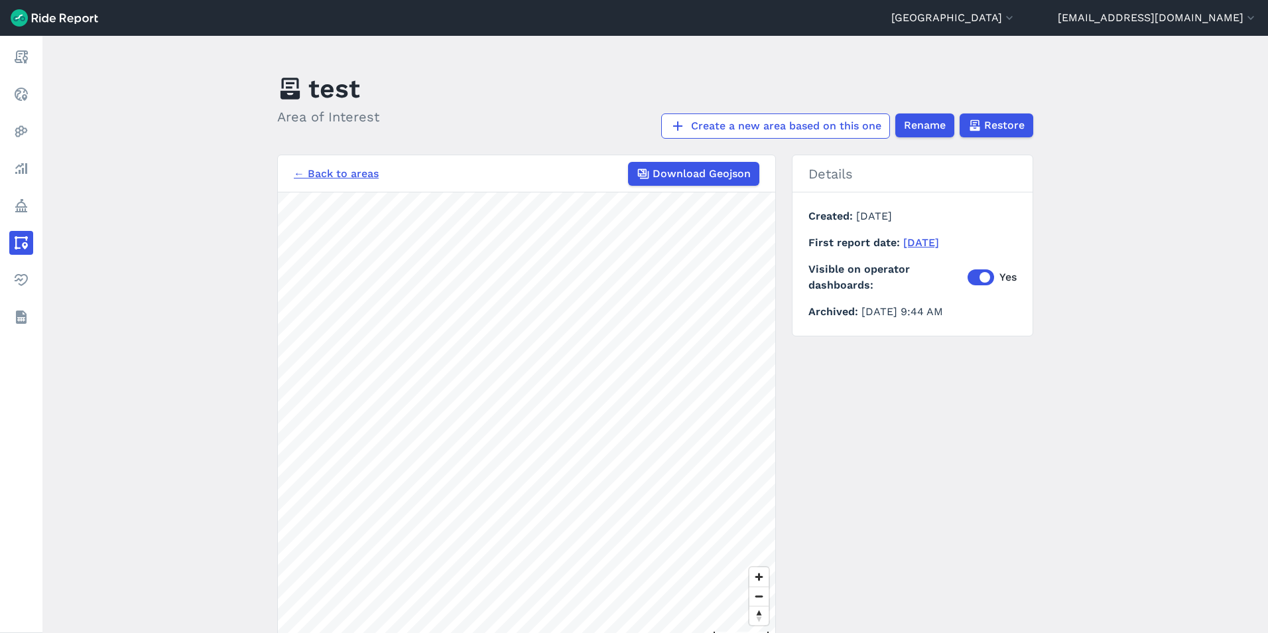
click at [316, 171] on link "← Back to areas" at bounding box center [336, 174] width 85 height 16
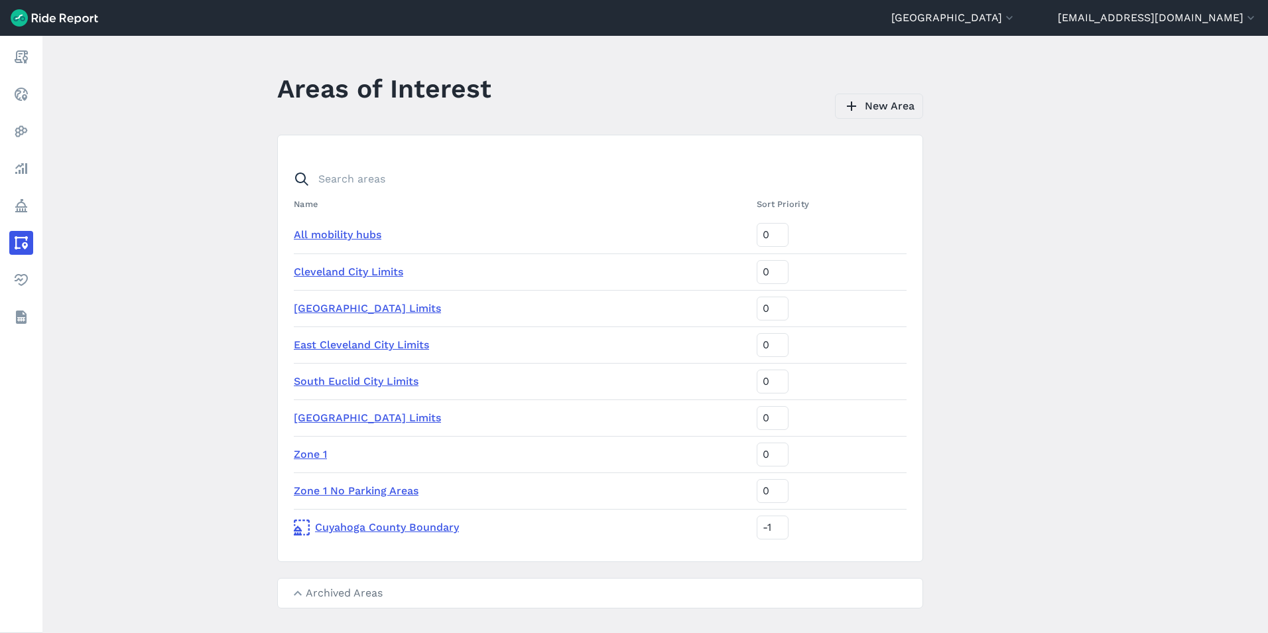
click at [872, 107] on link "New Area" at bounding box center [879, 106] width 88 height 25
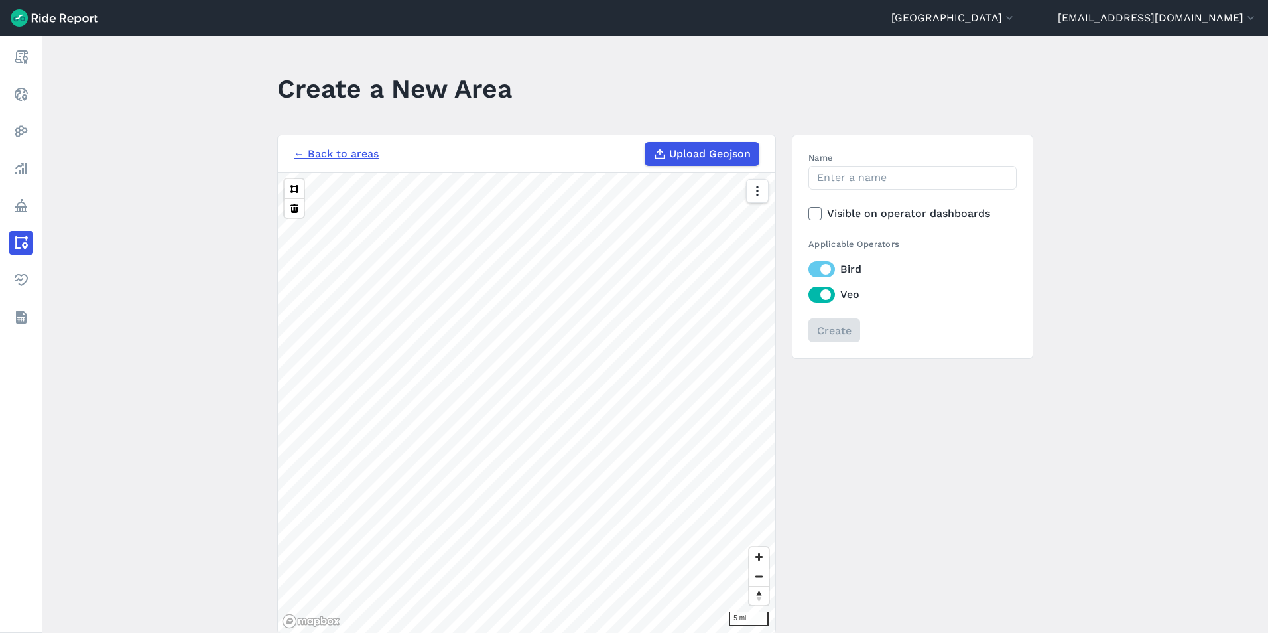
click at [685, 156] on span "Upload Geojson" at bounding box center [710, 154] width 82 height 16
click at [645, 143] on input "Upload Geojson" at bounding box center [645, 142] width 1 height 1
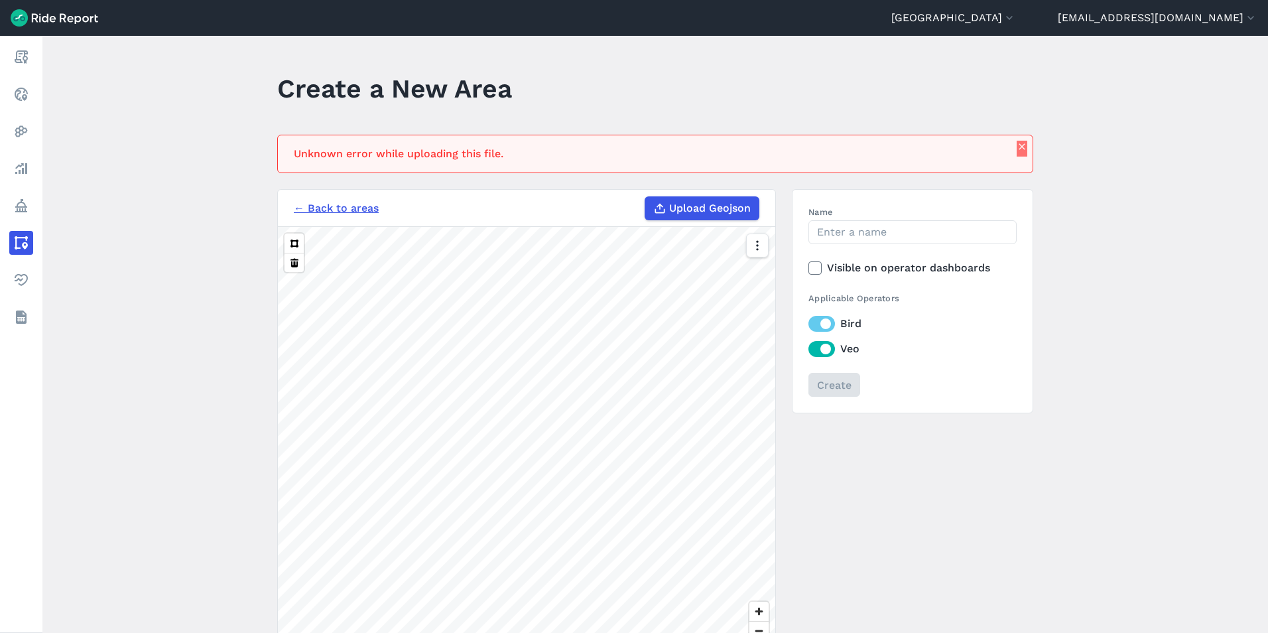
click at [948, 141] on button "button" at bounding box center [1022, 149] width 11 height 16
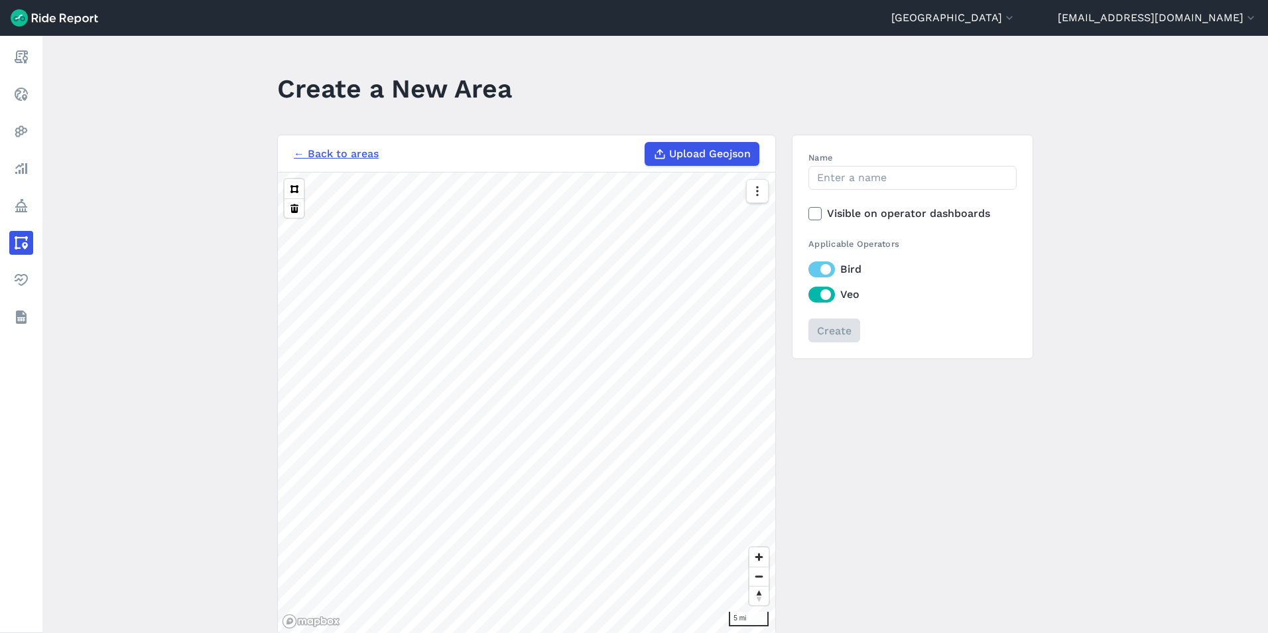
click at [702, 156] on span "Upload Geojson" at bounding box center [710, 154] width 82 height 16
click at [645, 143] on input "Upload Geojson" at bounding box center [645, 142] width 1 height 1
type input "C:\fakepath\GCRTA_Stops_20FT.geojson"
click at [849, 179] on input "Name" at bounding box center [913, 178] width 208 height 24
click at [828, 328] on input "Create" at bounding box center [834, 330] width 52 height 24
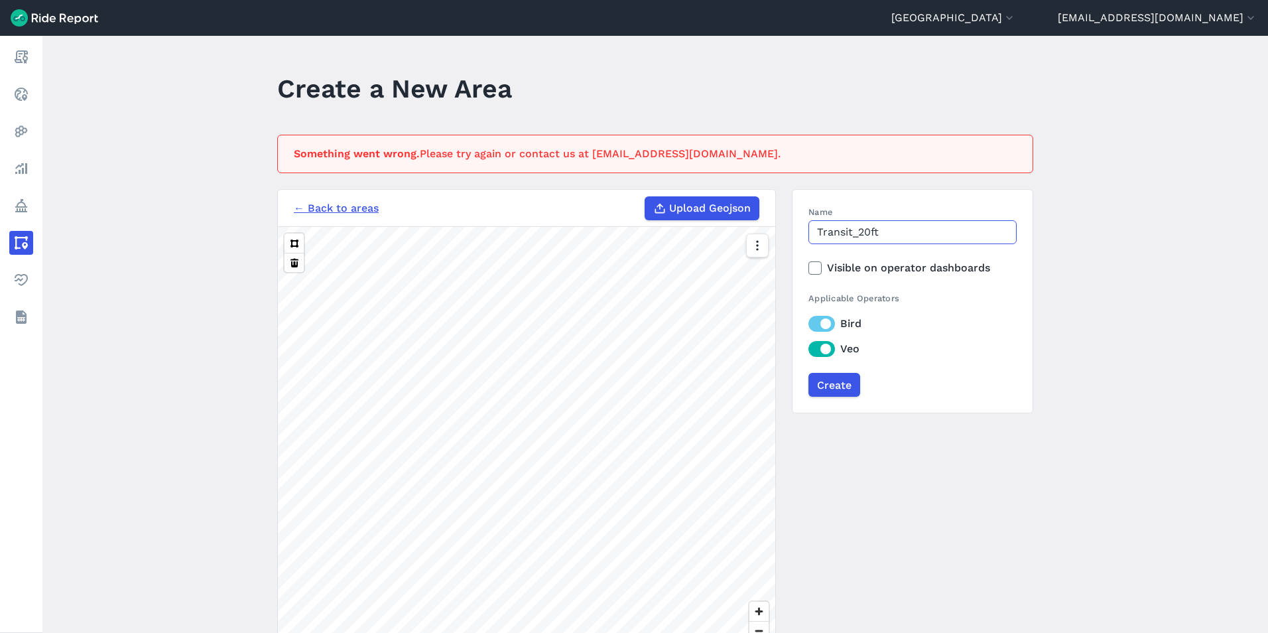
click at [889, 233] on input "Transit_20ft" at bounding box center [913, 232] width 208 height 24
type input "Transit"
drag, startPoint x: 835, startPoint y: 389, endPoint x: 925, endPoint y: 406, distance: 91.8
click at [834, 389] on input "Create" at bounding box center [835, 385] width 52 height 24
click at [820, 314] on div "Applicable Operators Bird Veo" at bounding box center [913, 324] width 208 height 65
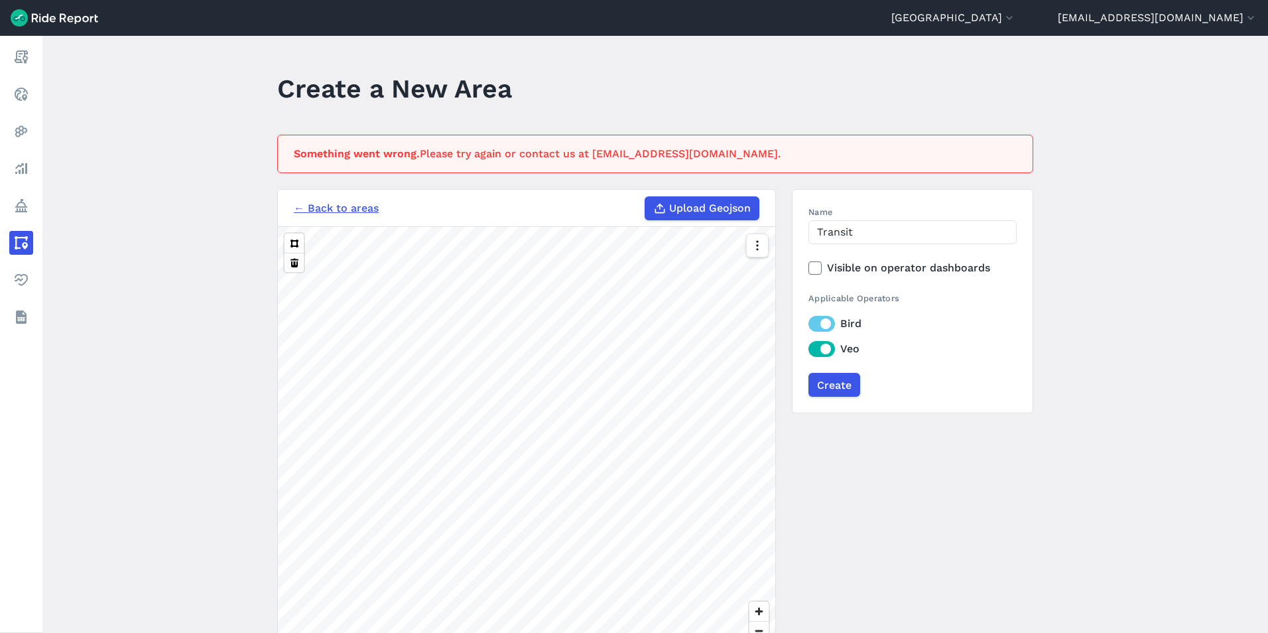
click at [818, 332] on div "Applicable Operators Bird Veo" at bounding box center [913, 324] width 208 height 65
click at [820, 326] on label "Bird" at bounding box center [913, 324] width 208 height 16
click at [809, 324] on input "Bird" at bounding box center [809, 320] width 0 height 9
click at [820, 352] on label "Veo" at bounding box center [913, 349] width 208 height 16
click at [809, 350] on input "Veo" at bounding box center [809, 345] width 0 height 9
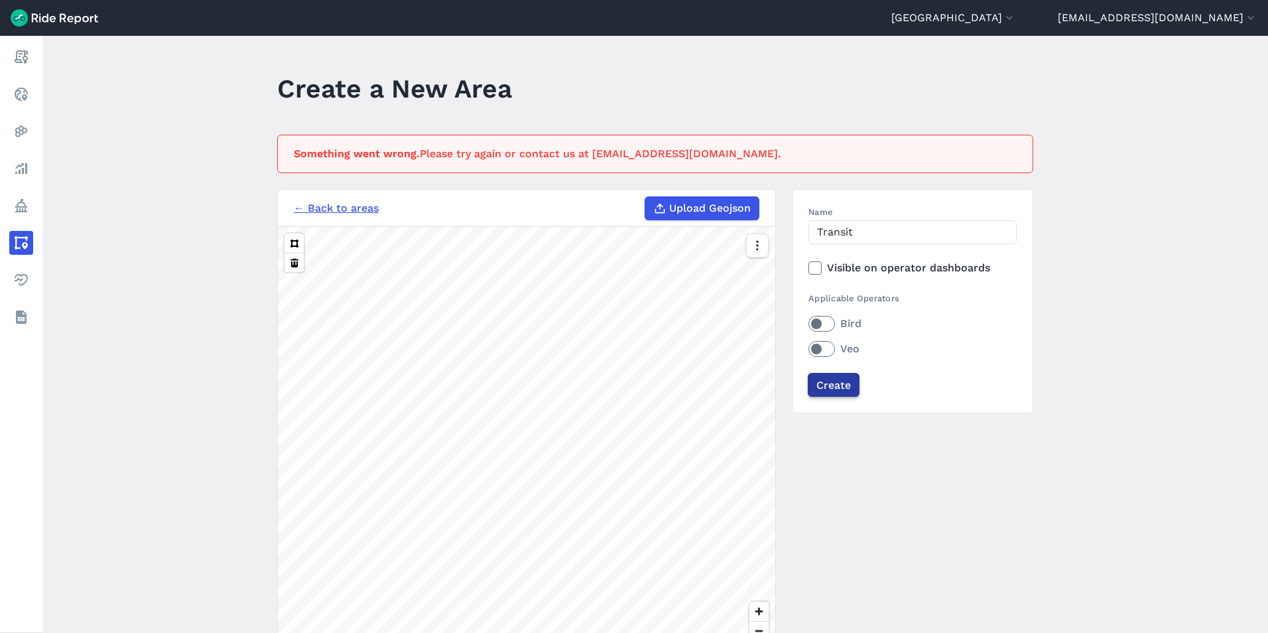
click at [828, 383] on input "Create" at bounding box center [834, 385] width 52 height 24
drag, startPoint x: 846, startPoint y: 468, endPoint x: 751, endPoint y: 440, distance: 98.7
click at [803, 457] on div "← Back to areas Upload Geojson Revert geometry 3 mi Name Transit Visible on ope…" at bounding box center [655, 438] width 756 height 499
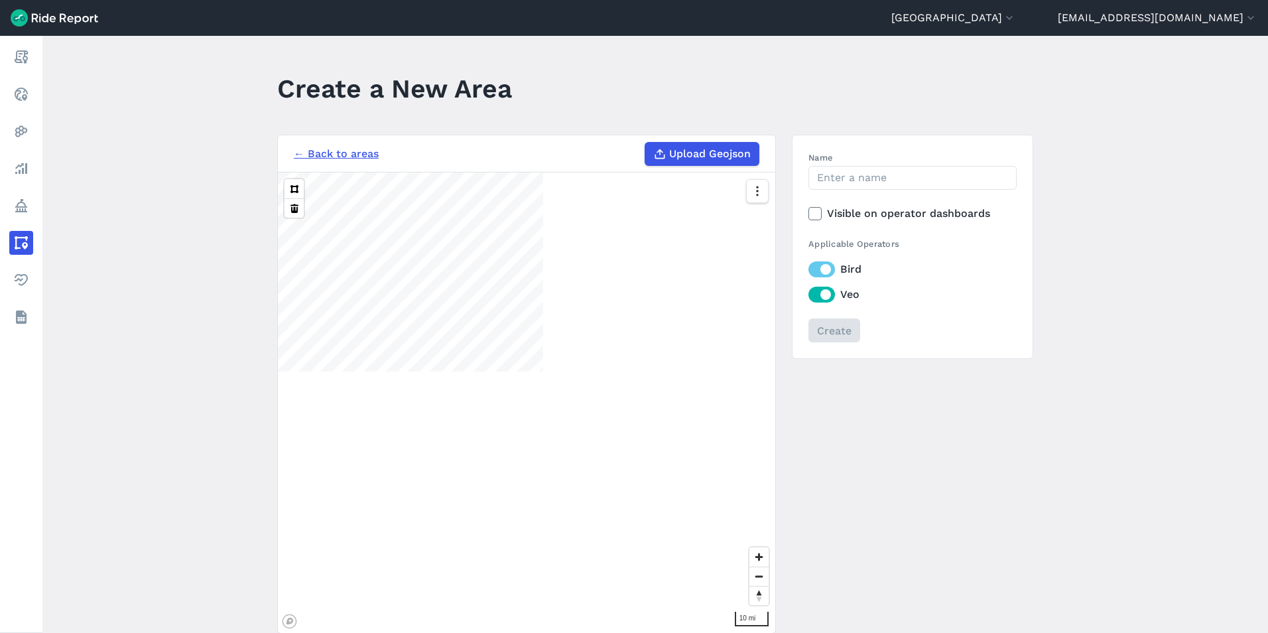
click at [600, 287] on div "10 mi" at bounding box center [526, 402] width 497 height 460
click at [287, 209] on button at bounding box center [294, 207] width 19 height 19
click at [300, 163] on div "← Back to areas Upload Geojson" at bounding box center [527, 154] width 466 height 24
click at [300, 157] on link "← Back to areas" at bounding box center [336, 154] width 85 height 16
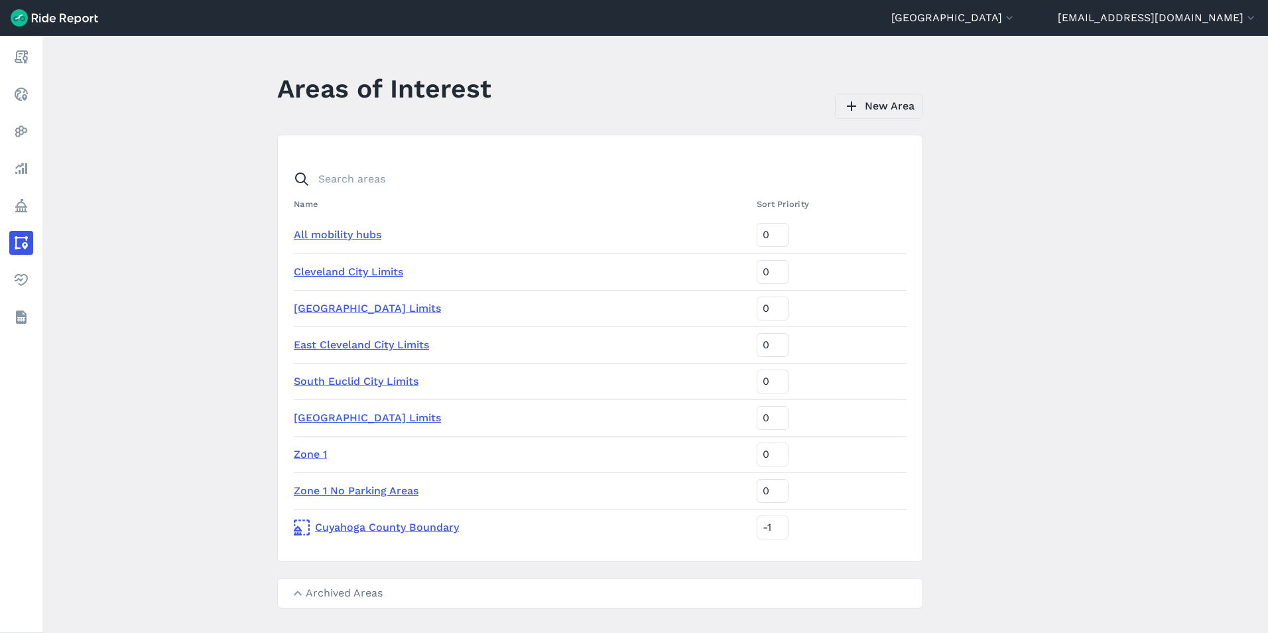
click at [857, 108] on icon at bounding box center [852, 106] width 16 height 16
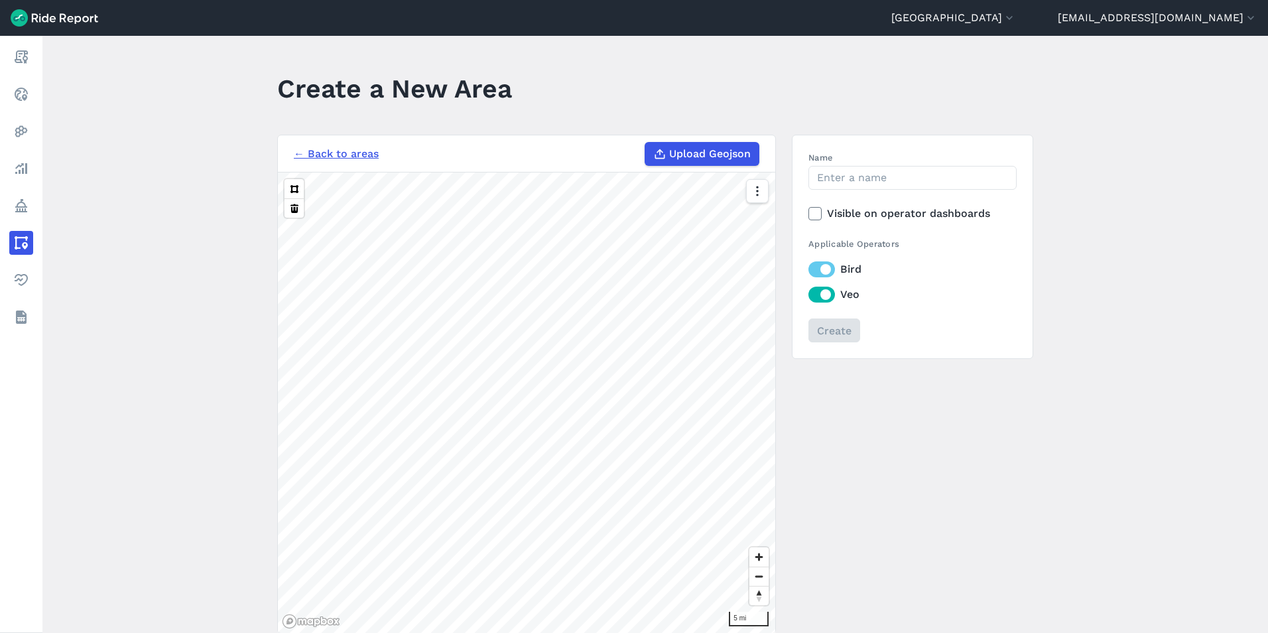
click at [696, 159] on span "Upload Geojson" at bounding box center [710, 154] width 82 height 16
click at [645, 143] on input "Upload Geojson" at bounding box center [645, 142] width 1 height 1
type input "C:\fakepath\GCRTA_Stops_20FT.geojson"
click at [869, 178] on input "Name" at bounding box center [913, 178] width 208 height 24
type input "T"
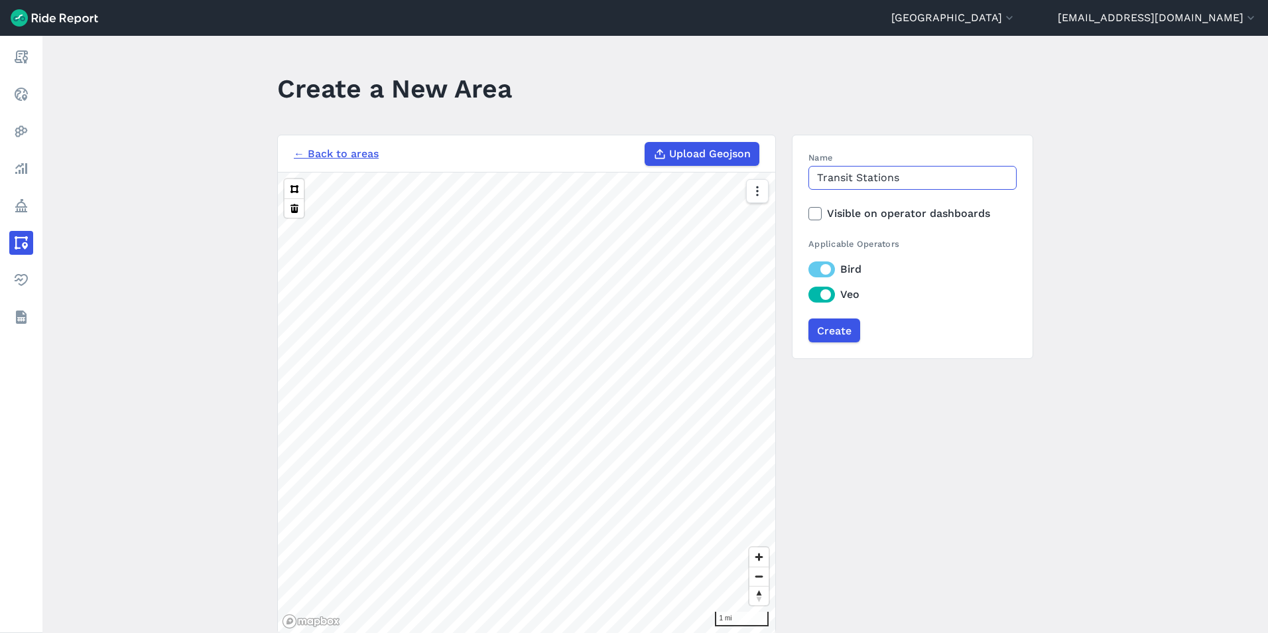
type input "Transit Stations"
click at [751, 192] on icon "button" at bounding box center [756, 190] width 13 height 13
click at [755, 189] on icon "button" at bounding box center [756, 190] width 13 height 13
click at [289, 187] on button at bounding box center [294, 188] width 19 height 19
click at [293, 190] on button at bounding box center [294, 188] width 19 height 19
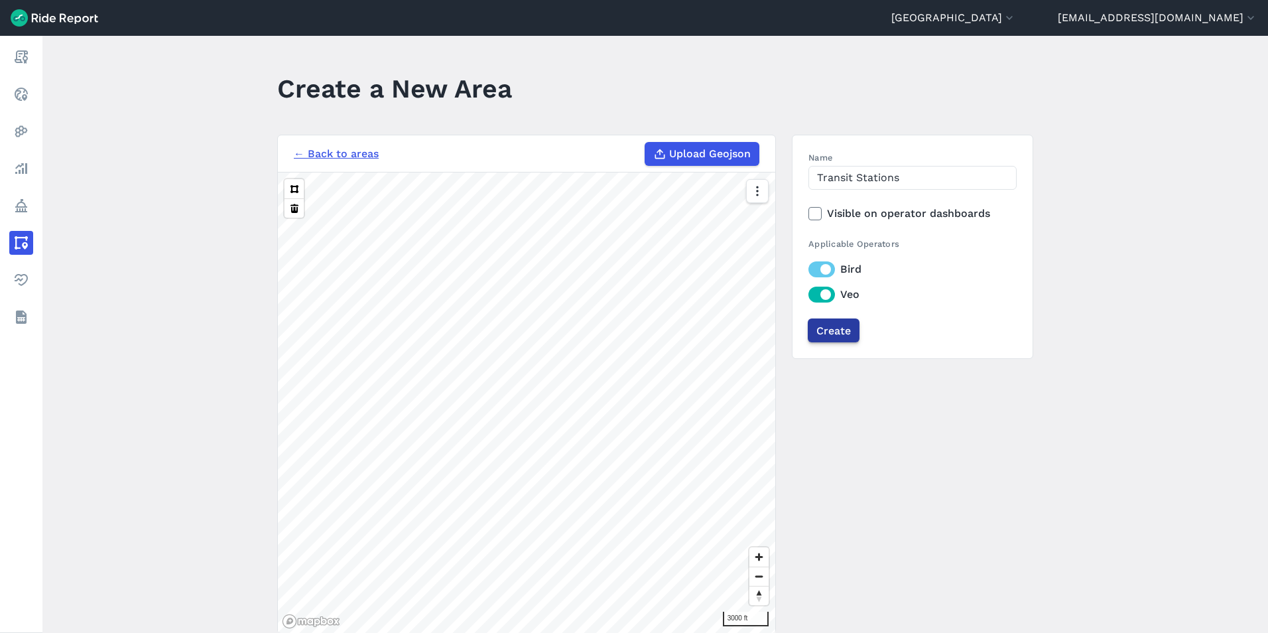
click at [824, 327] on input "Create" at bounding box center [834, 330] width 52 height 24
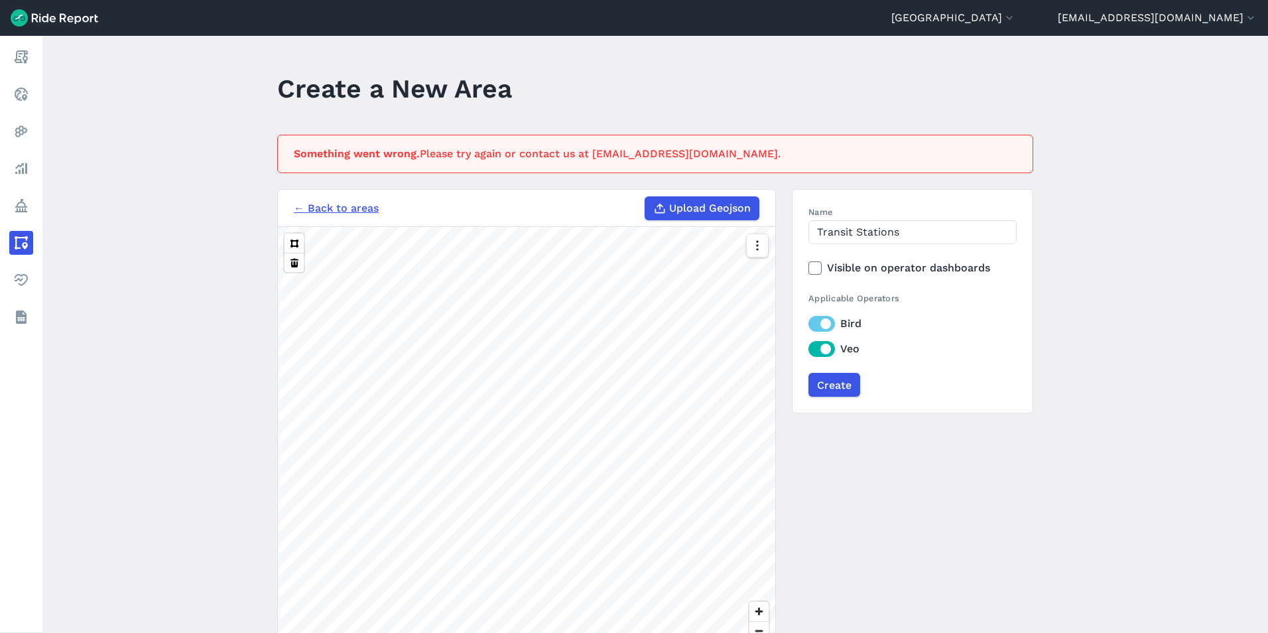
click at [651, 205] on section "← Back to areas Upload Geojson Revert geometry 1 mi" at bounding box center [526, 438] width 499 height 499
drag, startPoint x: 719, startPoint y: 152, endPoint x: 592, endPoint y: 155, distance: 127.4
click at [592, 155] on div "Something went wrong. Please try again or contact us at [EMAIL_ADDRESS][DOMAIN_…" at bounding box center [651, 154] width 715 height 16
copy div "[EMAIL_ADDRESS][DOMAIN_NAME]"
click at [652, 103] on header "Create a New Area" at bounding box center [663, 93] width 772 height 51
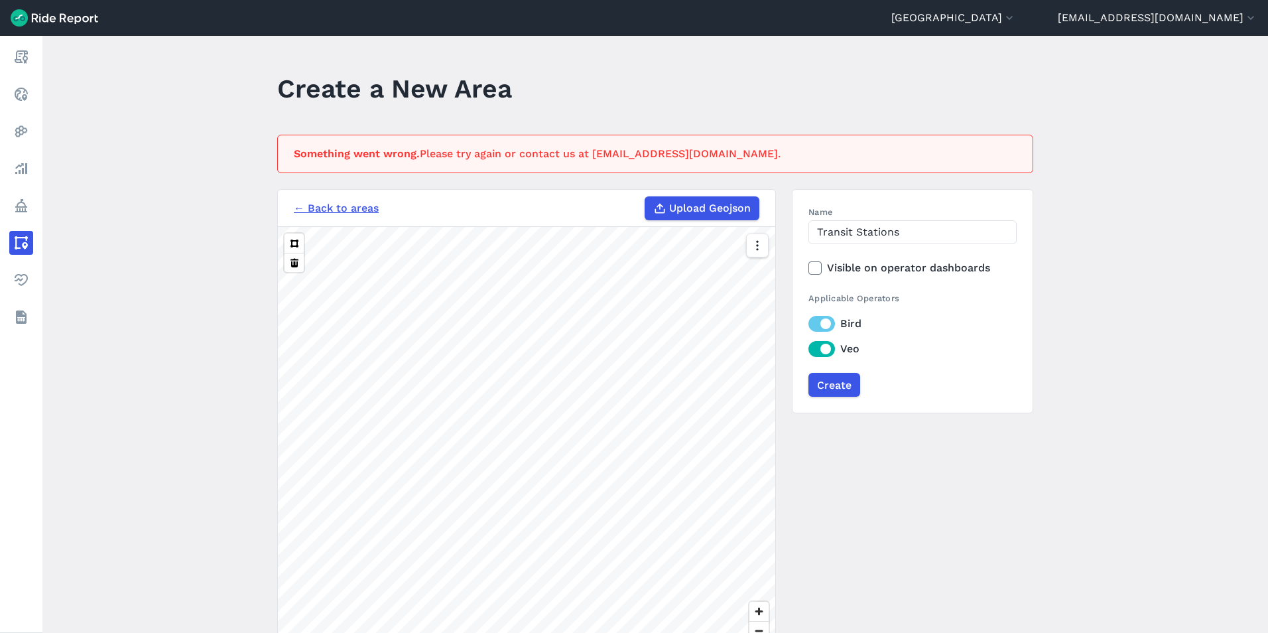
click at [612, 70] on header "Create a New Area" at bounding box center [663, 93] width 772 height 51
click at [253, 632] on html "[GEOGRAPHIC_DATA] [GEOGRAPHIC_DATA] [GEOGRAPHIC_DATA] [GEOGRAPHIC_DATA] [GEOGRA…" at bounding box center [634, 316] width 1268 height 633
click at [433, 632] on html "[GEOGRAPHIC_DATA] [GEOGRAPHIC_DATA] [GEOGRAPHIC_DATA] [GEOGRAPHIC_DATA] [GEOGRA…" at bounding box center [634, 316] width 1268 height 633
click at [896, 492] on div "← Back to areas Upload Geojson Revert geometry 1 mi Name Transit Stations Visib…" at bounding box center [655, 438] width 756 height 499
click at [899, 464] on div "← Back to areas Upload Geojson Revert geometry 1 mi Name Transit Stations Visib…" at bounding box center [655, 438] width 756 height 499
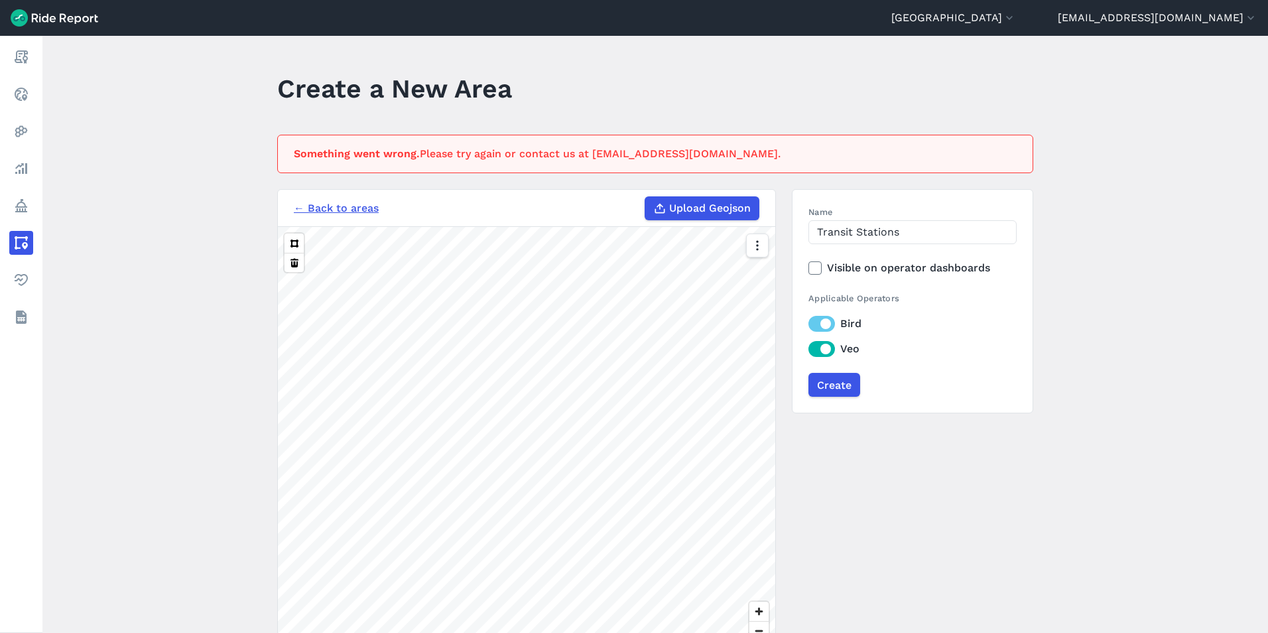
click at [320, 212] on link "← Back to areas" at bounding box center [336, 208] width 85 height 16
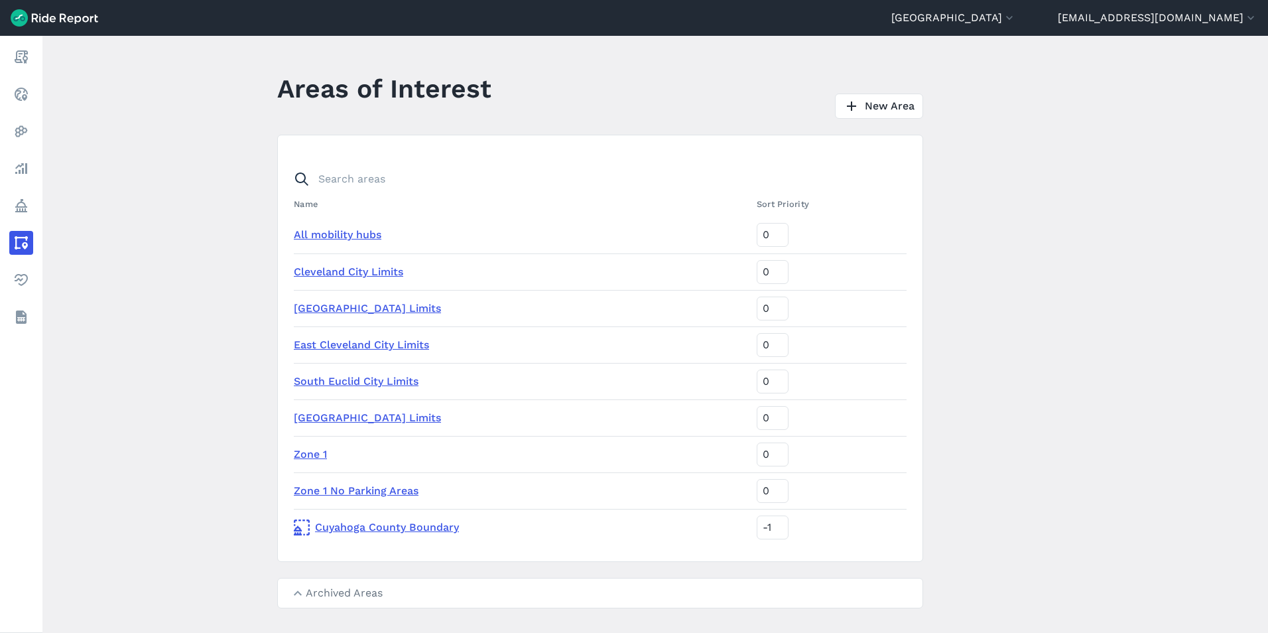
click at [350, 527] on link "Cuyahoga County Boundary" at bounding box center [520, 527] width 452 height 16
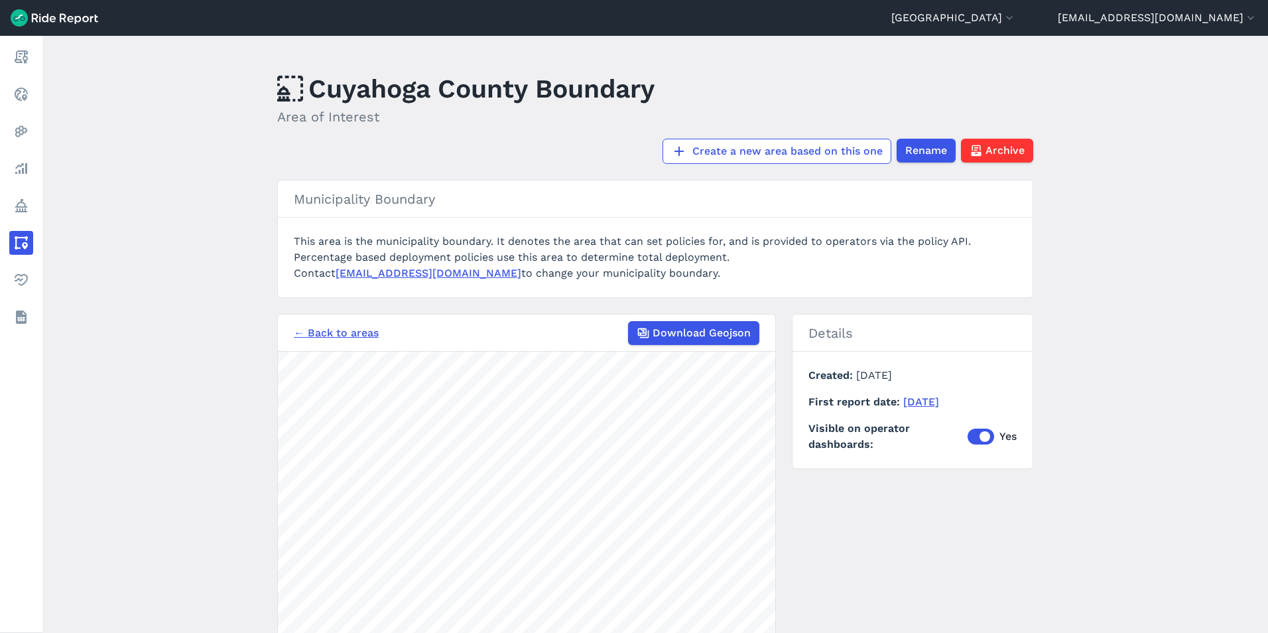
drag, startPoint x: 687, startPoint y: 279, endPoint x: 610, endPoint y: 224, distance: 94.6
click at [610, 224] on section "Municipality [GEOGRAPHIC_DATA] This area is the municipality boundary. It denot…" at bounding box center [655, 239] width 756 height 118
drag, startPoint x: 610, startPoint y: 224, endPoint x: 587, endPoint y: 235, distance: 26.1
click at [587, 235] on section "Municipality [GEOGRAPHIC_DATA] This area is the municipality boundary. It denot…" at bounding box center [655, 239] width 756 height 118
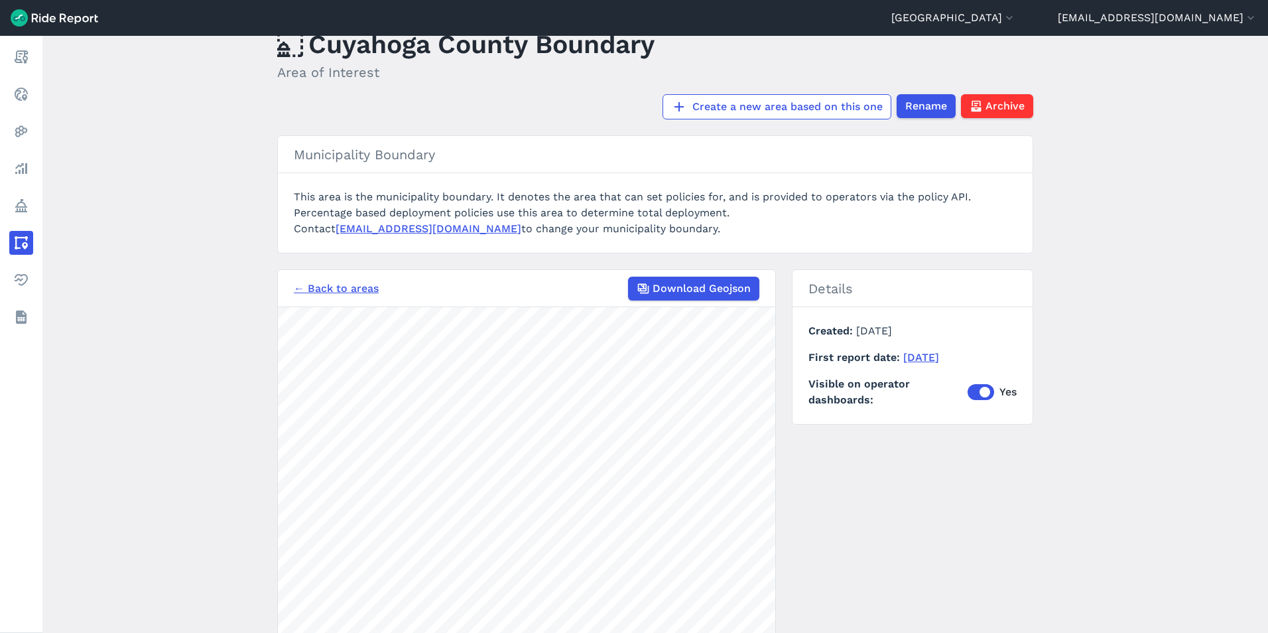
scroll to position [133, 0]
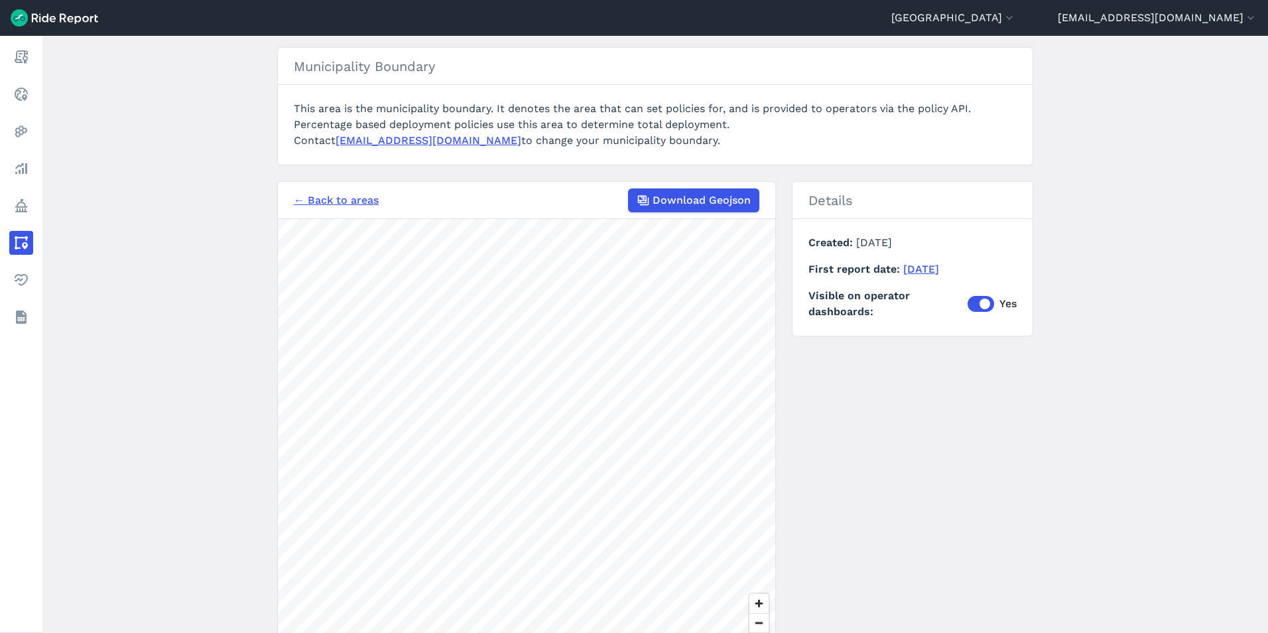
drag, startPoint x: 690, startPoint y: 152, endPoint x: 287, endPoint y: 105, distance: 406.0
click at [287, 105] on section "Municipality [GEOGRAPHIC_DATA] This area is the municipality boundary. It denot…" at bounding box center [655, 106] width 756 height 118
drag, startPoint x: 289, startPoint y: 102, endPoint x: 781, endPoint y: 138, distance: 493.5
click at [781, 138] on section "Municipality [GEOGRAPHIC_DATA] This area is the municipality boundary. It denot…" at bounding box center [655, 106] width 756 height 118
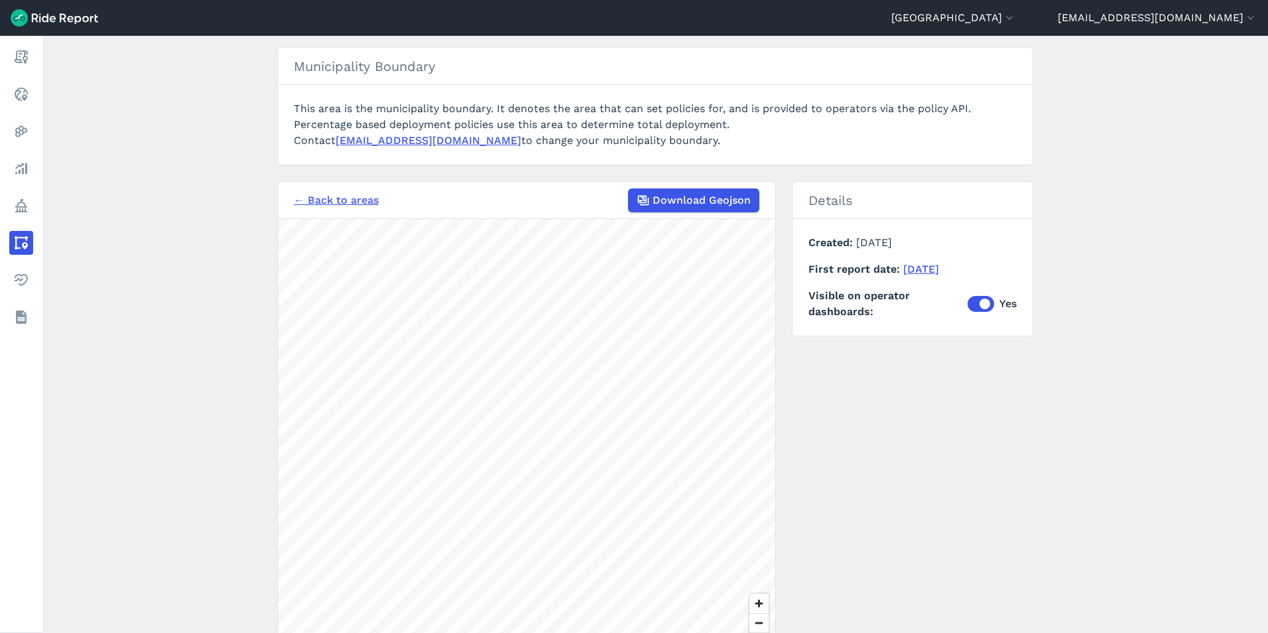
click at [781, 138] on div "Contact [EMAIL_ADDRESS][DOMAIN_NAME] to change your municipality boundary." at bounding box center [655, 141] width 723 height 16
drag, startPoint x: 755, startPoint y: 144, endPoint x: 284, endPoint y: 109, distance: 472.2
click at [284, 109] on section "Municipality [GEOGRAPHIC_DATA] This area is the municipality boundary. It denot…" at bounding box center [655, 106] width 756 height 118
click at [284, 108] on section "Municipality [GEOGRAPHIC_DATA] This area is the municipality boundary. It denot…" at bounding box center [655, 106] width 756 height 118
drag, startPoint x: 287, startPoint y: 104, endPoint x: 884, endPoint y: 143, distance: 598.9
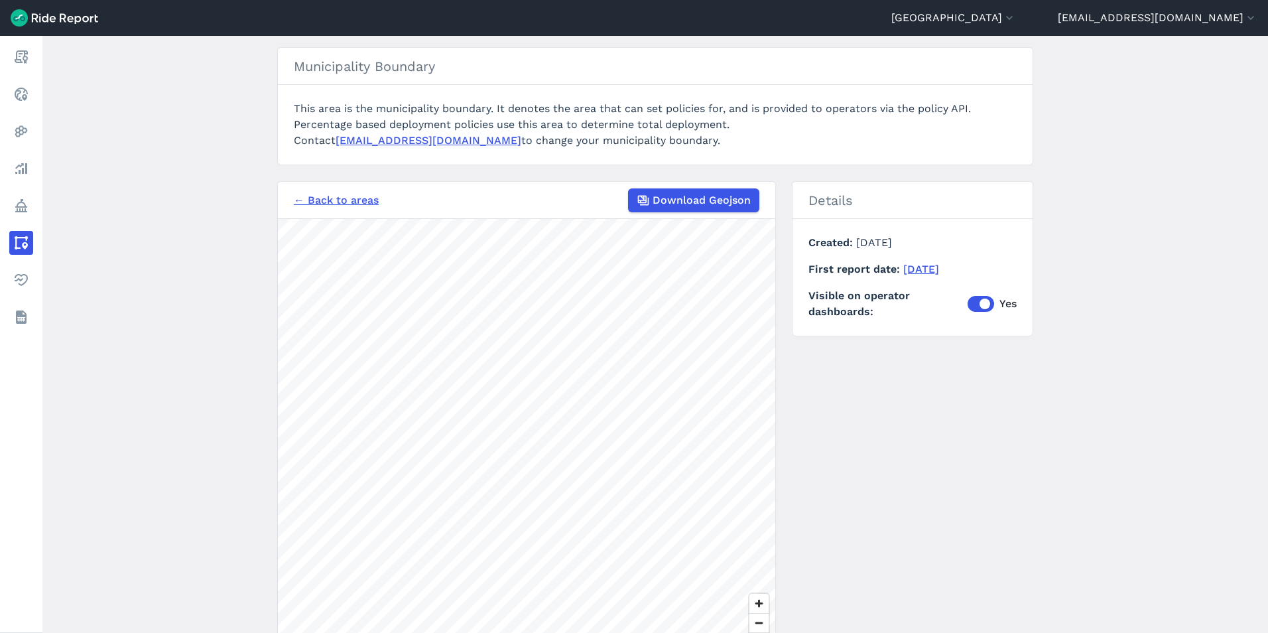
click at [884, 143] on section "Municipality [GEOGRAPHIC_DATA] This area is the municipality boundary. It denot…" at bounding box center [655, 106] width 756 height 118
drag, startPoint x: 884, startPoint y: 143, endPoint x: 872, endPoint y: 145, distance: 12.1
click at [872, 145] on div "Contact [EMAIL_ADDRESS][DOMAIN_NAME] to change your municipality boundary." at bounding box center [655, 141] width 723 height 16
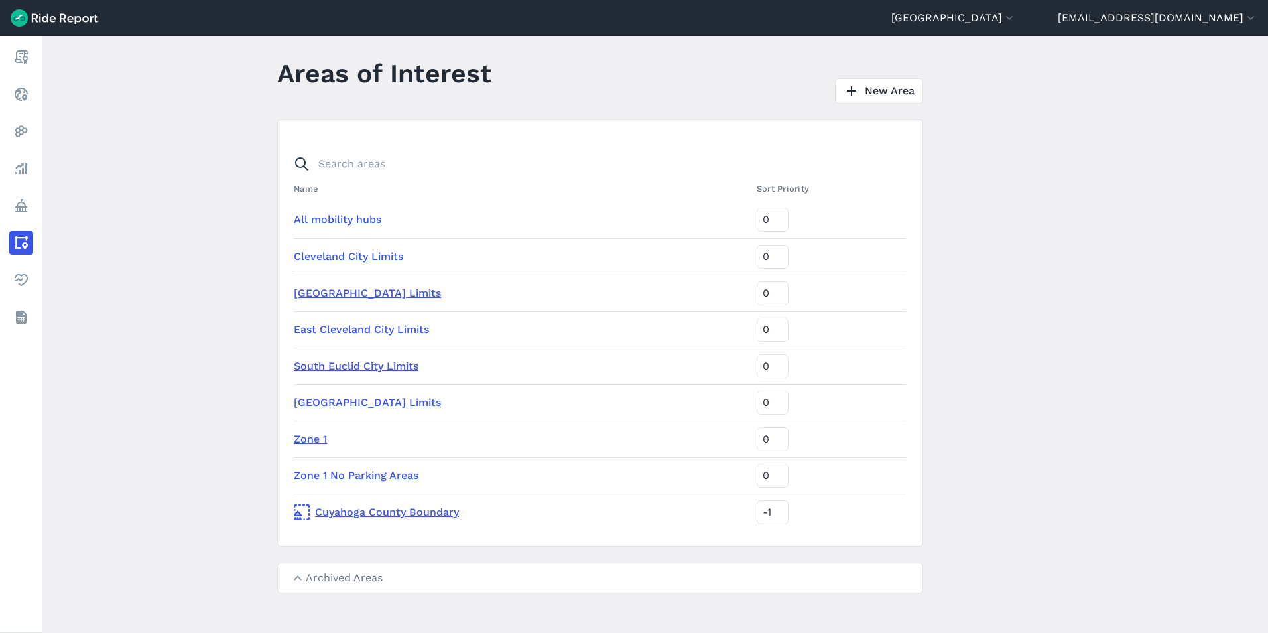
scroll to position [23, 0]
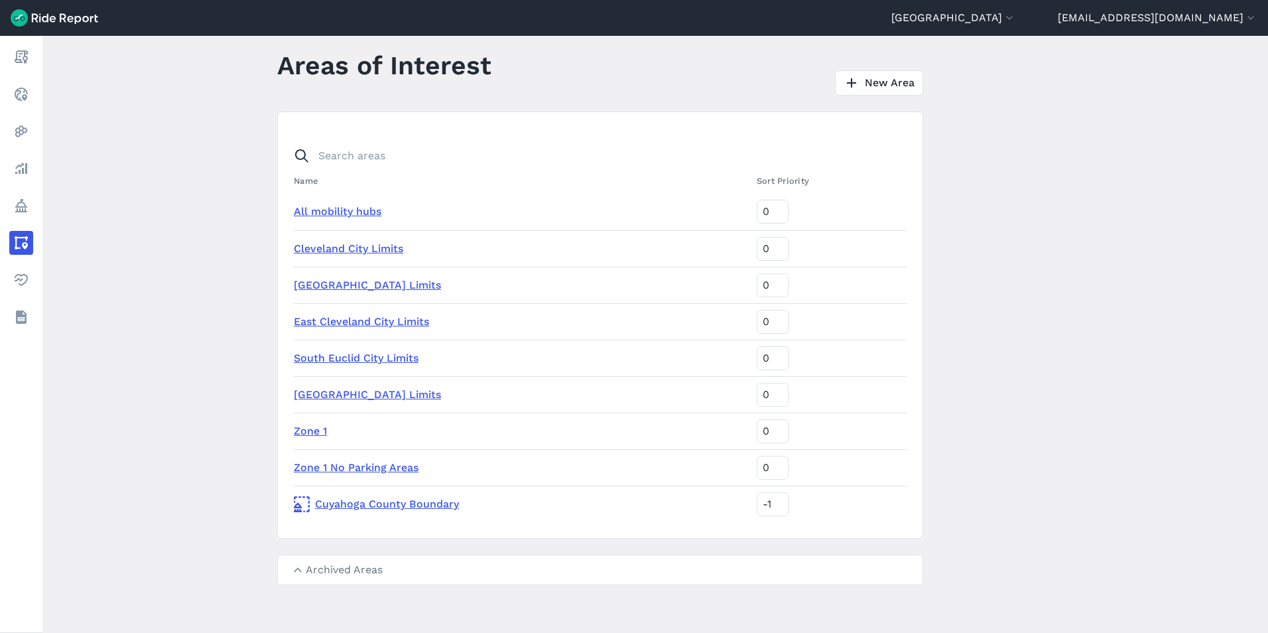
click at [296, 563] on summary "Archived Areas" at bounding box center [600, 569] width 645 height 29
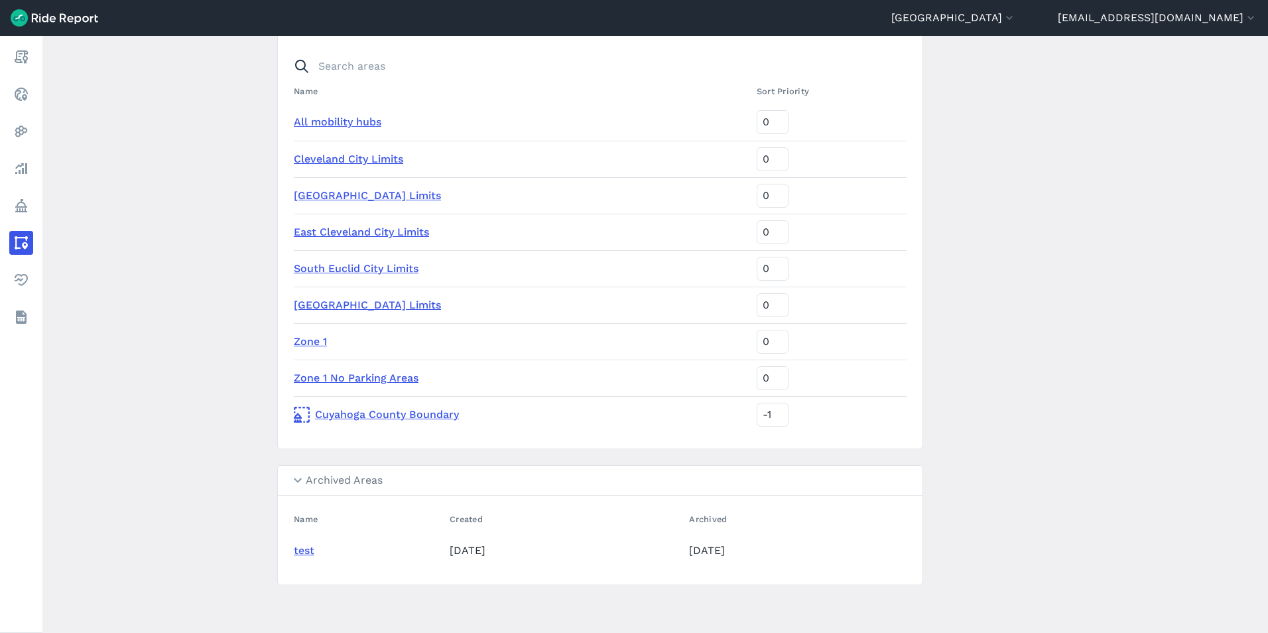
click at [308, 475] on summary "Archived Areas" at bounding box center [600, 481] width 645 height 30
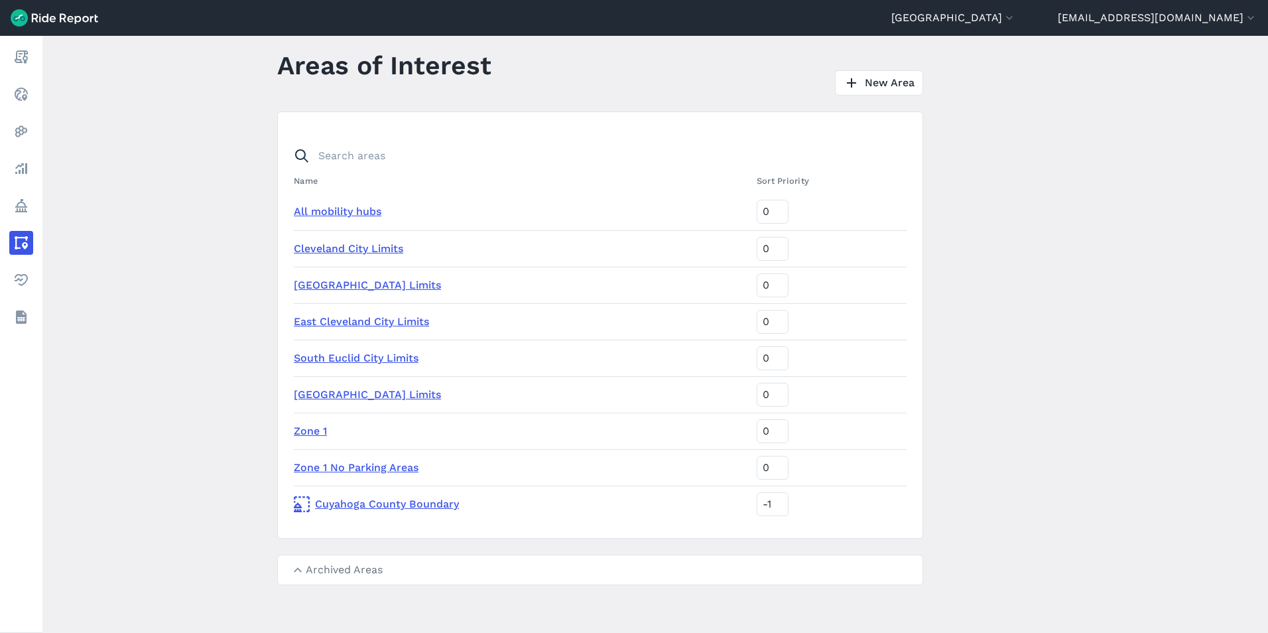
click at [400, 509] on link "Cuyahoga County Boundary" at bounding box center [520, 504] width 452 height 16
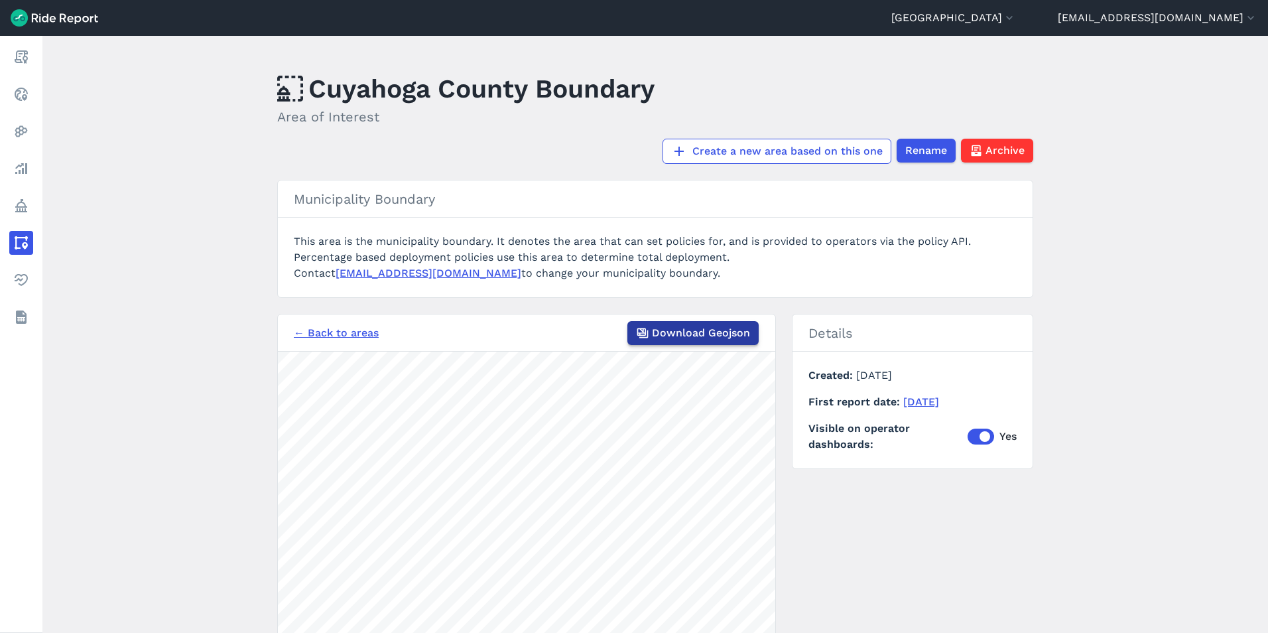
click at [700, 335] on span "Download Geojson" at bounding box center [701, 333] width 98 height 16
drag, startPoint x: 549, startPoint y: 227, endPoint x: 805, endPoint y: 268, distance: 260.0
click at [805, 268] on section "Municipality [GEOGRAPHIC_DATA] This area is the municipality boundary. It denot…" at bounding box center [655, 239] width 756 height 118
click at [805, 268] on div "Contact [EMAIL_ADDRESS][DOMAIN_NAME] to change your municipality boundary." at bounding box center [655, 273] width 723 height 16
drag, startPoint x: 712, startPoint y: 277, endPoint x: 635, endPoint y: 218, distance: 97.0
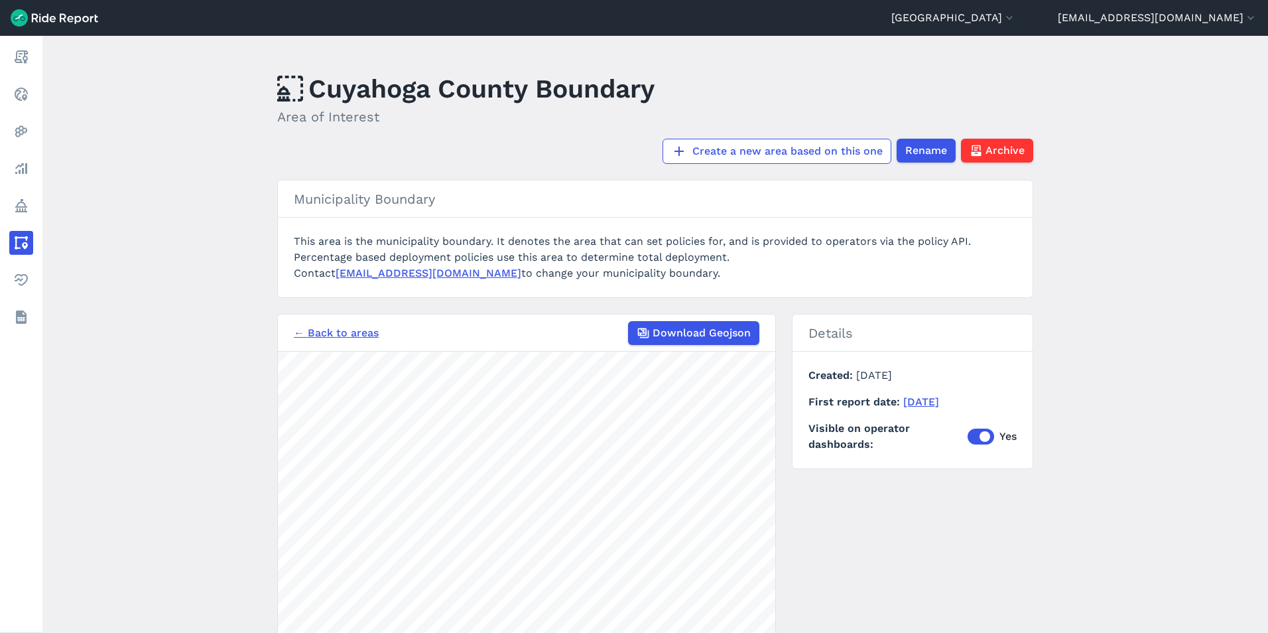
click at [635, 218] on section "Municipality [GEOGRAPHIC_DATA] This area is the municipality boundary. It denot…" at bounding box center [655, 239] width 756 height 118
drag, startPoint x: 1096, startPoint y: 344, endPoint x: 1073, endPoint y: 351, distance: 24.8
click at [1096, 344] on main "[GEOGRAPHIC_DATA] Area of Interest Create a new area based on this one Rename A…" at bounding box center [655, 334] width 1226 height 597
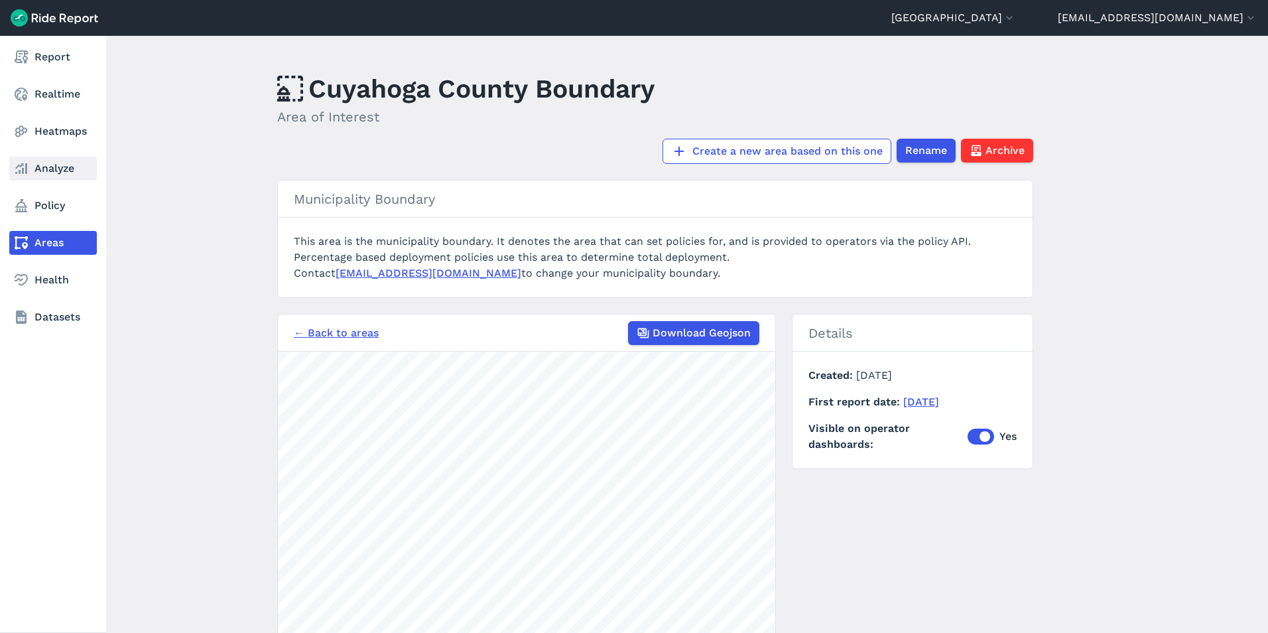
click at [21, 168] on icon at bounding box center [21, 169] width 16 height 16
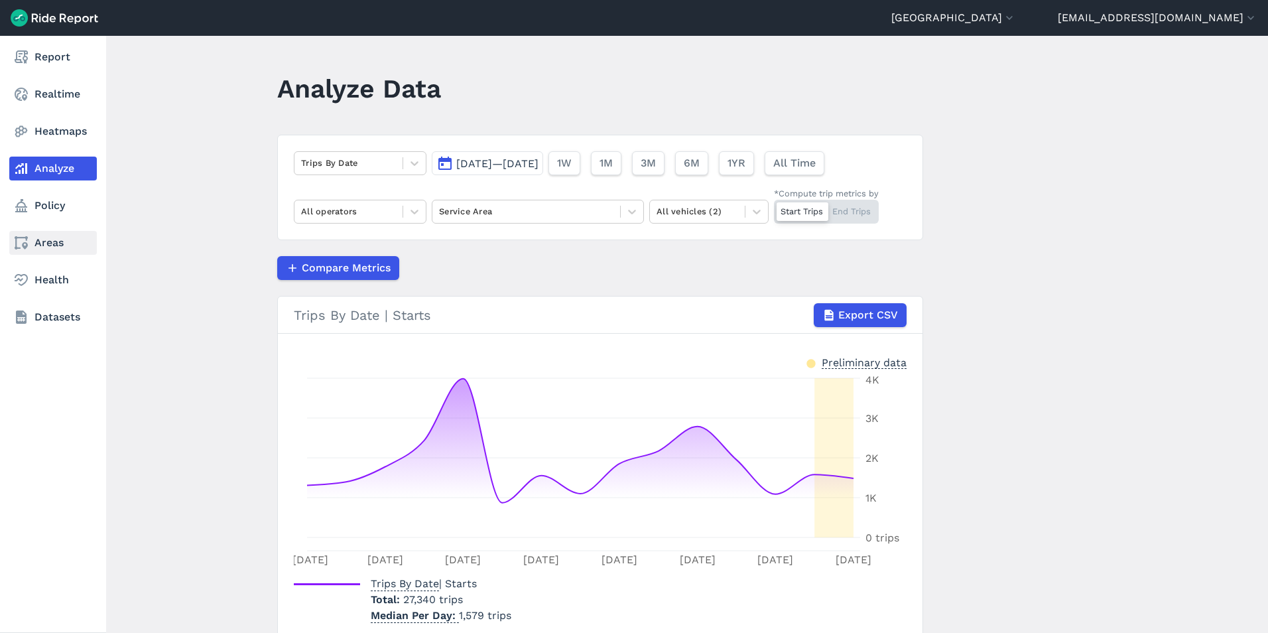
click at [43, 251] on link "Areas" at bounding box center [53, 243] width 88 height 24
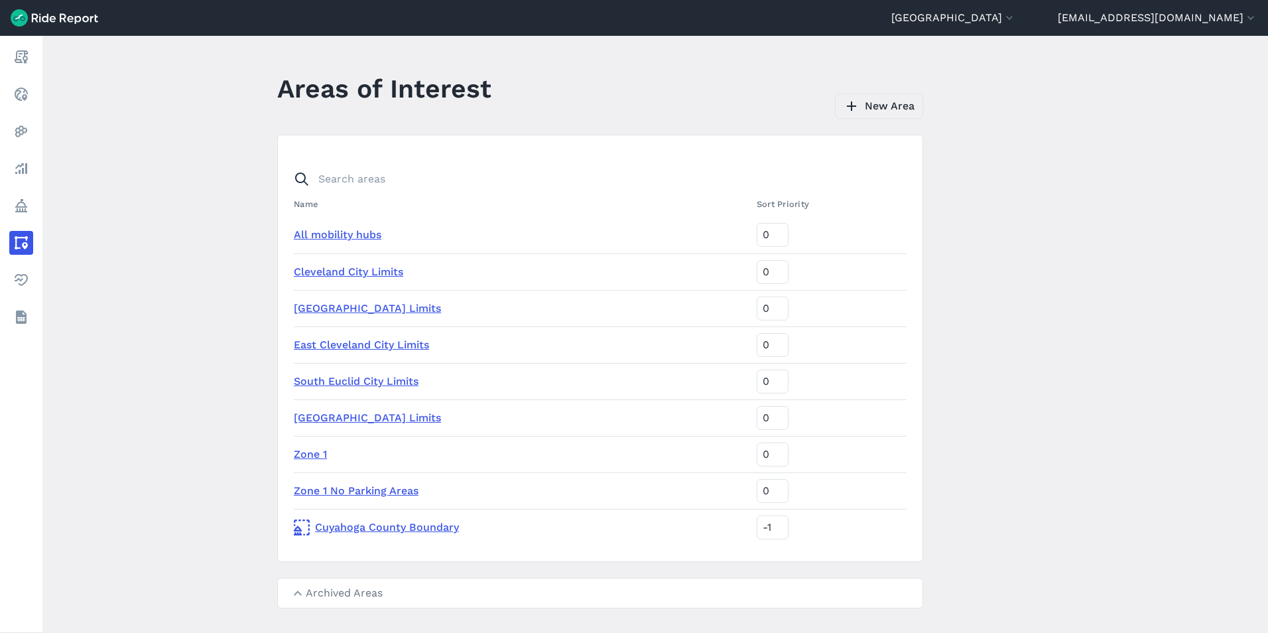
click at [877, 101] on link "New Area" at bounding box center [879, 106] width 88 height 25
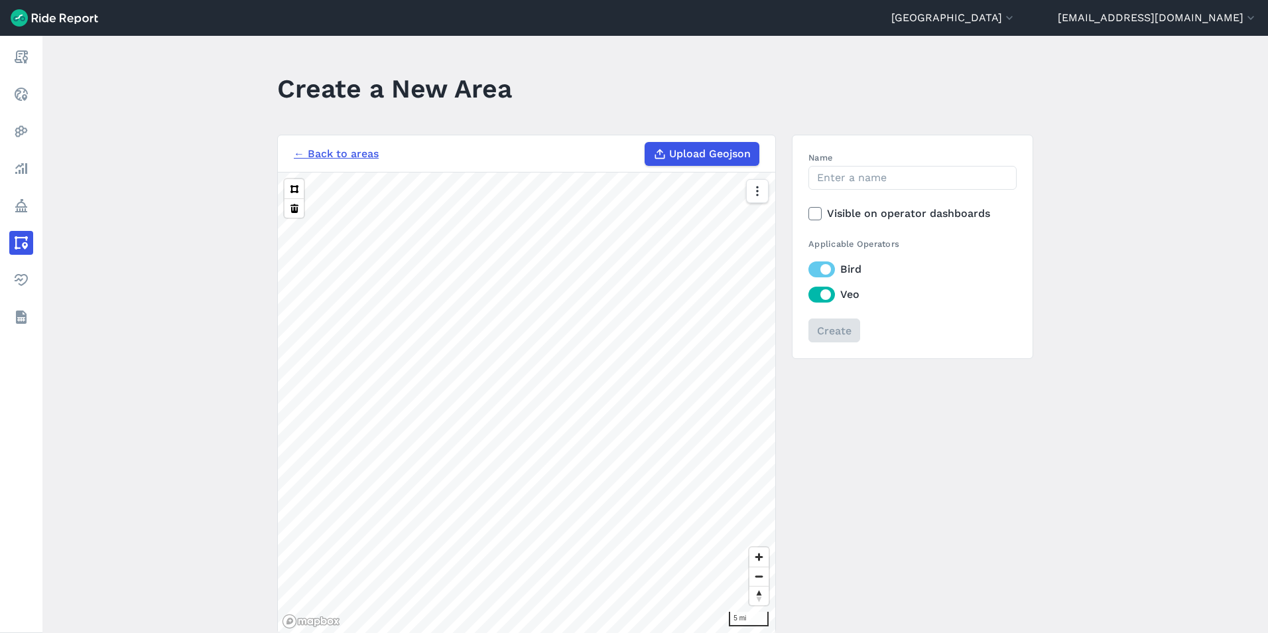
click at [665, 147] on label "Upload Geojson" at bounding box center [702, 154] width 115 height 24
click at [645, 143] on input "Upload Geojson" at bounding box center [645, 142] width 1 height 1
type input "C:\fakepath\GCRTA_Stops_20FT.geojson"
click at [476, 168] on section "← Back to areas Upload Geojson Revert geometry 2000 ft" at bounding box center [526, 384] width 499 height 499
click at [761, 462] on div "Revert geometry 1 mi" at bounding box center [526, 402] width 497 height 460
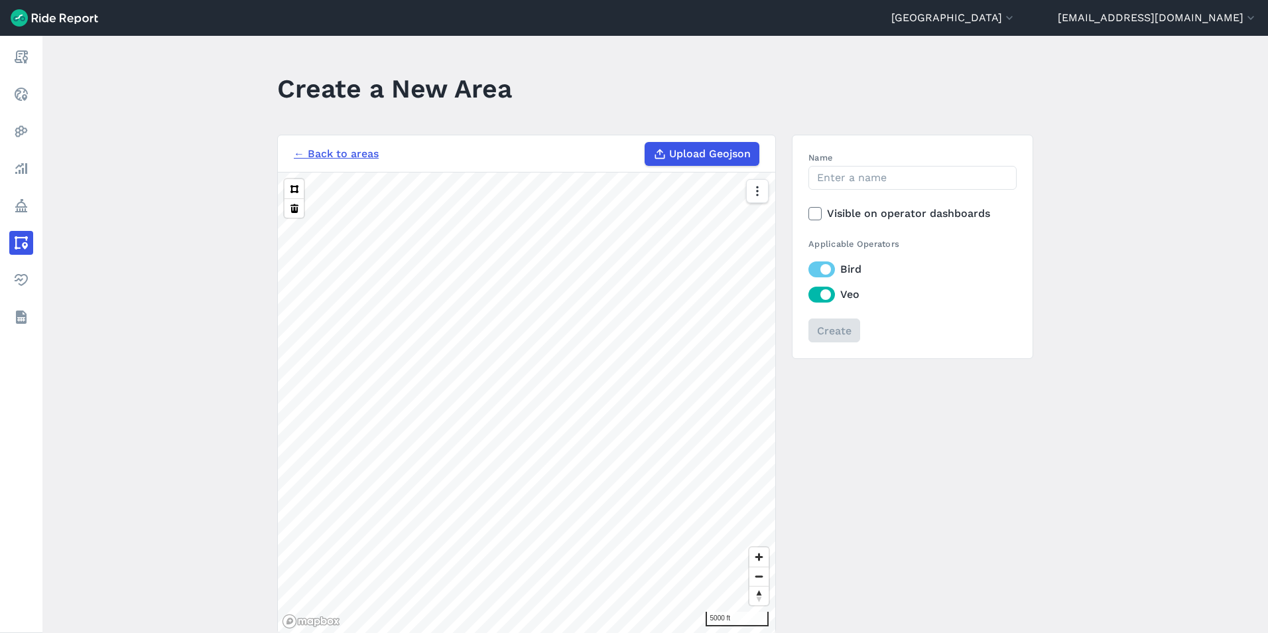
click at [602, 632] on html "[GEOGRAPHIC_DATA] [GEOGRAPHIC_DATA] [GEOGRAPHIC_DATA] [GEOGRAPHIC_DATA] [GEOGRA…" at bounding box center [634, 316] width 1268 height 633
click at [608, 632] on html "[GEOGRAPHIC_DATA] [GEOGRAPHIC_DATA] [GEOGRAPHIC_DATA] [GEOGRAPHIC_DATA] [GEOGRA…" at bounding box center [634, 316] width 1268 height 633
click at [891, 359] on div "← Back to areas Upload Geojson Revert geometry 5000 ft Name Visible on operator…" at bounding box center [655, 384] width 756 height 499
click at [899, 390] on div "← Back to areas Upload Geojson Revert geometry 1 mi Name Visible on operator da…" at bounding box center [655, 384] width 756 height 499
click at [793, 220] on div "← Back to areas Upload Geojson Revert geometry 1 mi Name Visible on operator da…" at bounding box center [655, 384] width 756 height 499
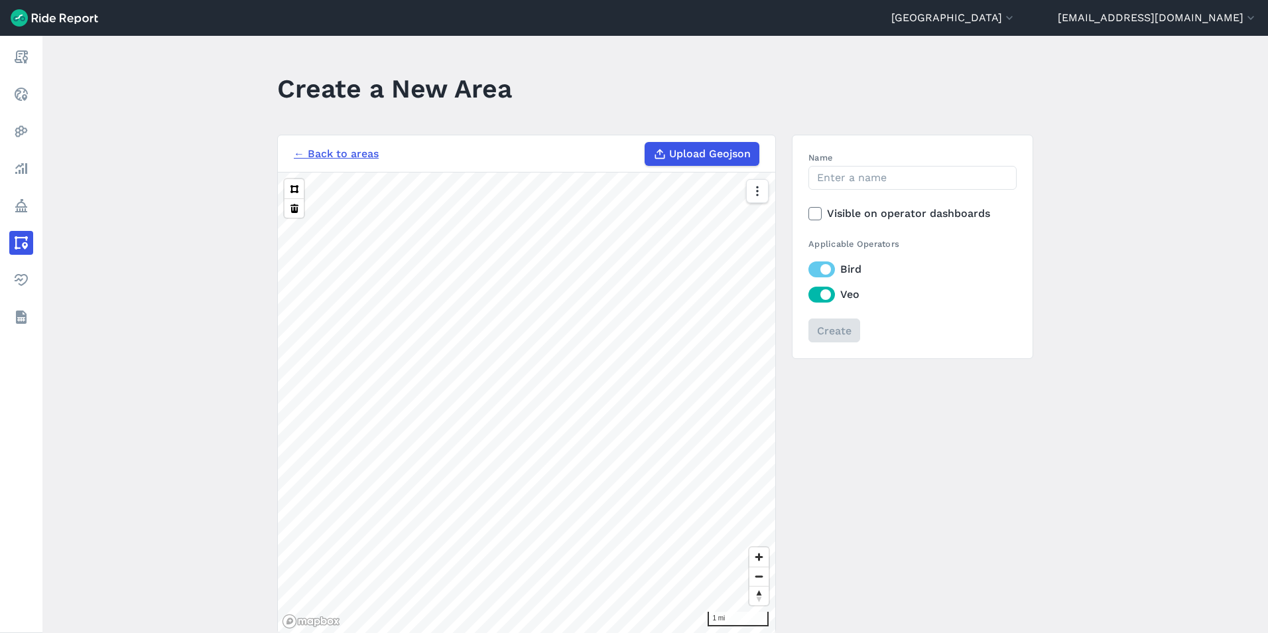
click at [800, 265] on div "← Back to areas Upload Geojson Revert geometry 1 mi Name Visible on operator da…" at bounding box center [655, 384] width 756 height 499
